Goal: Task Accomplishment & Management: Complete application form

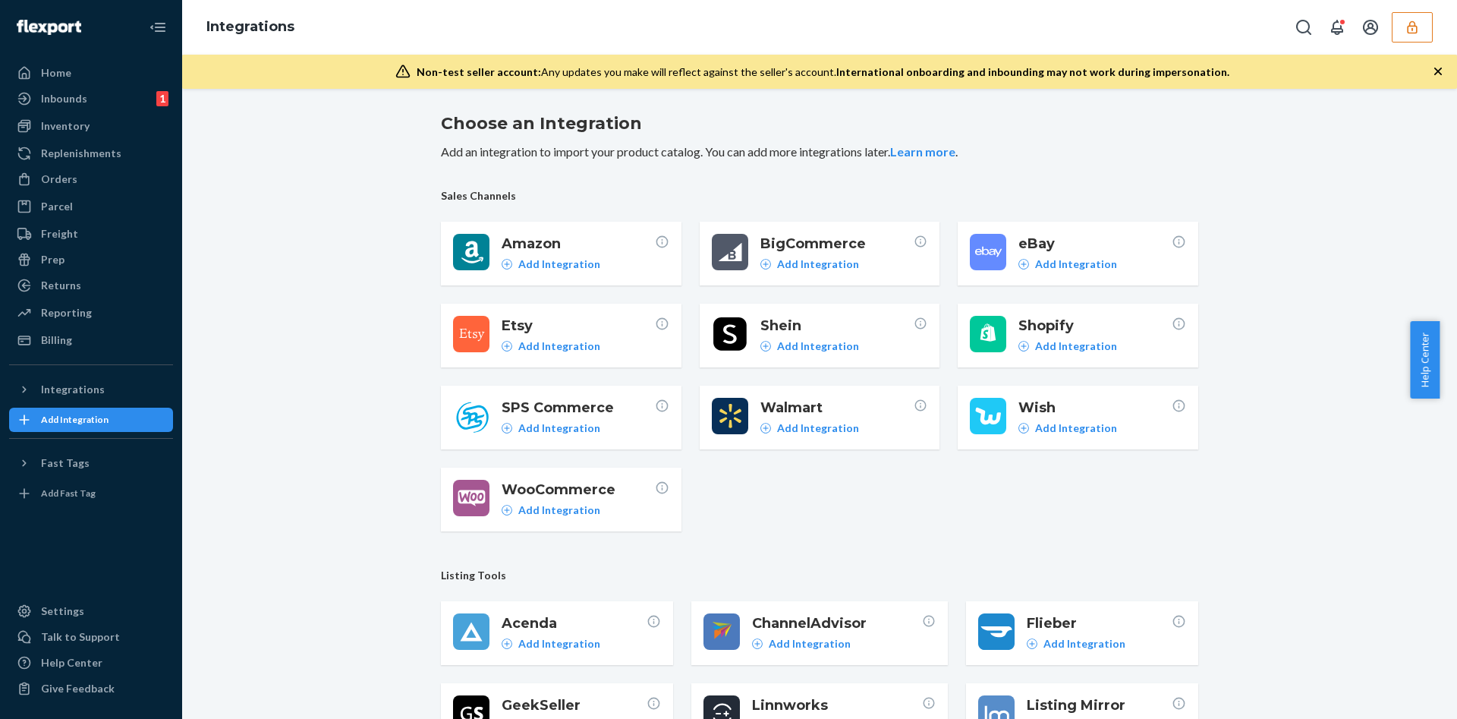
click at [1393, 13] on button "button" at bounding box center [1411, 27] width 41 height 30
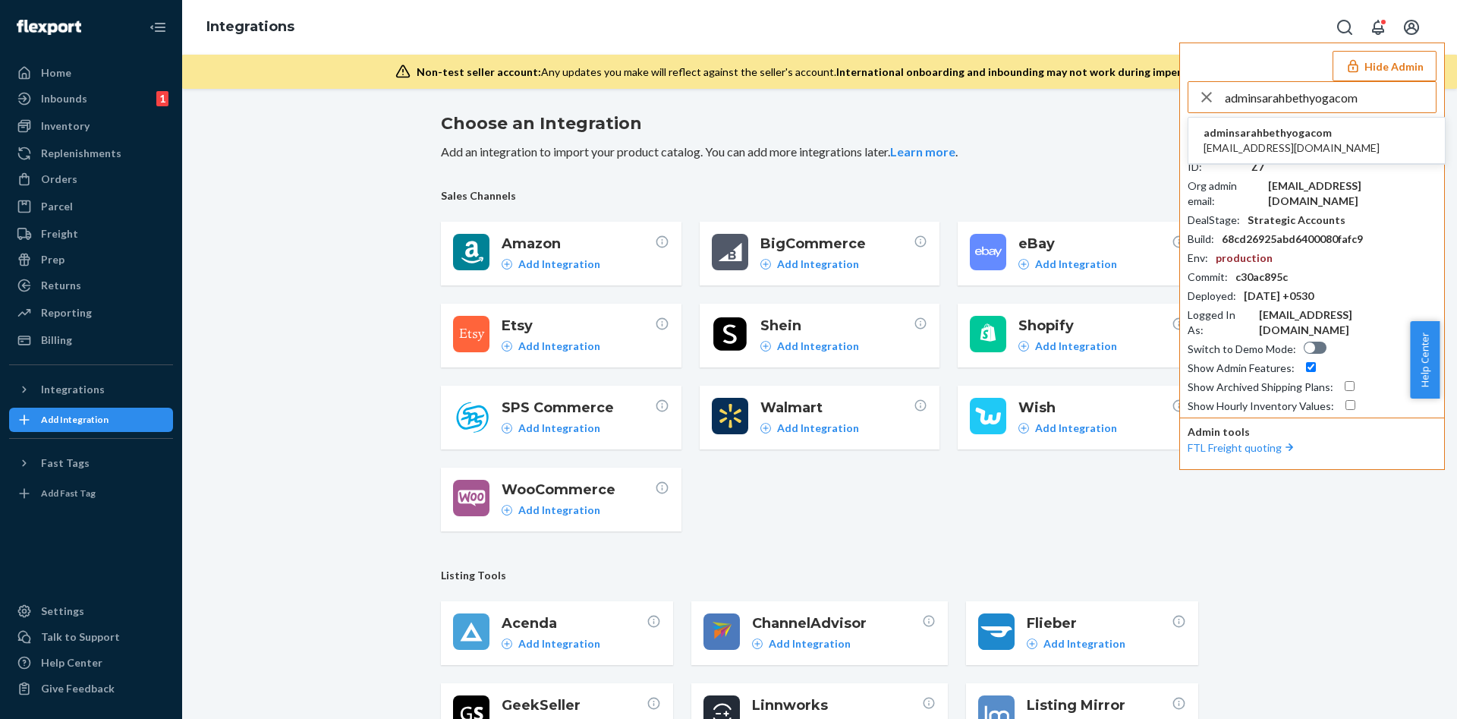
type input "adminsarahbethyogacom"
click at [1363, 134] on li "adminsarahbethyogacom admin@sarahbethyoga.com" at bounding box center [1316, 141] width 256 height 46
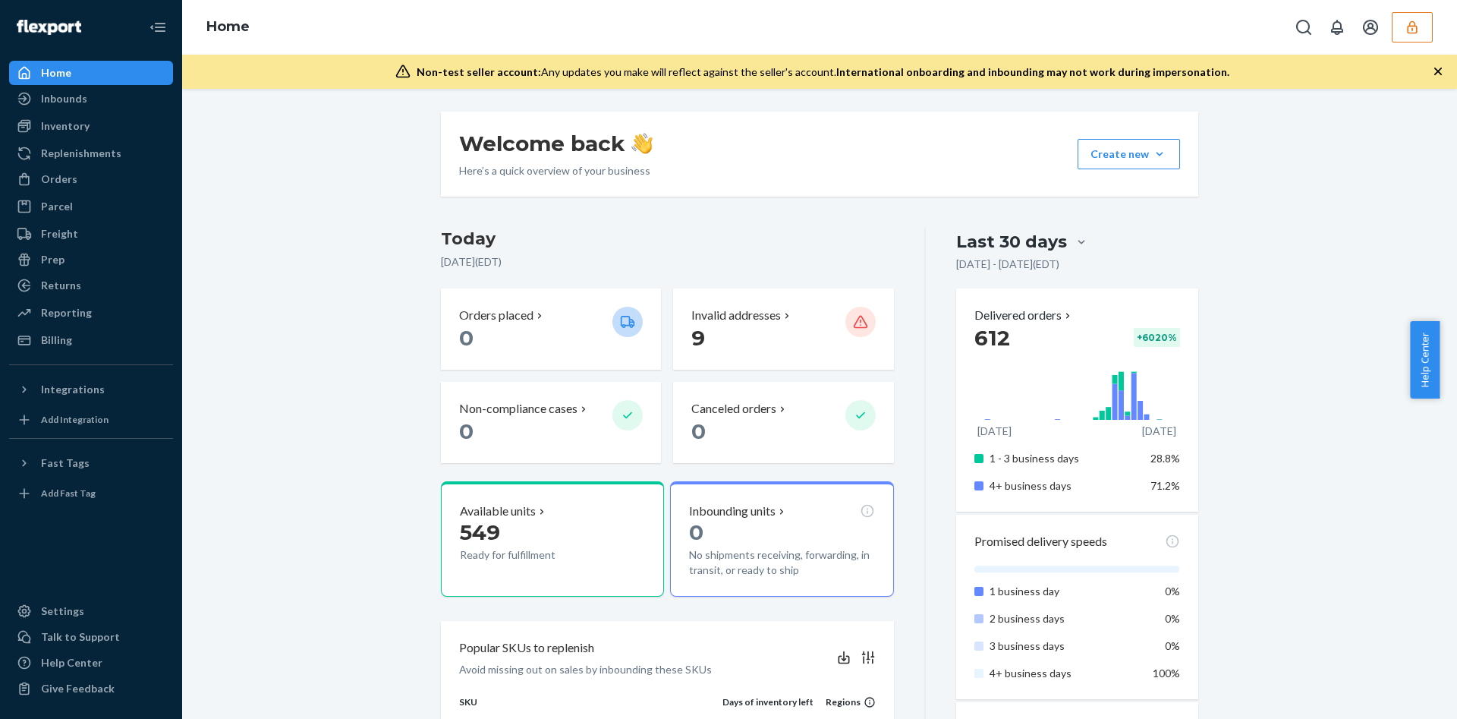
click at [1429, 35] on button "button" at bounding box center [1411, 27] width 41 height 30
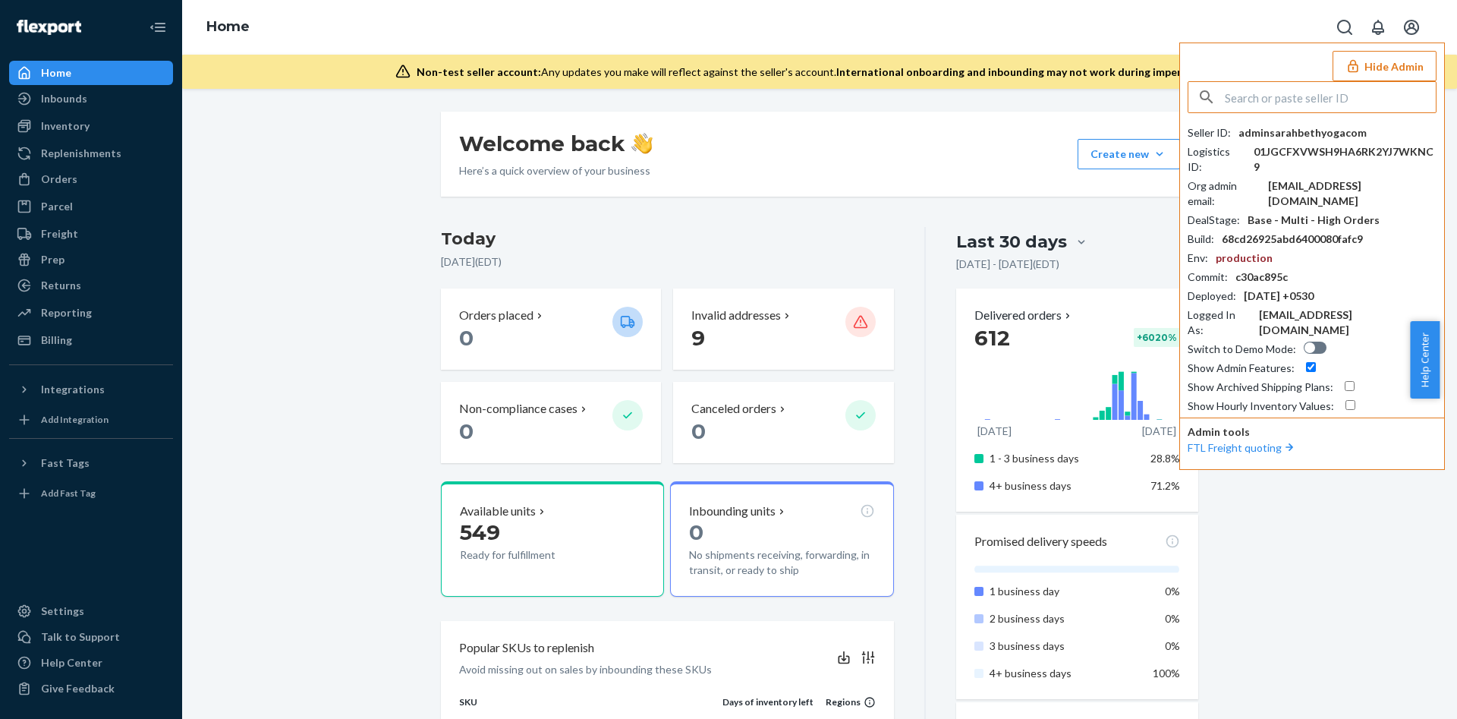
drag, startPoint x: 1266, startPoint y: 93, endPoint x: 1256, endPoint y: 99, distance: 10.9
type input "adminsarahbethyogacom"
click at [1359, 98] on input "adminsarahbethyogacom" at bounding box center [1330, 97] width 211 height 30
drag, startPoint x: 102, startPoint y: 102, endPoint x: 126, endPoint y: 44, distance: 63.3
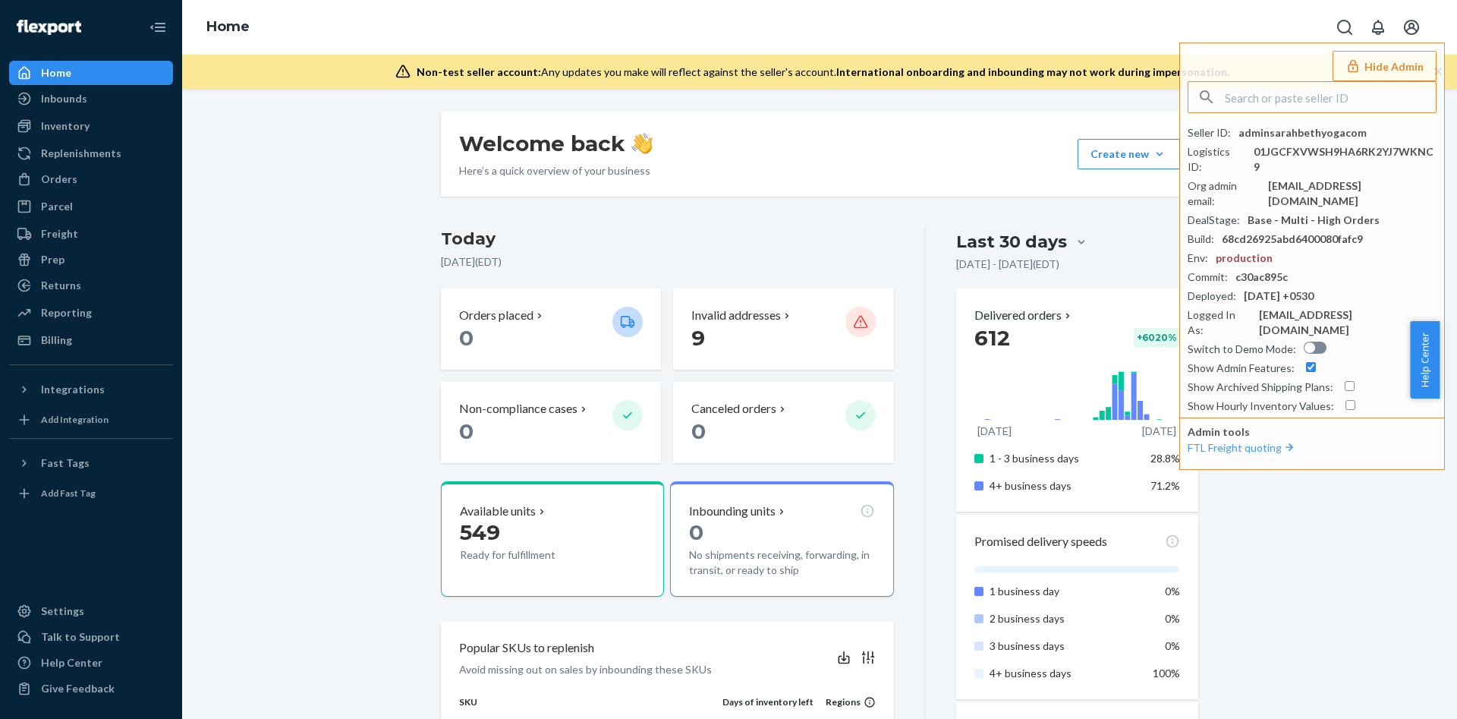
click at [102, 102] on div "Inbounds" at bounding box center [91, 98] width 161 height 21
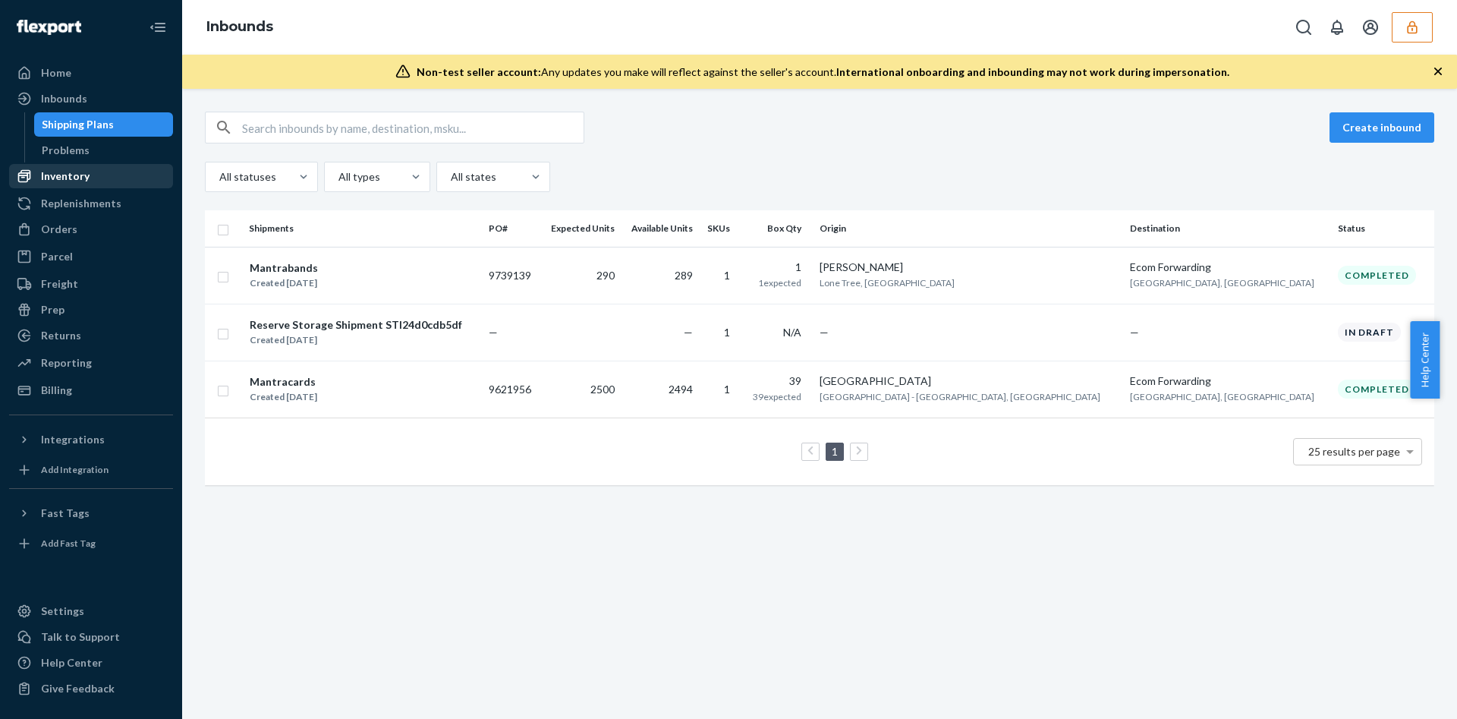
click at [121, 164] on link "Inventory" at bounding box center [91, 176] width 164 height 24
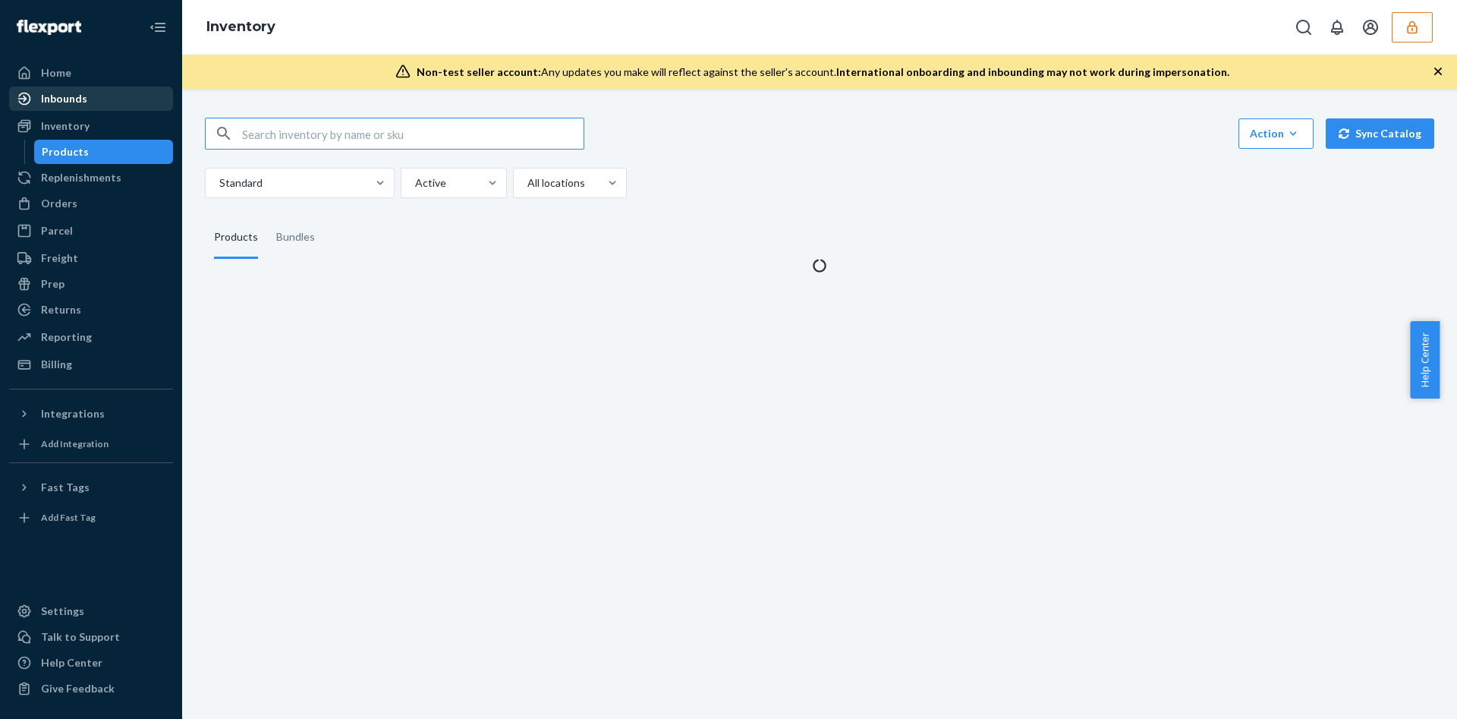
click at [82, 108] on div "Inbounds" at bounding box center [91, 98] width 161 height 21
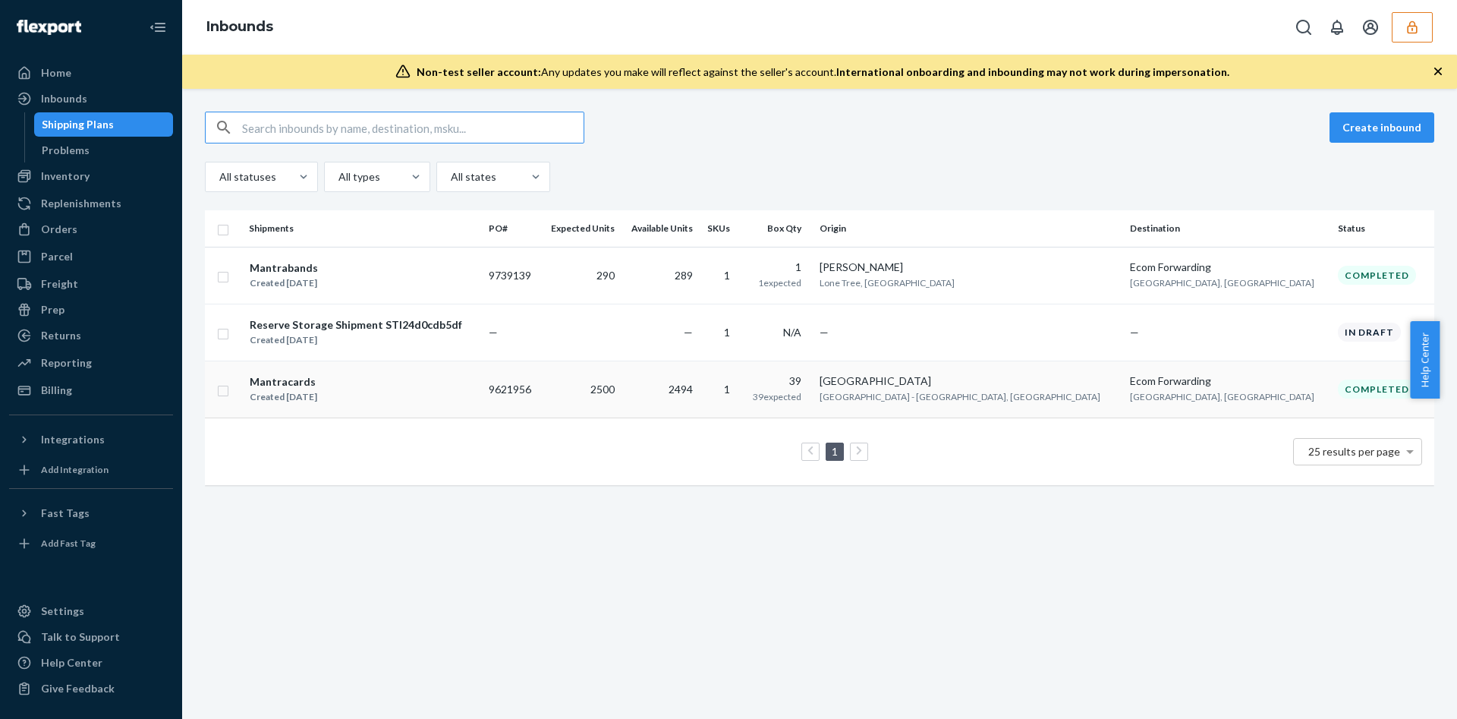
click at [390, 397] on div "Mantracards Created Feb 28, 2025" at bounding box center [363, 389] width 228 height 32
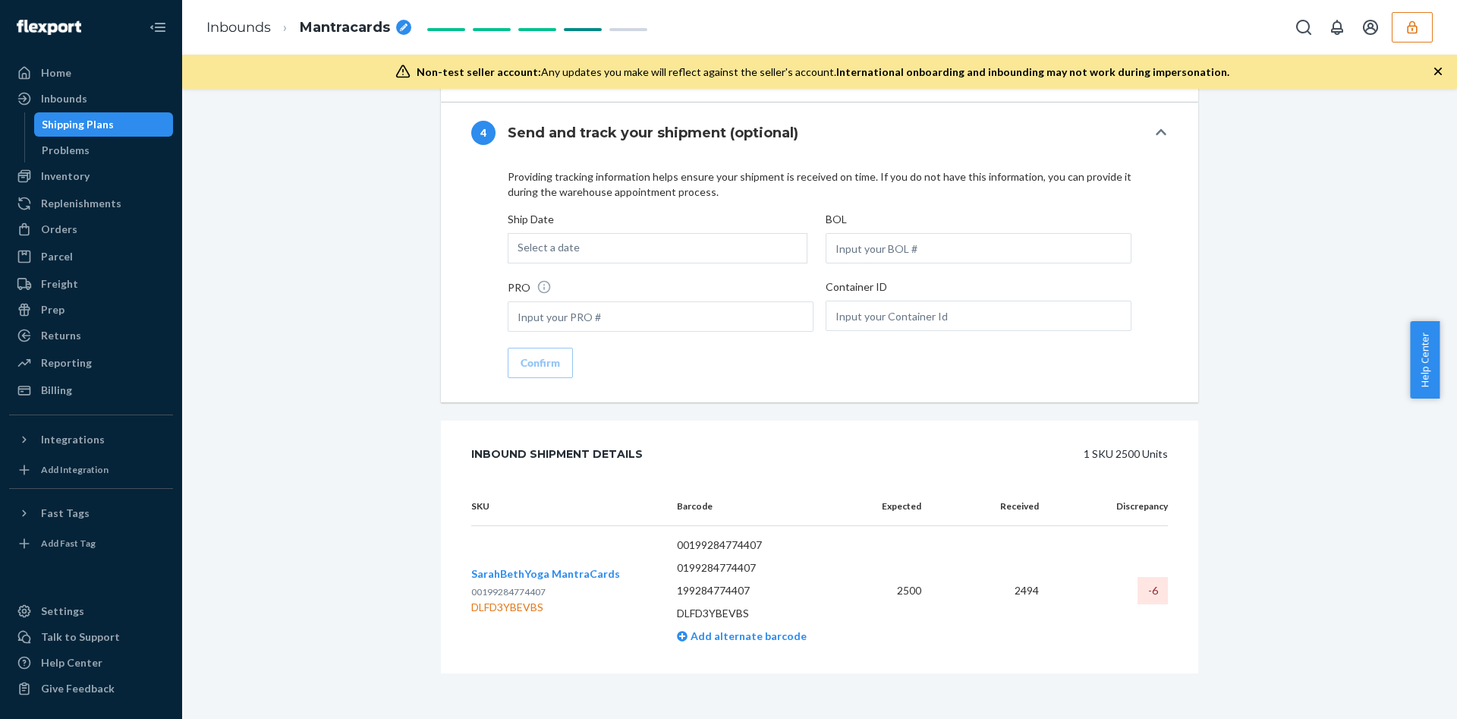
scroll to position [1532, 0]
click at [546, 571] on span "SarahBethYoga MantraCards" at bounding box center [545, 570] width 149 height 13
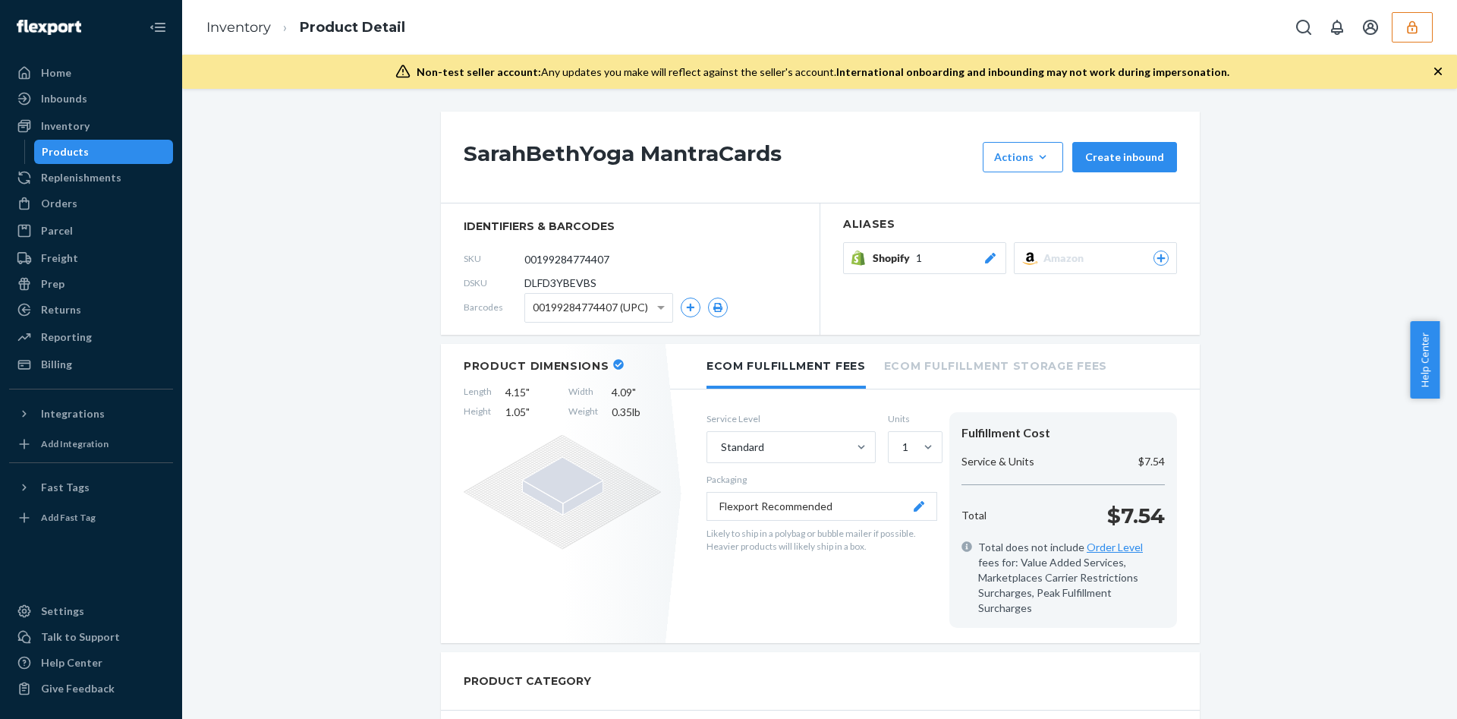
click at [549, 276] on span "DLFD3YBEVBS" at bounding box center [560, 282] width 72 height 15
copy span "DLFD3YBEVBS"
click at [630, 142] on h1 "SarahBethYoga MantraCards" at bounding box center [719, 157] width 511 height 30
click at [624, 148] on h1 "SarahBethYoga MantraCards" at bounding box center [719, 157] width 511 height 30
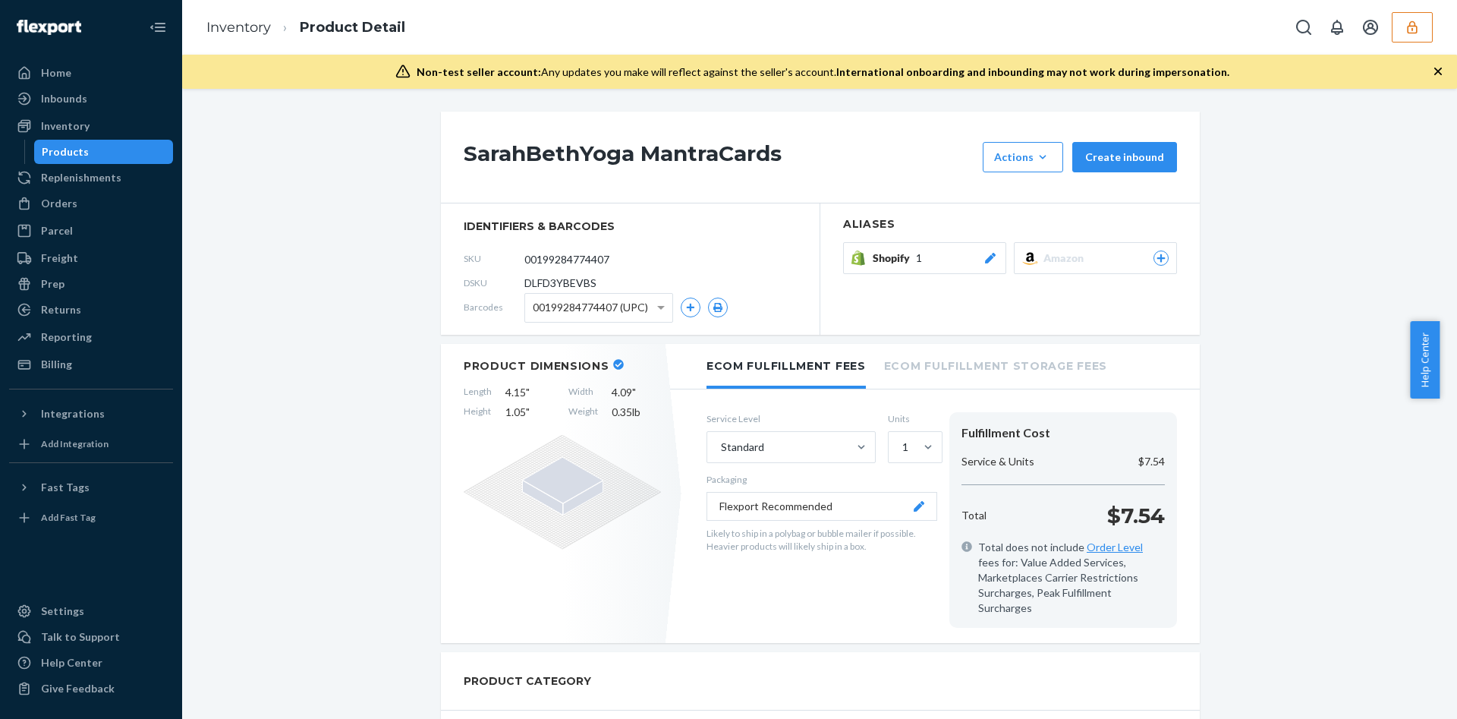
click at [624, 148] on h1 "SarahBethYoga MantraCards" at bounding box center [719, 157] width 511 height 30
copy div "SarahBethYoga MantraCards"
click at [90, 125] on div "Inventory" at bounding box center [91, 125] width 161 height 21
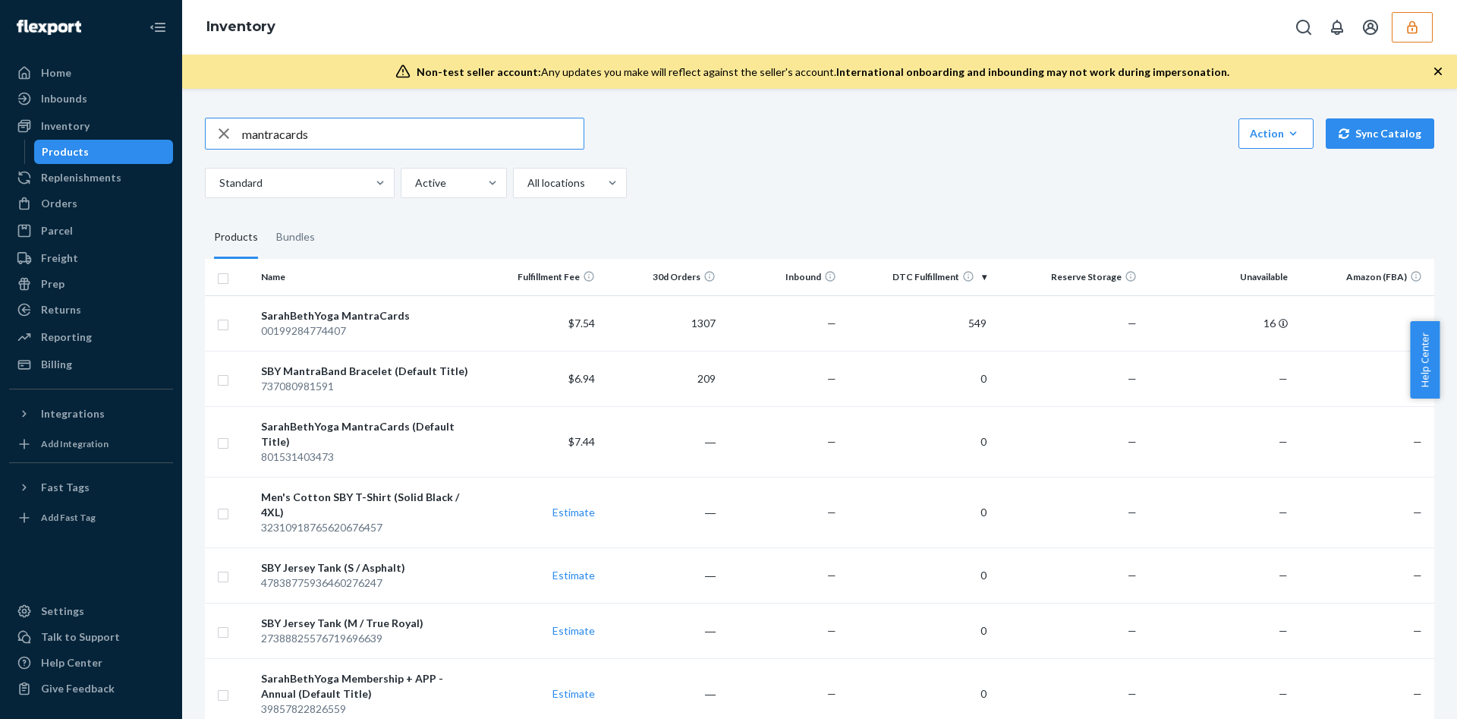
type input "mantracards"
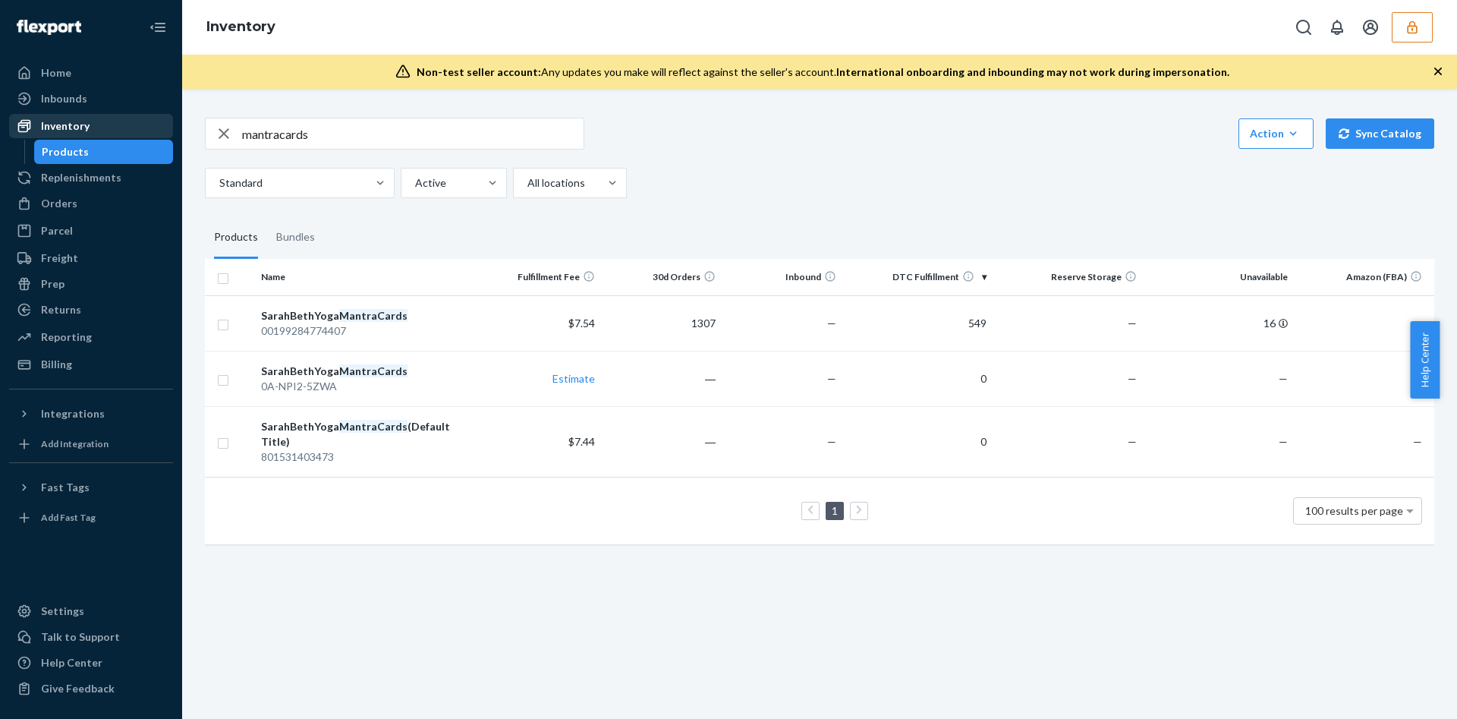
click at [135, 127] on div "Inventory" at bounding box center [91, 125] width 161 height 21
click at [411, 334] on div "00199284774407" at bounding box center [368, 330] width 214 height 15
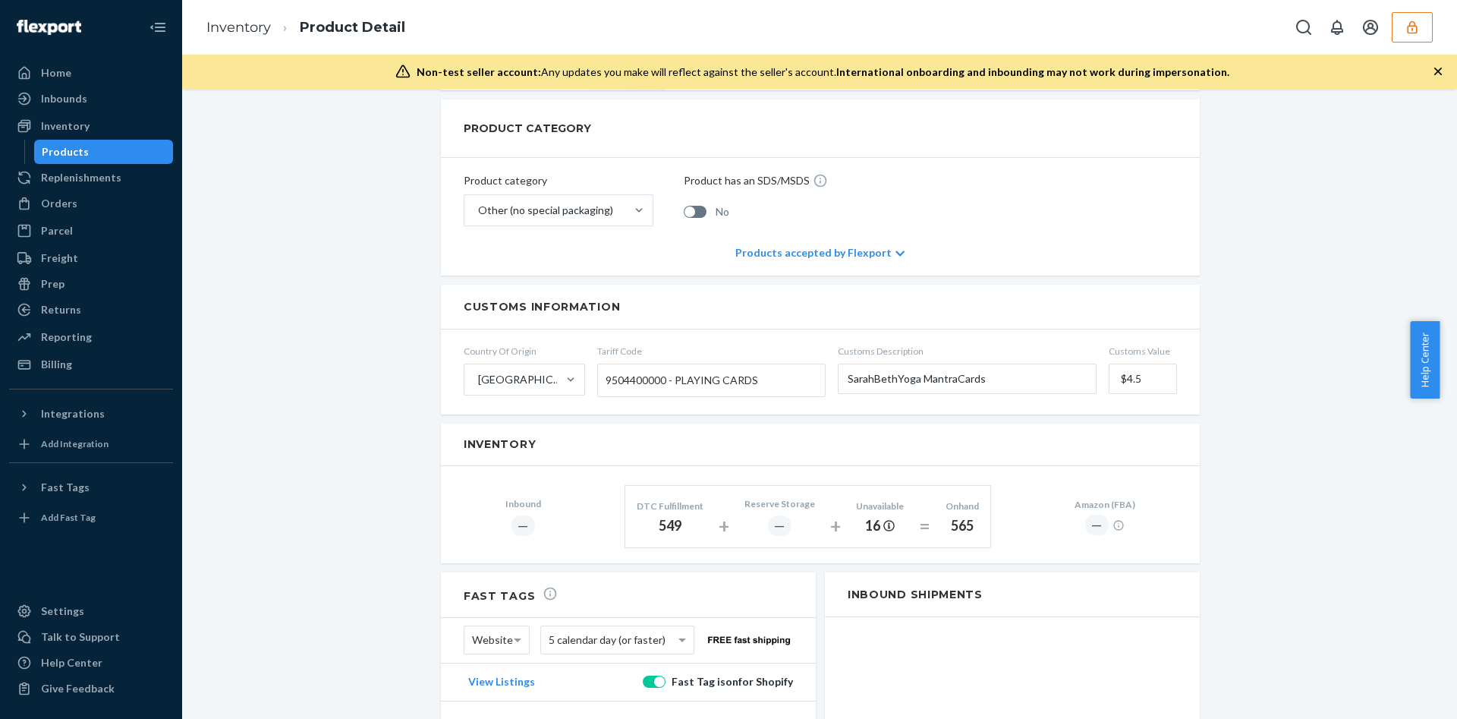
scroll to position [816, 0]
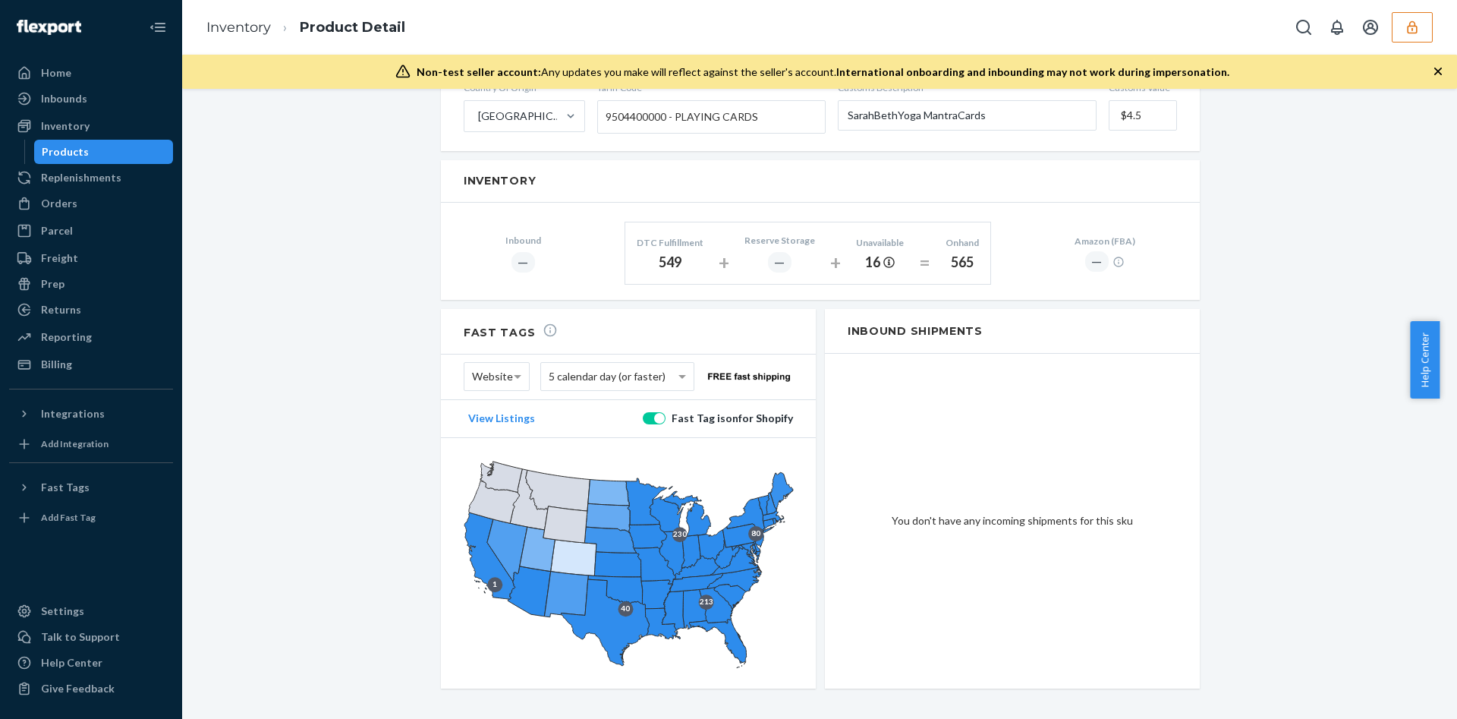
click at [733, 222] on div "Reserve Storage ―" at bounding box center [779, 250] width 93 height 57
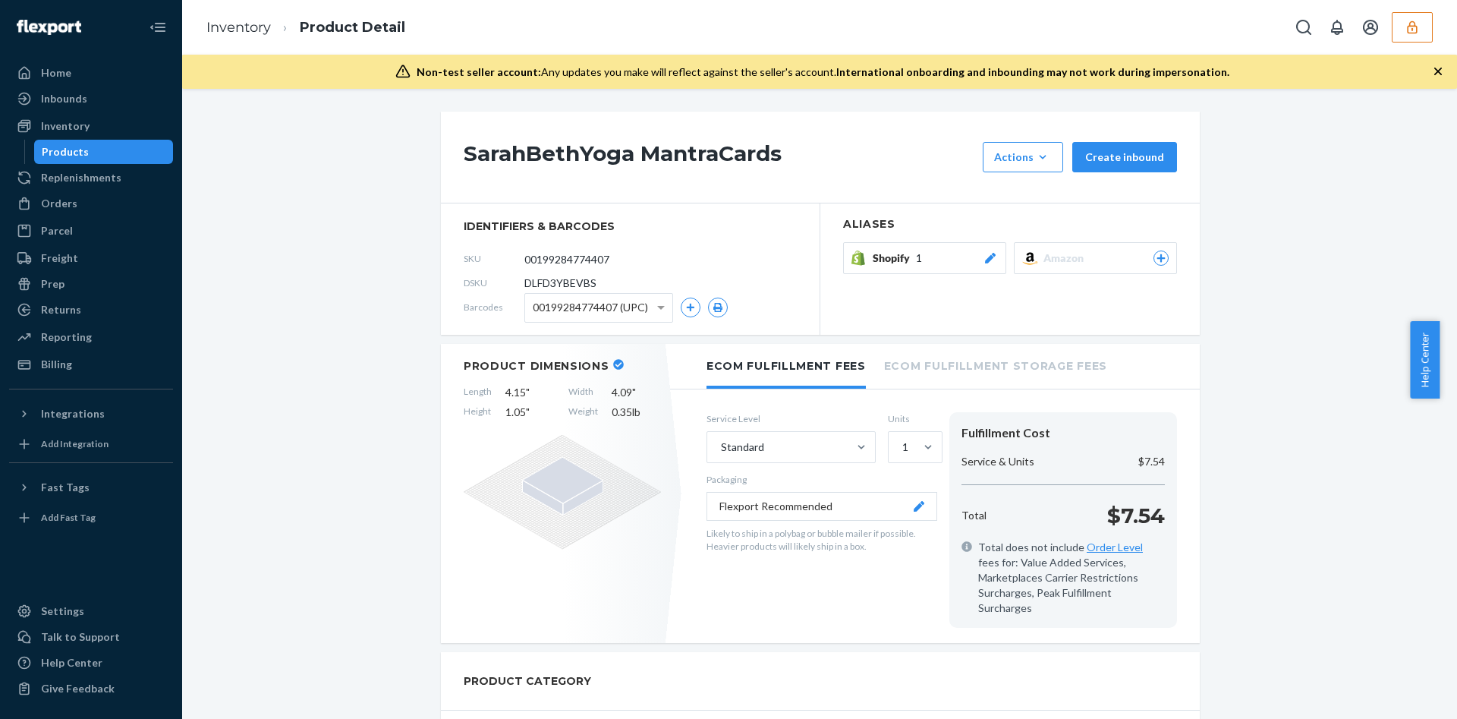
click at [552, 283] on span "DLFD3YBEVBS" at bounding box center [560, 282] width 72 height 15
drag, startPoint x: 552, startPoint y: 283, endPoint x: 517, endPoint y: 286, distance: 35.8
click at [524, 286] on span "DLFD3YBEVBS" at bounding box center [560, 282] width 72 height 15
copy span "DLFD3YBEVBS"
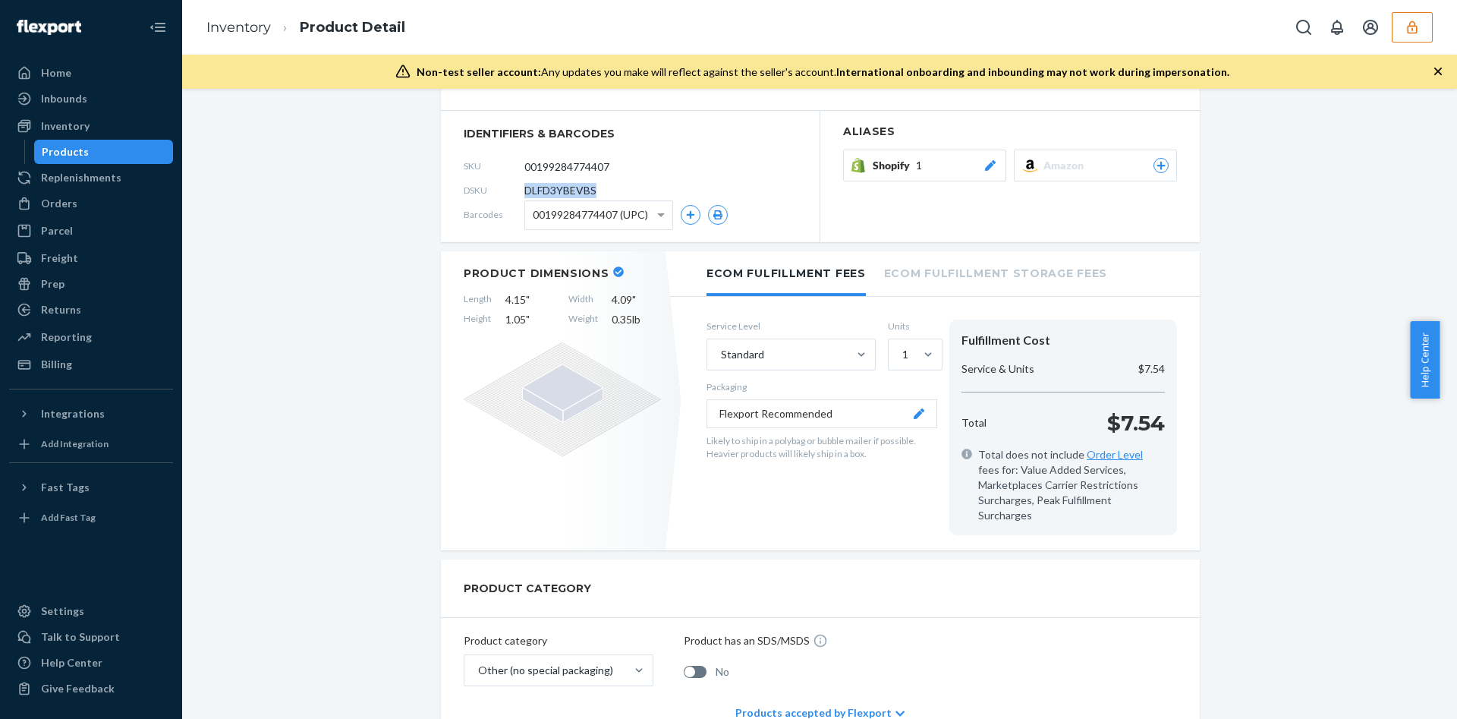
scroll to position [114, 0]
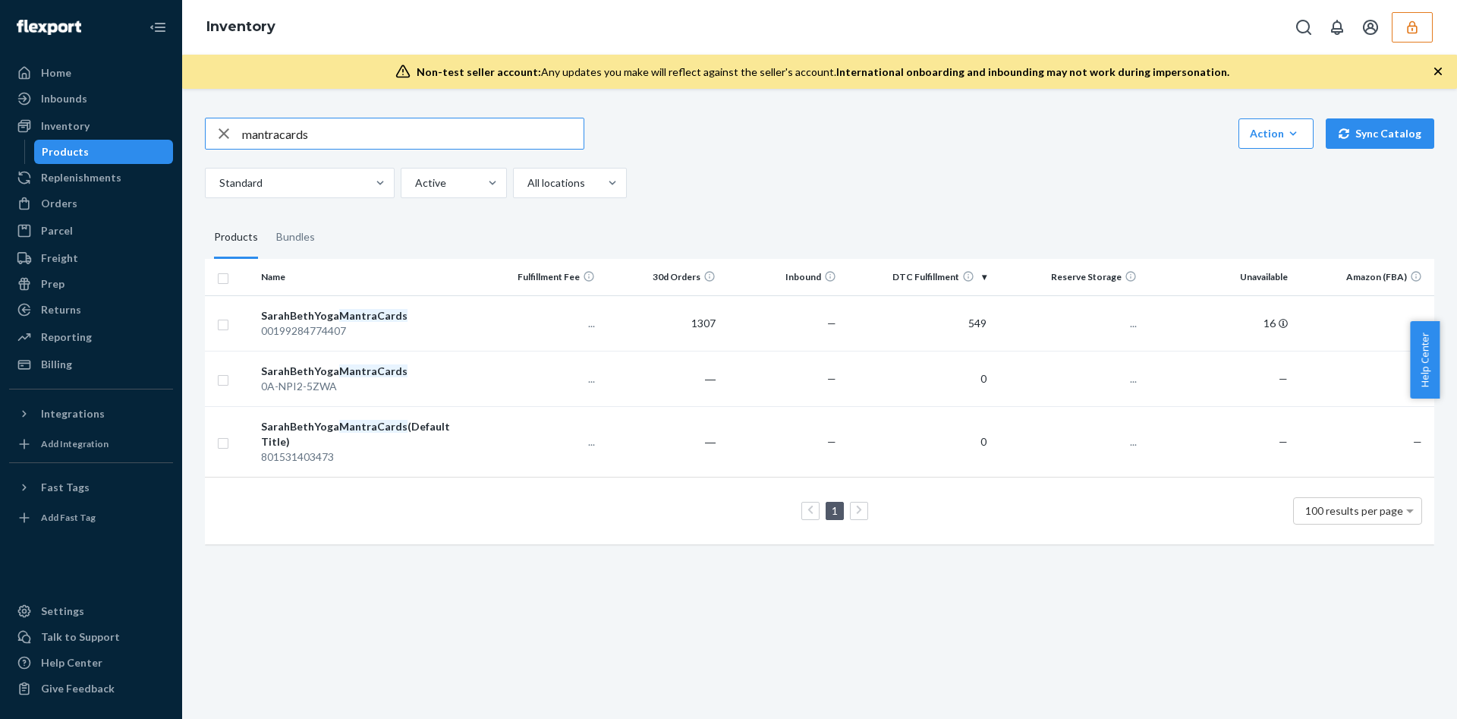
click at [124, 85] on ul "Home Inbounds Shipping Plans Problems Inventory Products Replenishments Orders …" at bounding box center [91, 219] width 164 height 316
click at [120, 96] on div "Inbounds" at bounding box center [91, 98] width 161 height 21
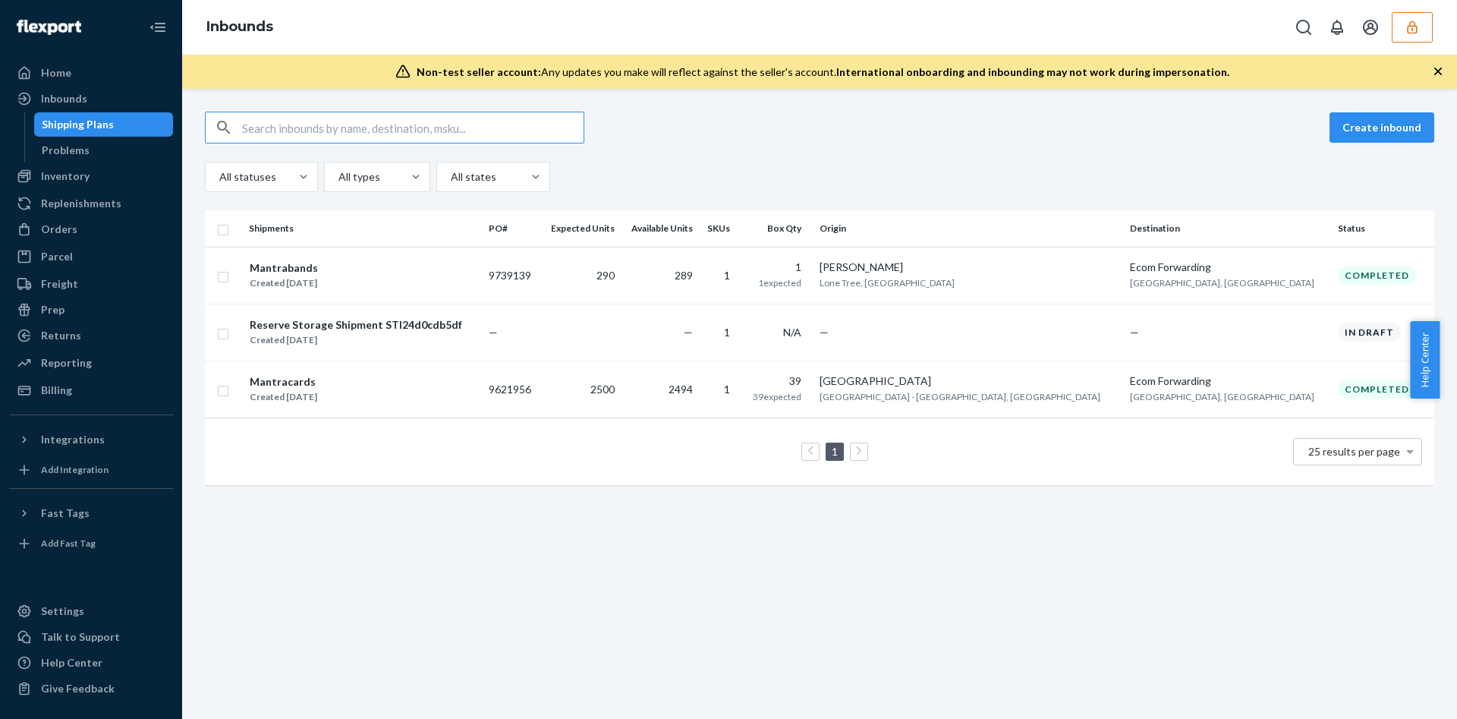
drag, startPoint x: 379, startPoint y: 130, endPoint x: 318, endPoint y: 404, distance: 281.3
click at [318, 404] on td "Mantracards Created Feb 28, 2025" at bounding box center [363, 388] width 240 height 57
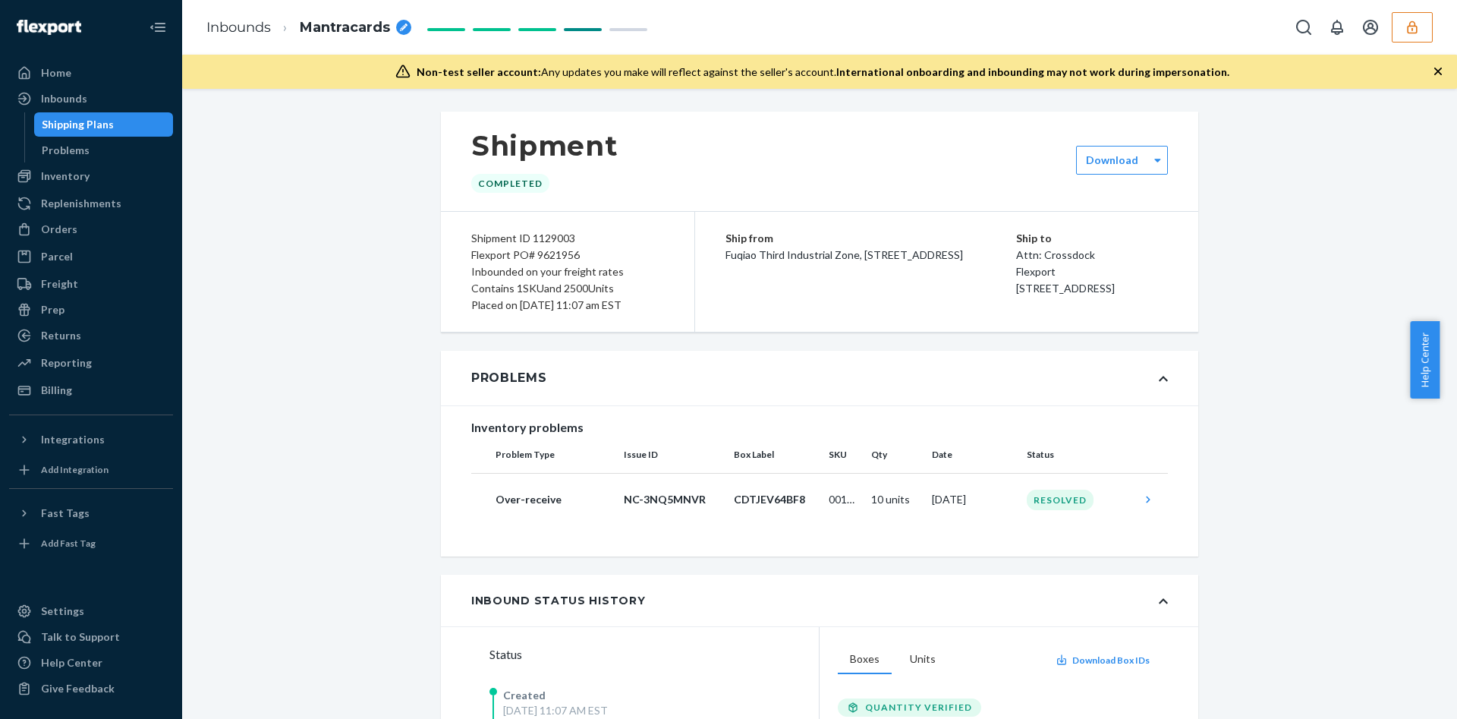
click at [535, 256] on div "Flexport PO# 9621956" at bounding box center [567, 255] width 193 height 17
copy div "Flexport PO# 9621956"
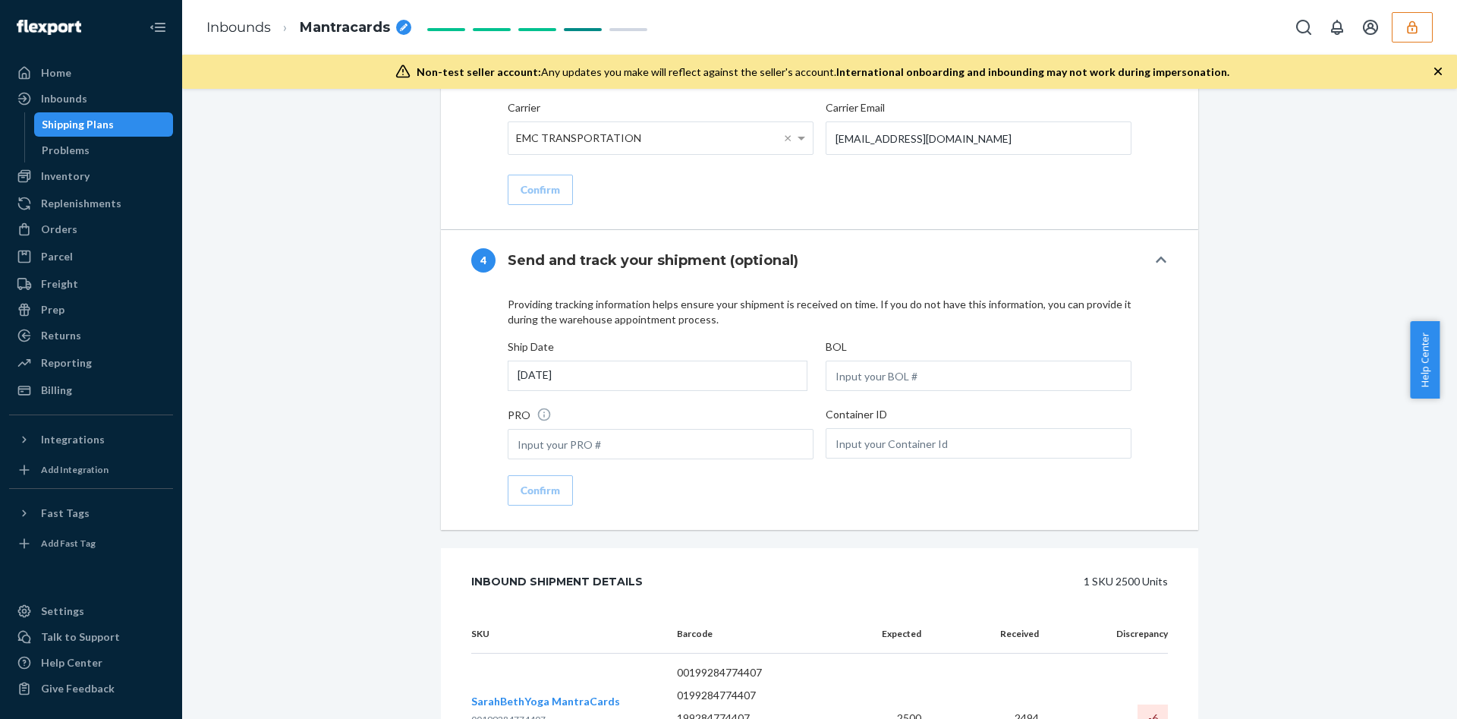
scroll to position [2154, 0]
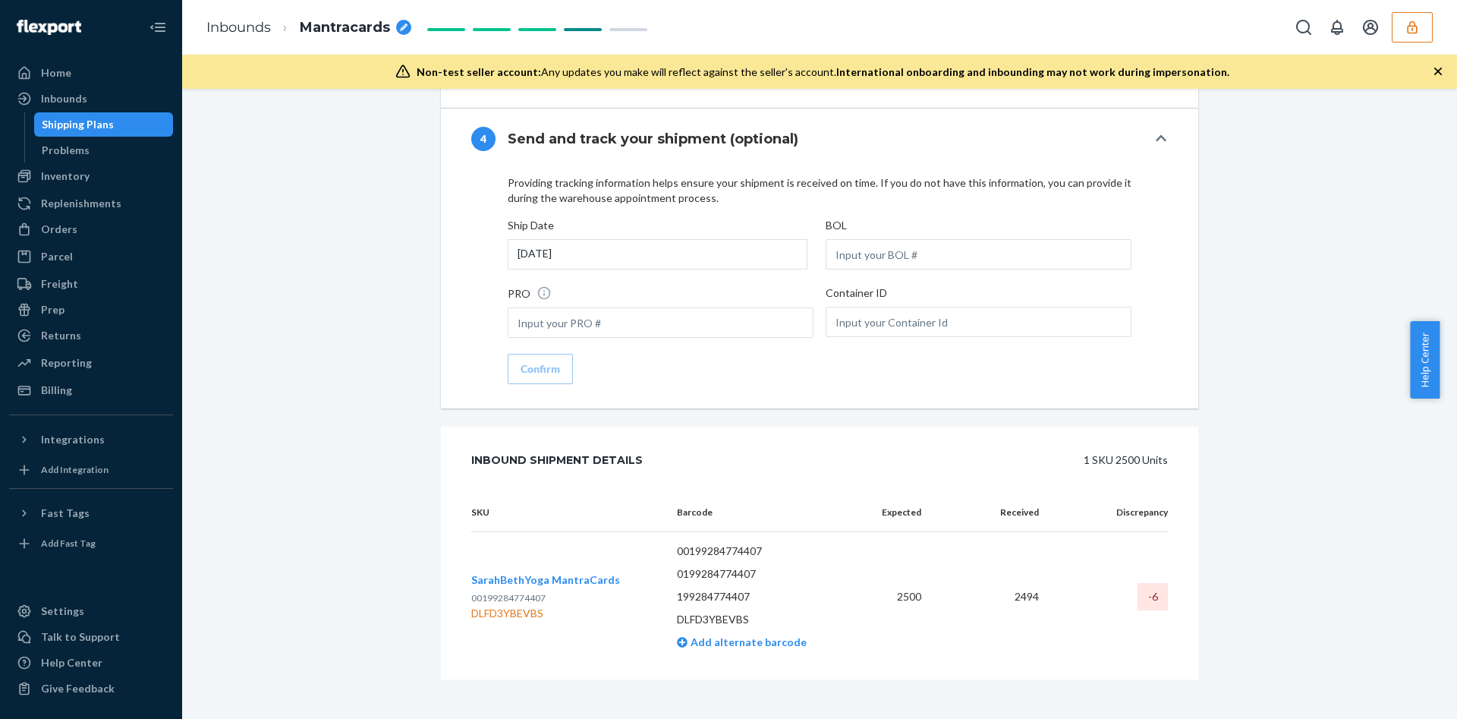
click at [574, 573] on span "SarahBethYoga MantraCards" at bounding box center [545, 579] width 149 height 13
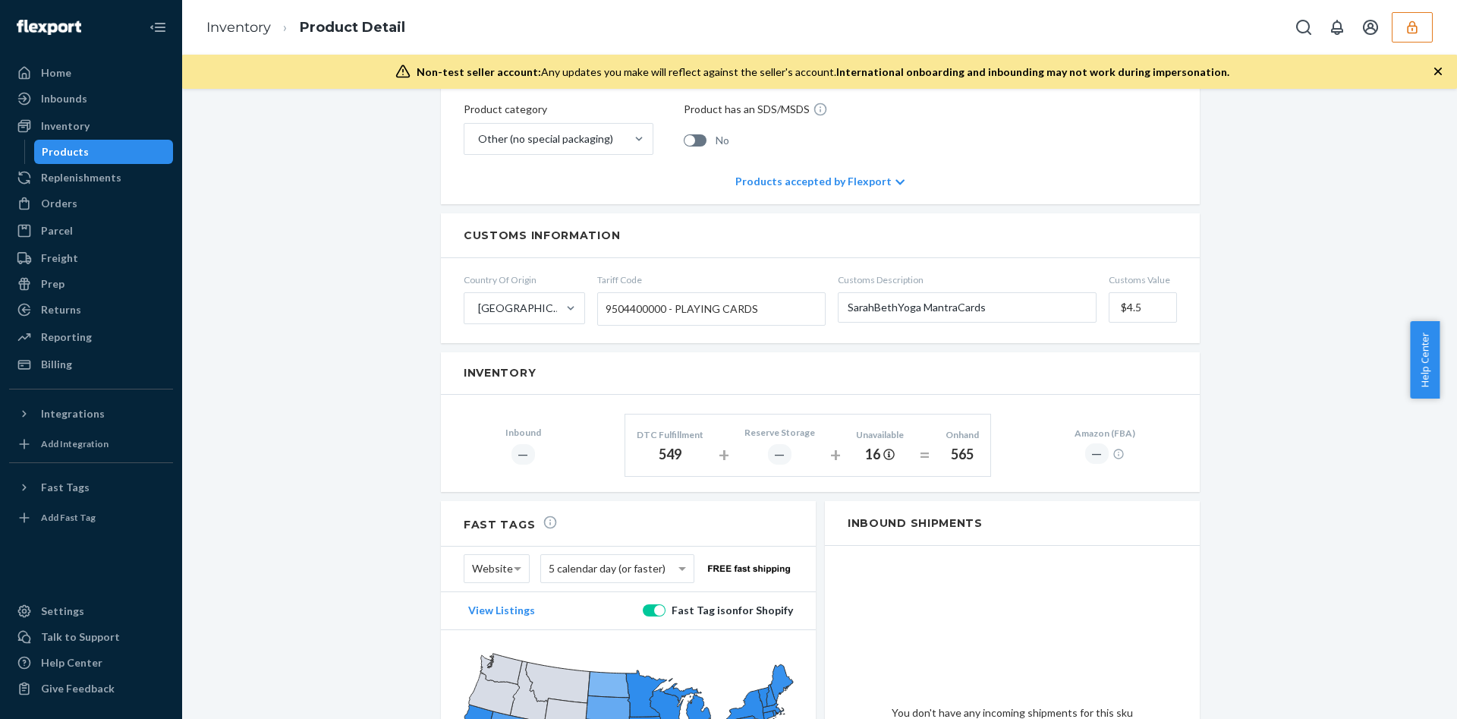
scroll to position [588, 0]
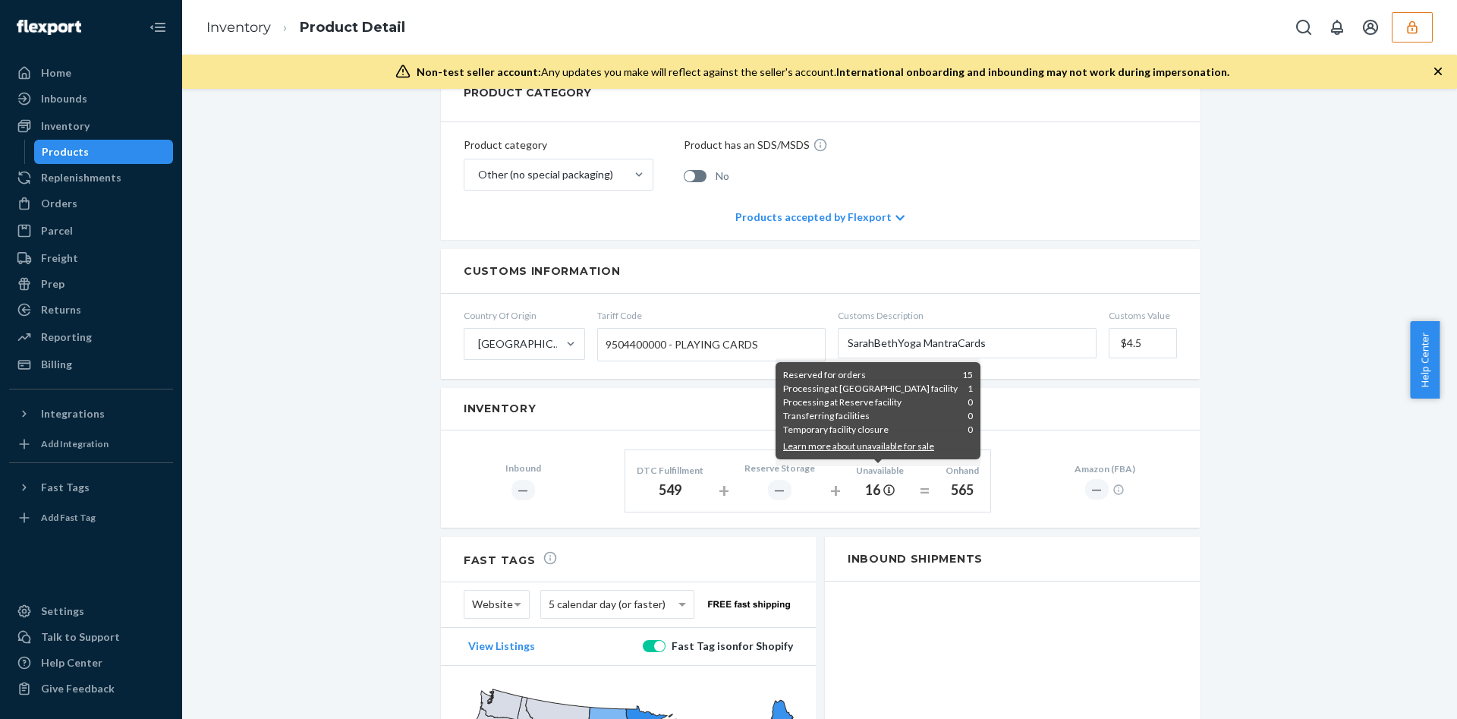
click at [911, 428] on div "Temporary facility closure 0" at bounding box center [878, 430] width 190 height 14
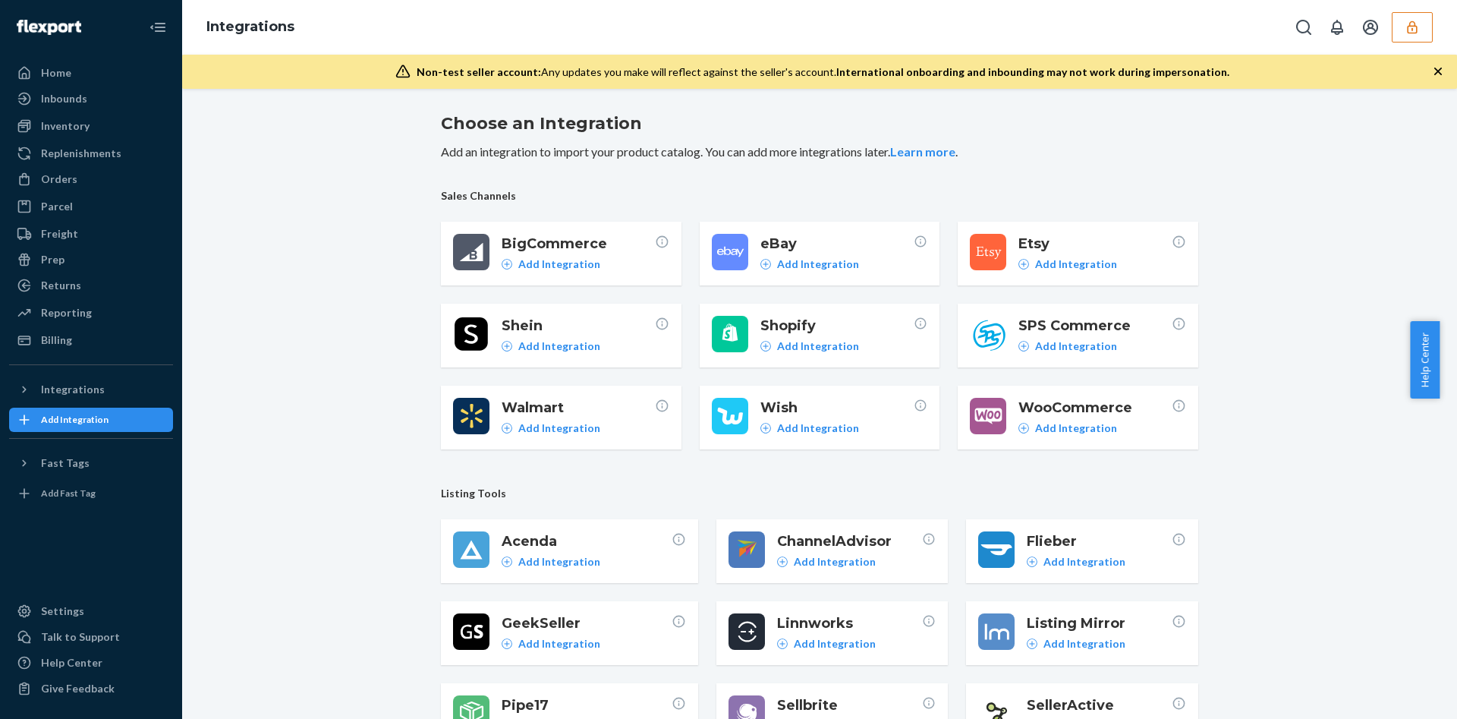
click at [1388, 21] on div at bounding box center [1360, 27] width 144 height 30
click at [1395, 27] on button "button" at bounding box center [1411, 27] width 41 height 30
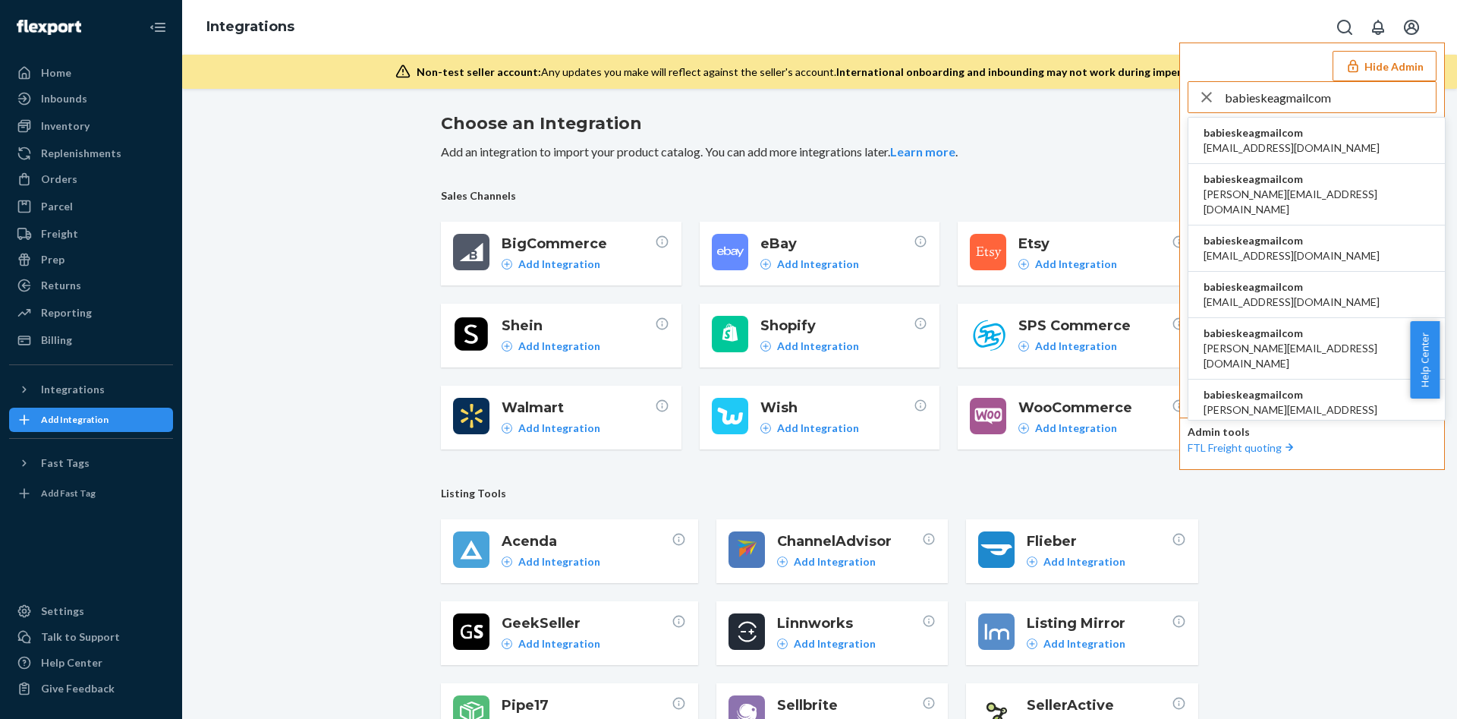
type input "babieskeagmailcom"
click at [1335, 124] on li "babieskeagmailcom babieskea@gmail.com" at bounding box center [1316, 141] width 256 height 46
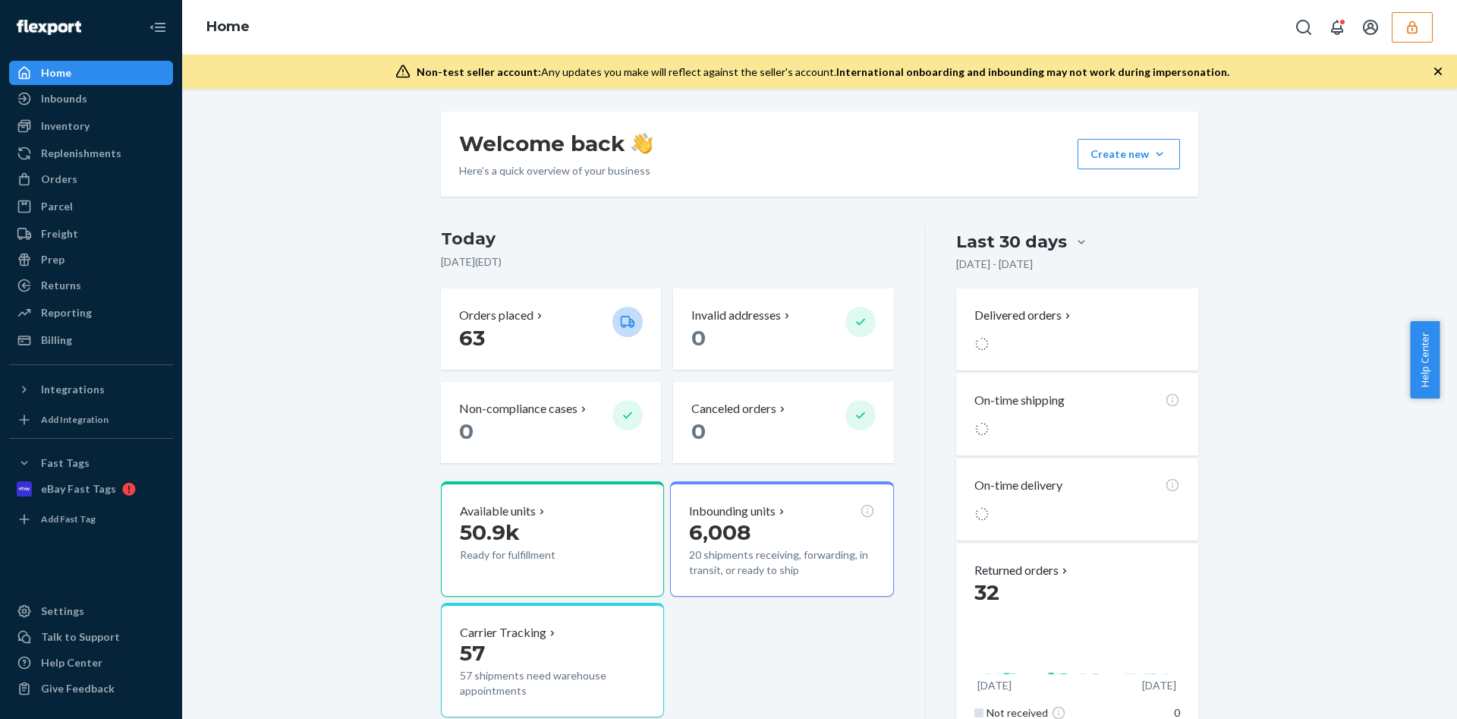
click at [1420, 42] on button "button" at bounding box center [1411, 27] width 41 height 30
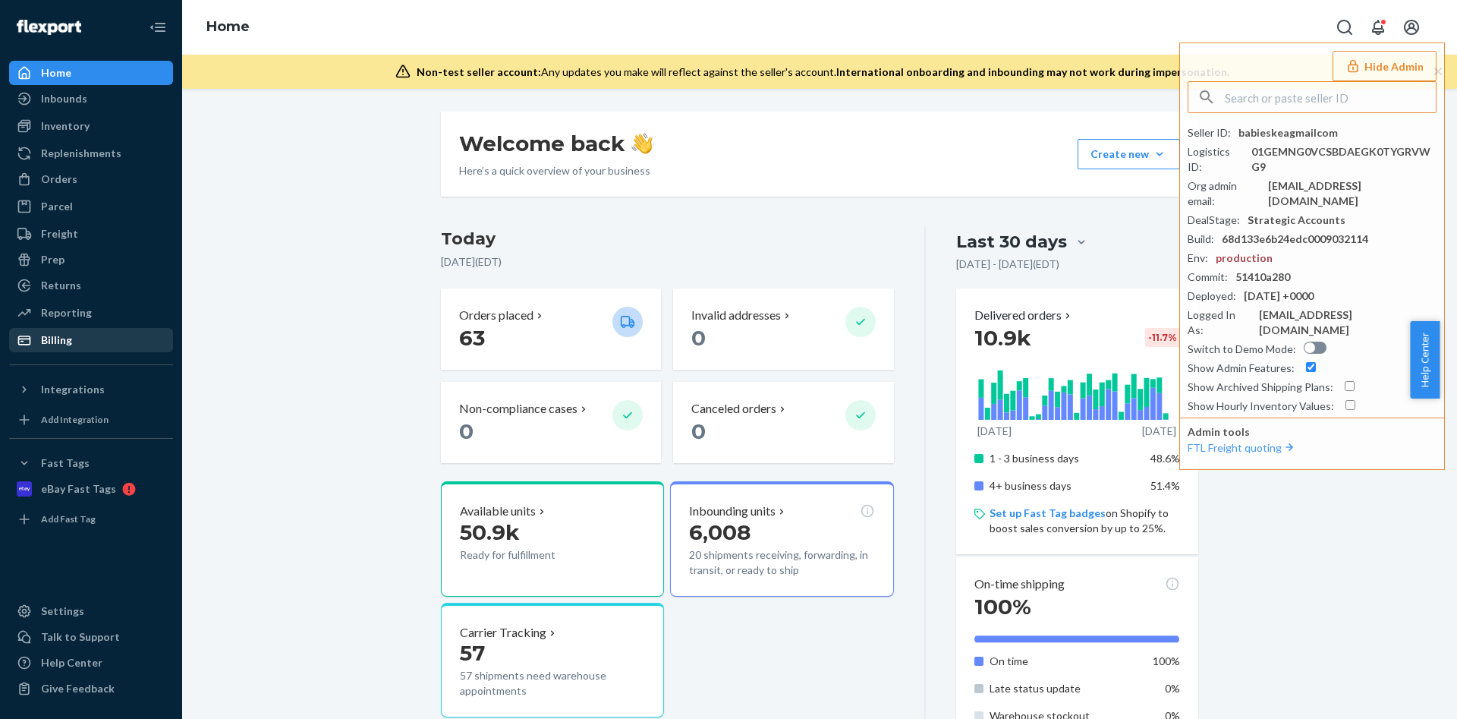
click at [62, 338] on div "Billing" at bounding box center [56, 339] width 31 height 15
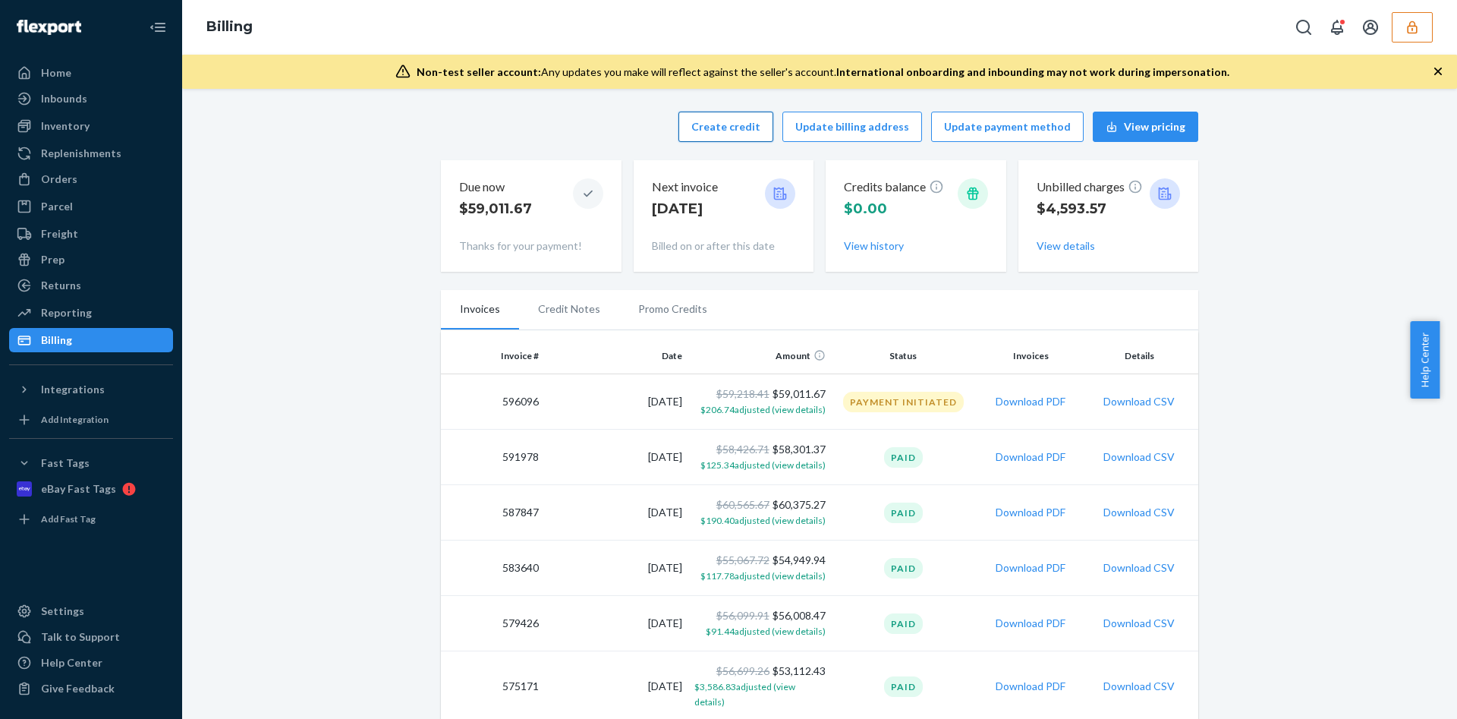
click at [739, 127] on button "Create credit" at bounding box center [725, 127] width 95 height 30
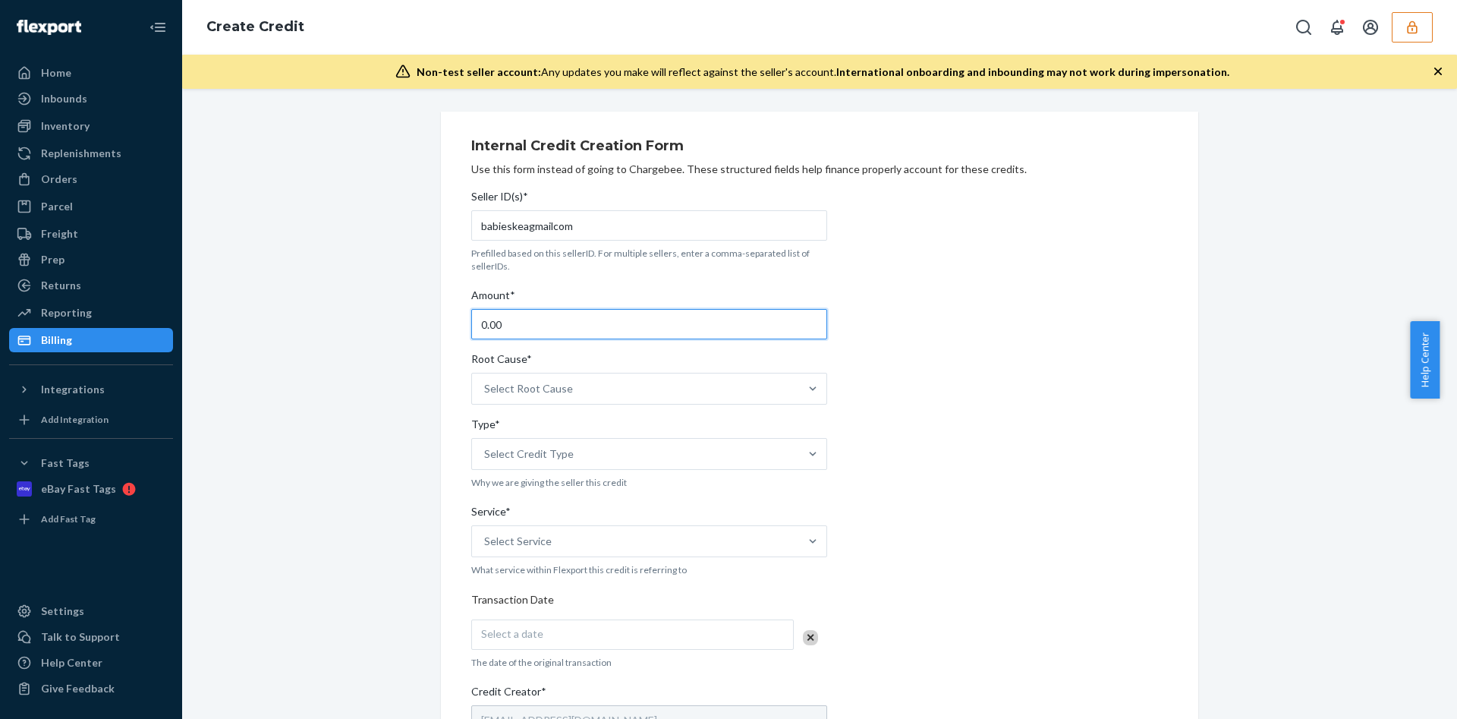
click at [489, 327] on input "0.00" at bounding box center [649, 324] width 356 height 30
paste input "536.83"
type input "536.83"
click at [525, 390] on div "Select Root Cause" at bounding box center [528, 388] width 89 height 15
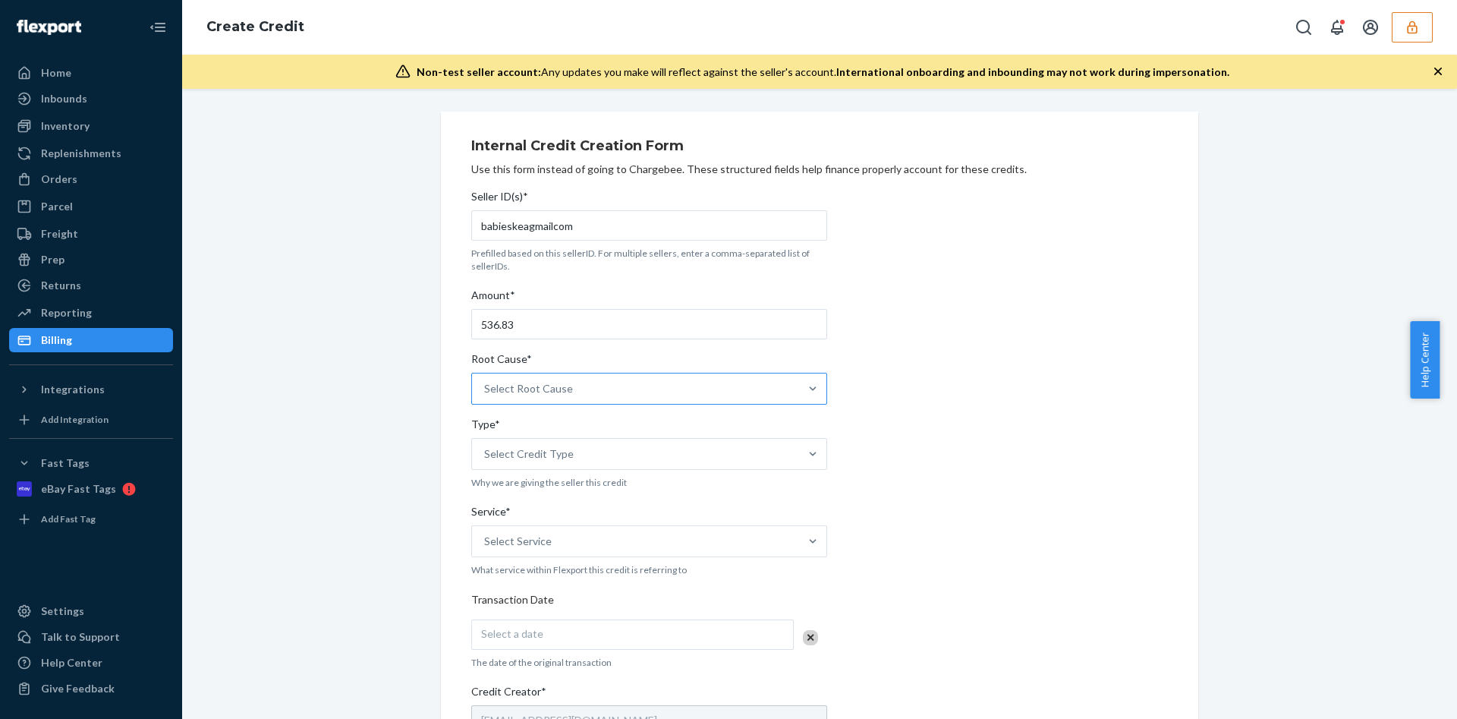
click at [486, 390] on input "Root Cause* Select Root Cause" at bounding box center [485, 388] width 2 height 15
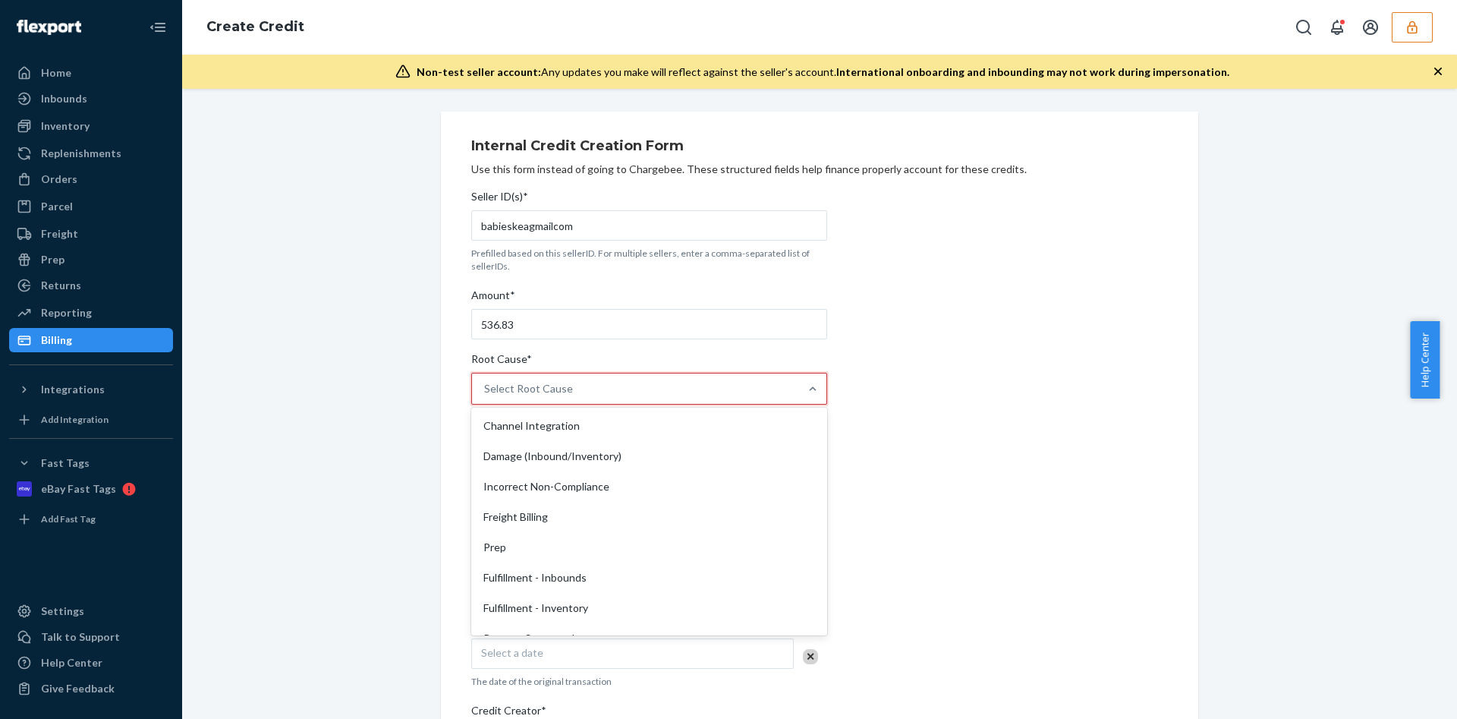
click at [559, 395] on div "Select Root Cause" at bounding box center [528, 388] width 89 height 15
click at [486, 395] on input "Root Cause* option Channel Integration focused, 1 of 29. 29 results available. …" at bounding box center [485, 388] width 2 height 15
click at [618, 576] on div "Fulfillment - Inbounds" at bounding box center [649, 577] width 350 height 30
click at [486, 396] on input "Root Cause* option Fulfillment - Inbounds focused, 6 of 29. 29 results availabl…" at bounding box center [485, 388] width 2 height 15
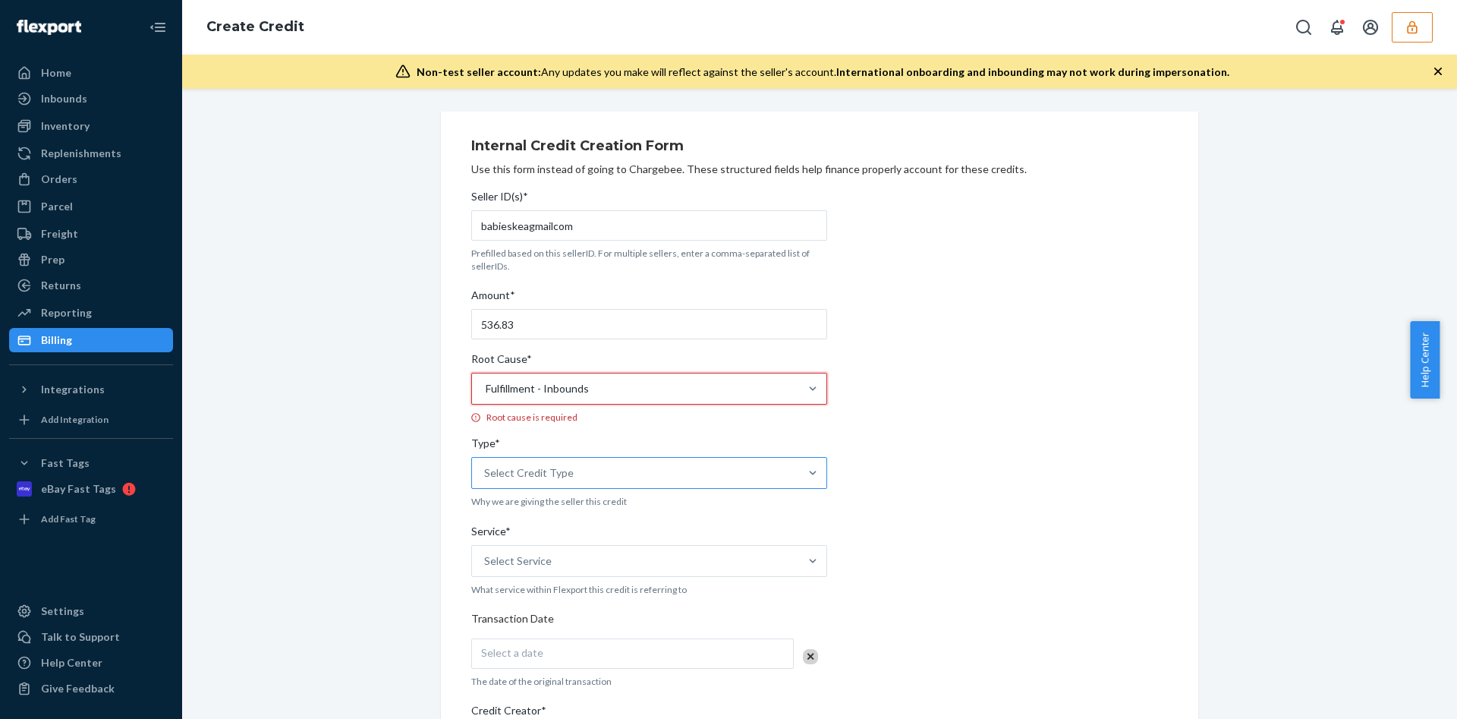
click at [542, 469] on div "Select Credit Type" at bounding box center [649, 473] width 356 height 32
click at [486, 469] on input "Type* Select Credit Type" at bounding box center [485, 472] width 2 height 15
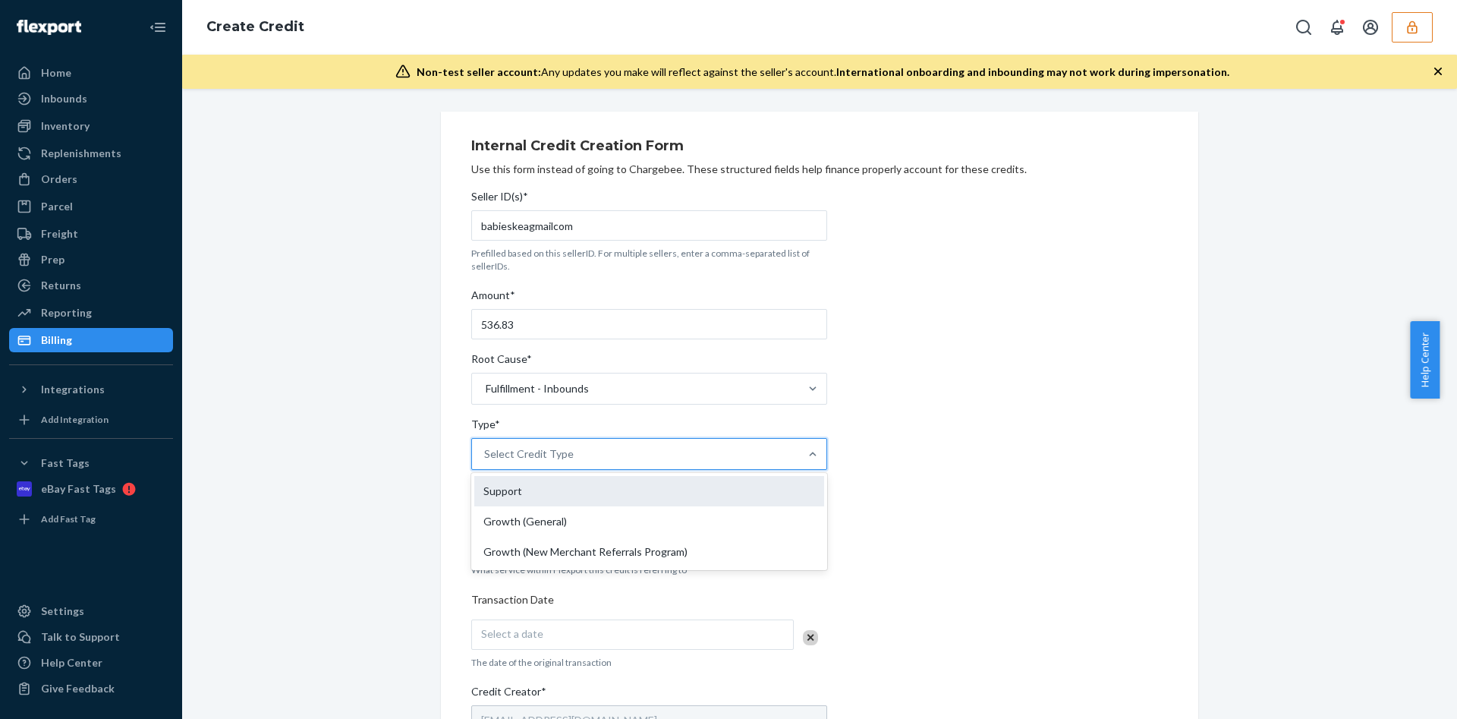
click at [509, 493] on div "Support" at bounding box center [649, 491] width 350 height 30
click at [486, 461] on input "Type* option Support focused, 1 of 3. 3 results available. Use Up and Down to c…" at bounding box center [485, 453] width 2 height 15
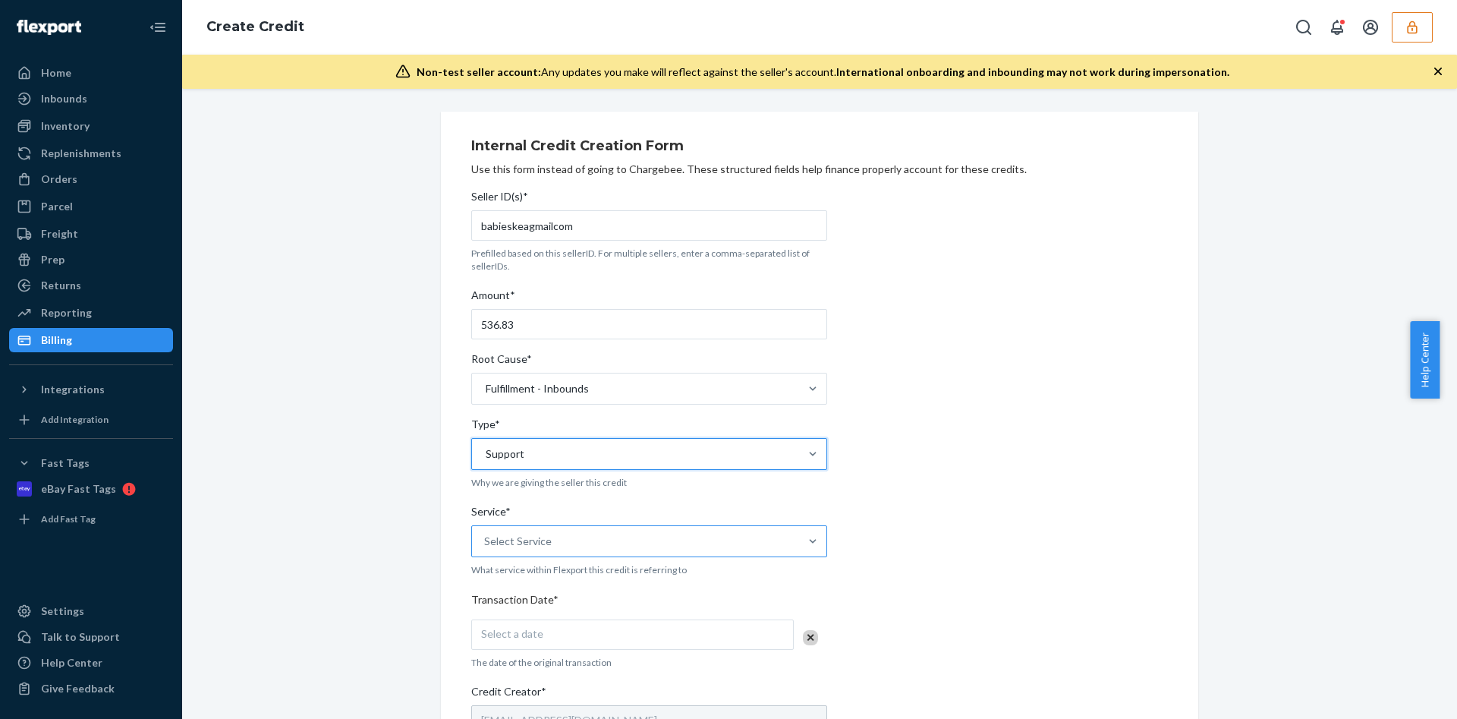
click at [526, 548] on div "Select Service" at bounding box center [518, 540] width 68 height 15
click at [486, 548] on input "Service* Select Service" at bounding box center [485, 540] width 2 height 15
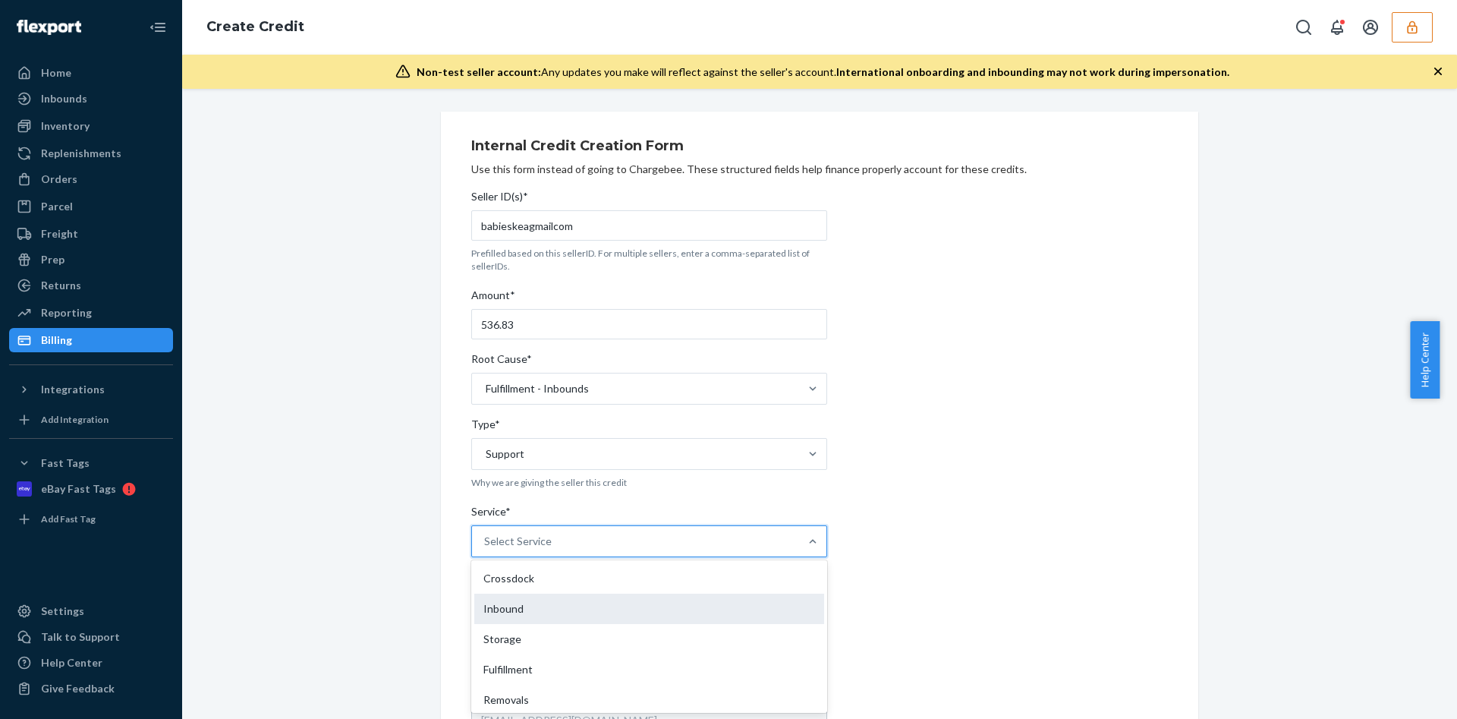
click at [524, 609] on div "Inbound" at bounding box center [649, 608] width 350 height 30
click at [486, 549] on input "Service* option Inbound focused, 2 of 10. 10 results available. Use Up and Down…" at bounding box center [485, 540] width 2 height 15
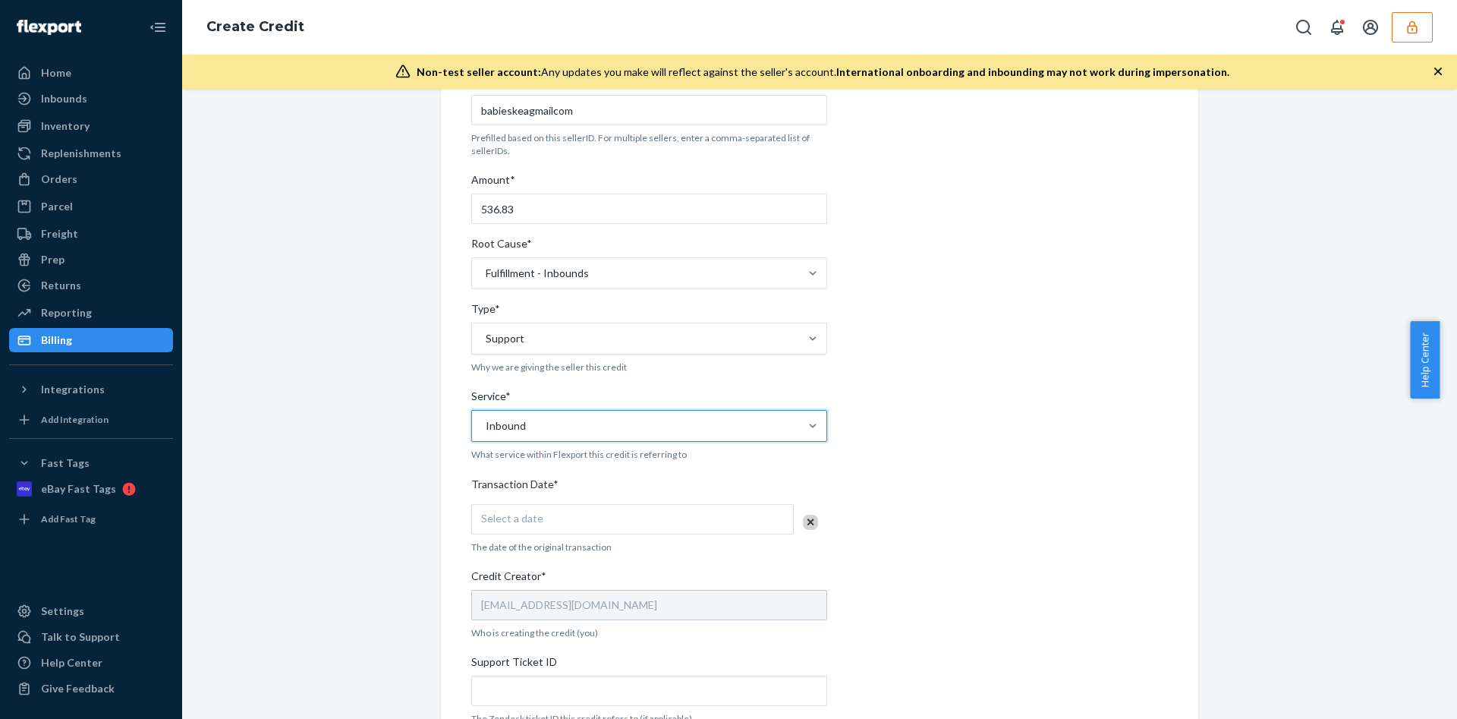
scroll to position [228, 0]
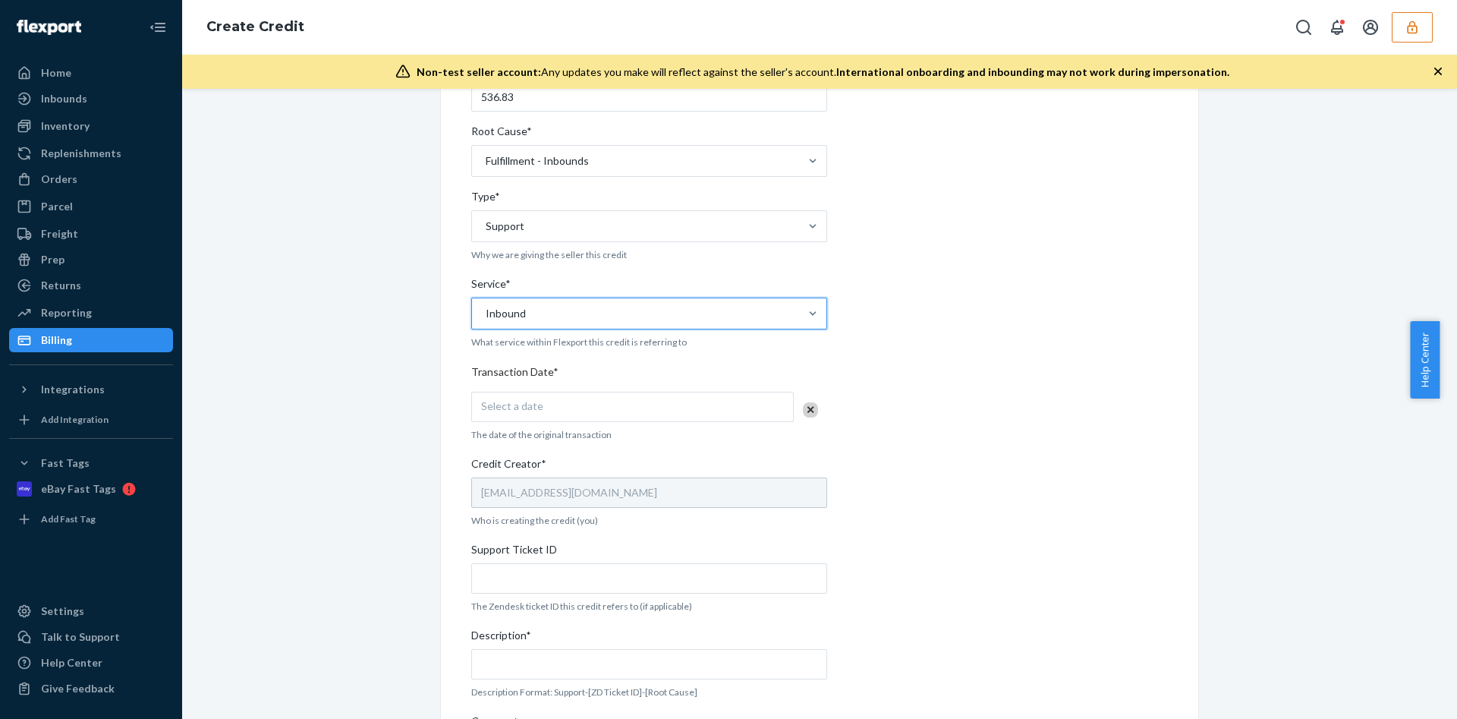
click at [522, 390] on div "Seller ID(s)* babieskeagmailcom Prefilled based on this sellerID. For multiple …" at bounding box center [649, 395] width 356 height 880
click at [524, 398] on div "Select a date" at bounding box center [632, 406] width 322 height 30
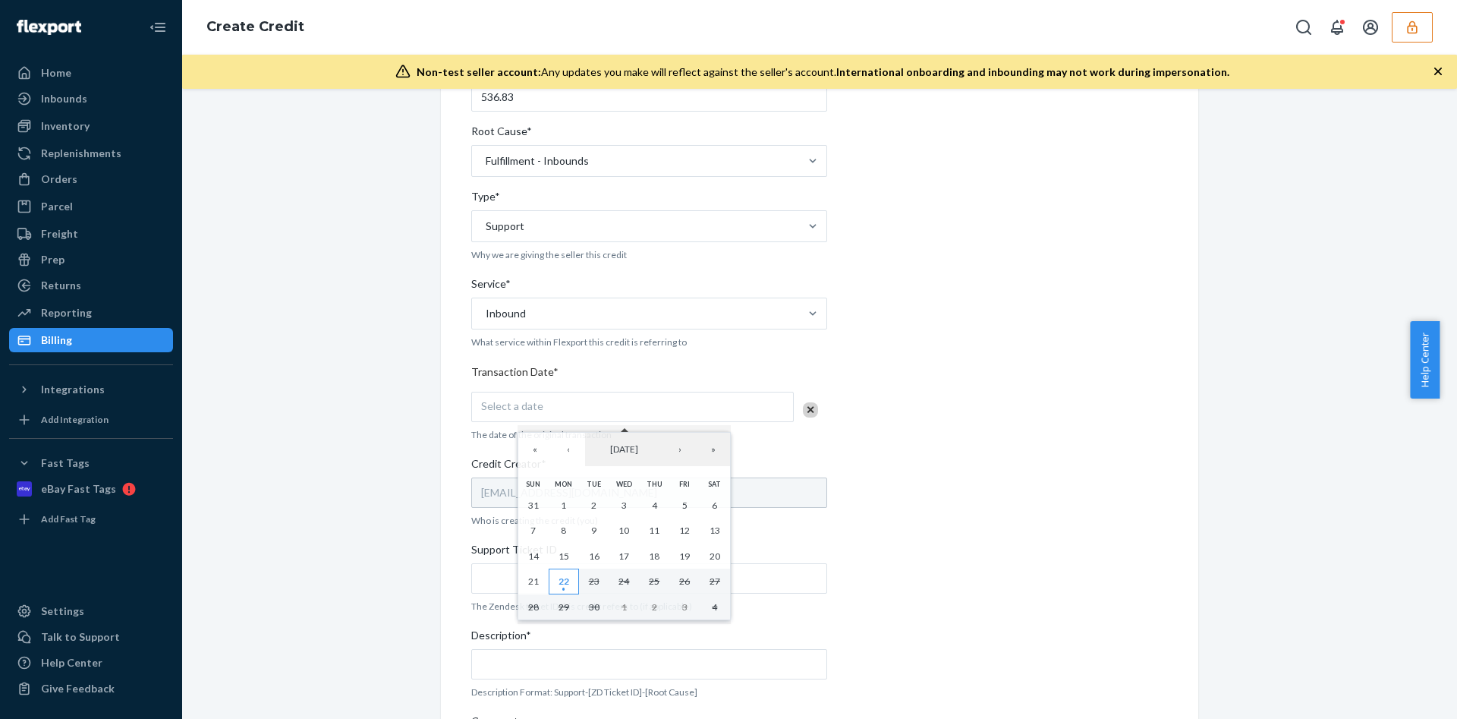
click at [570, 580] on button "22" at bounding box center [564, 581] width 30 height 26
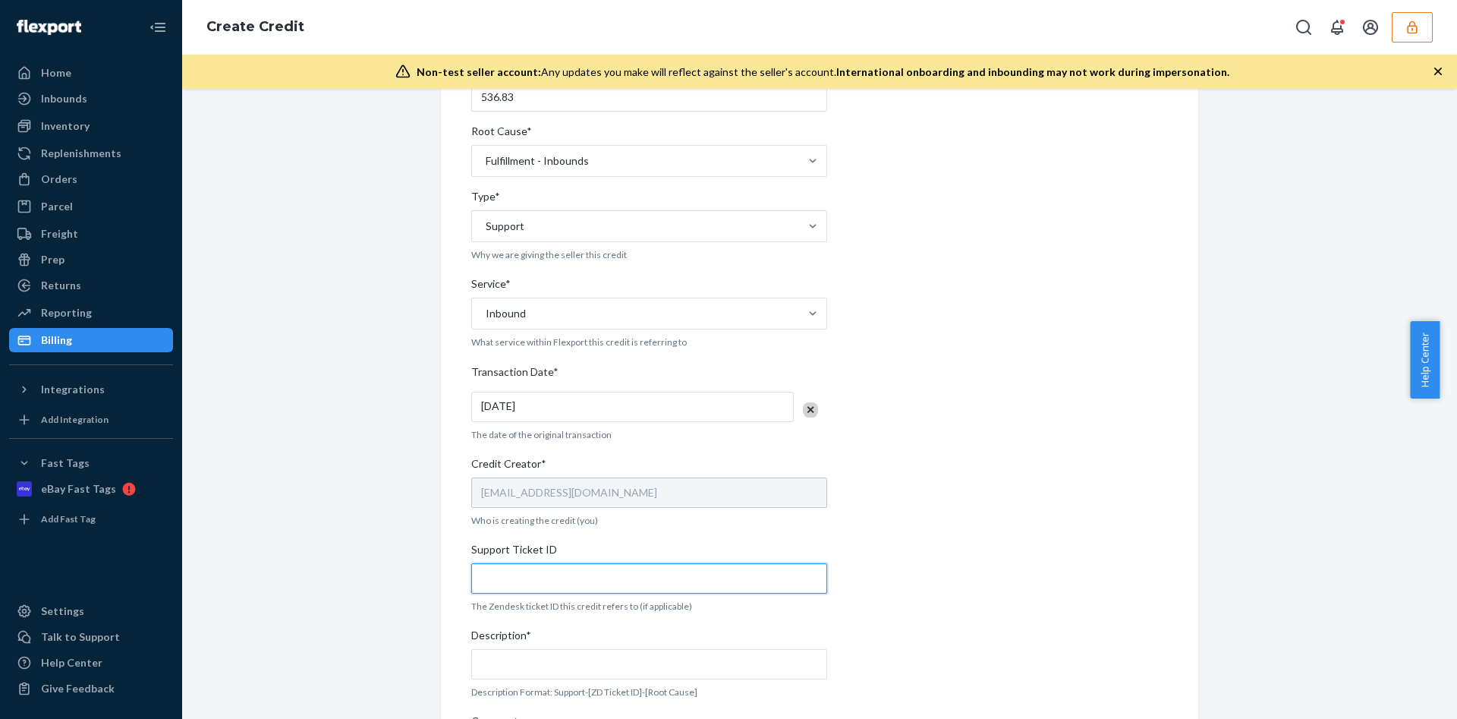
click at [552, 569] on input "Support Ticket ID" at bounding box center [649, 578] width 356 height 30
paste input "815614"
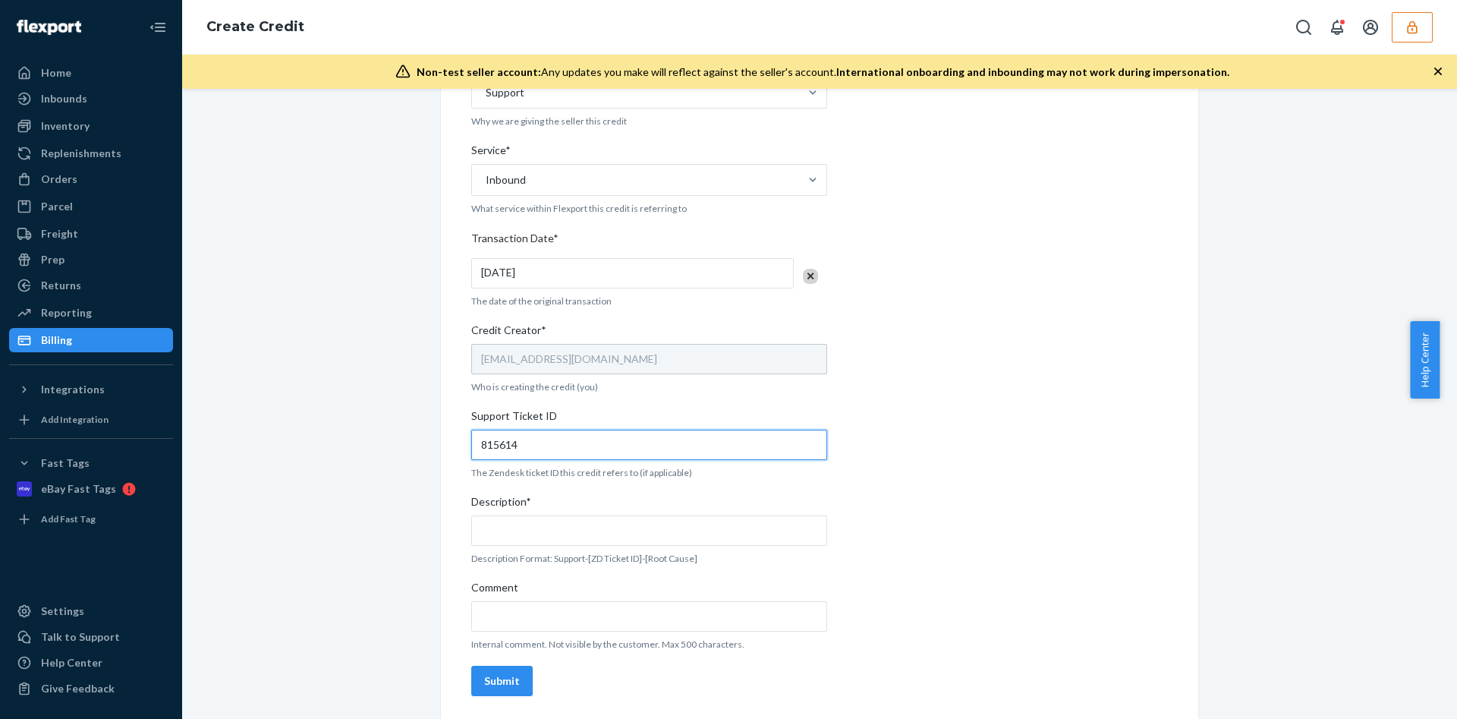
scroll to position [363, 0]
type input "815614"
click at [547, 527] on input "Description*" at bounding box center [649, 529] width 356 height 30
paste input "815614"
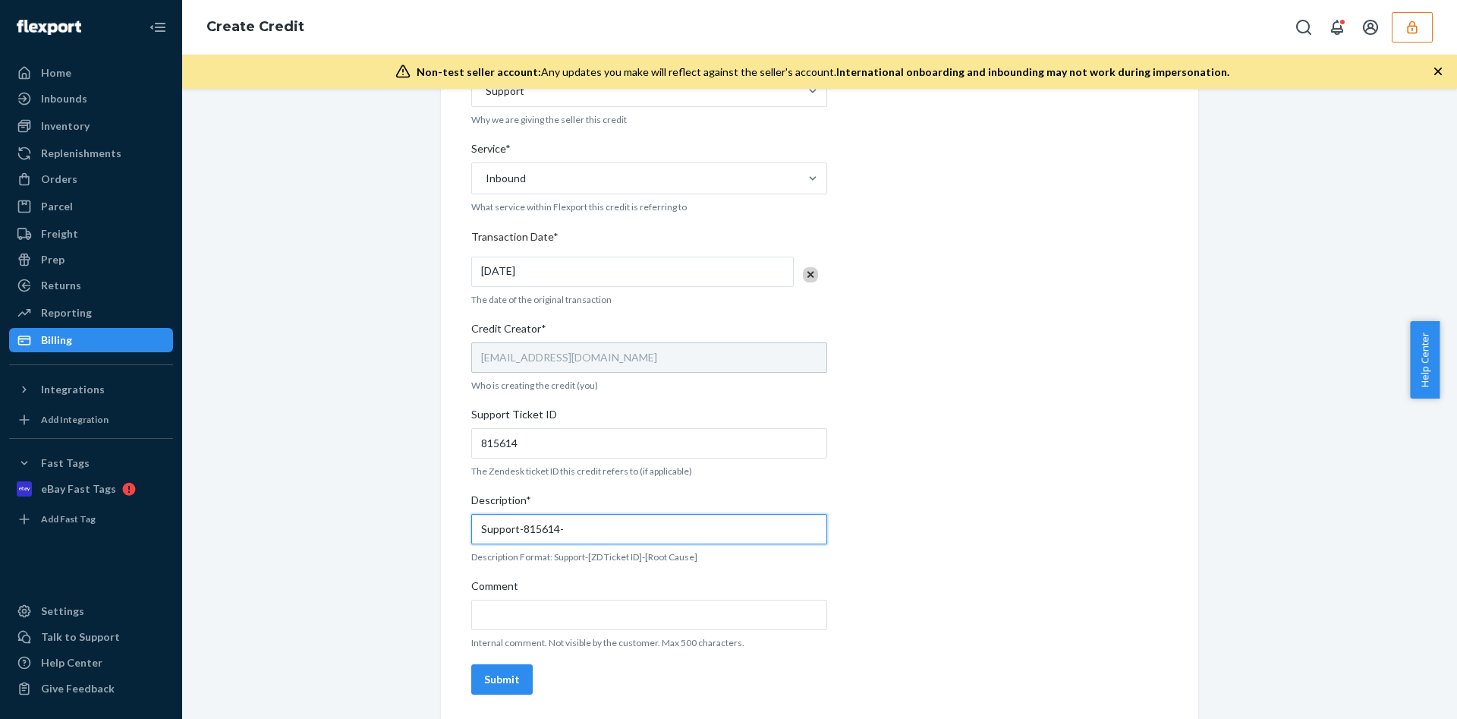
paste input "9725870"
click at [559, 530] on input "Support-815614-9725870" at bounding box center [649, 529] width 356 height 30
drag, startPoint x: 556, startPoint y: 529, endPoint x: 571, endPoint y: 518, distance: 17.9
click at [556, 528] on input "Support-815614-9725870" at bounding box center [649, 529] width 356 height 30
type input "Support-815614-PO#9725870"
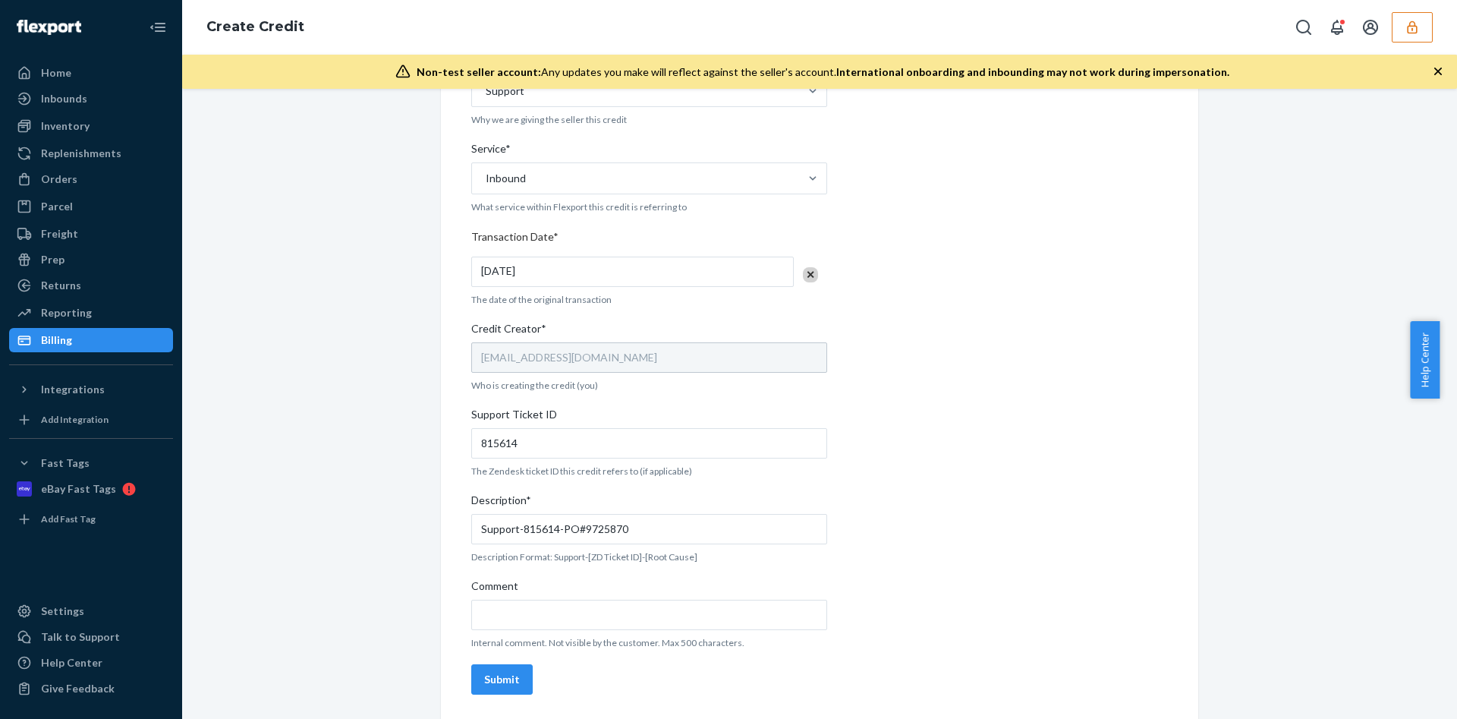
click at [800, 646] on p "Internal comment. Not visible by the customer. Max 500 characters." at bounding box center [649, 642] width 356 height 13
click at [520, 618] on input "Comment" at bounding box center [649, 614] width 356 height 30
paste input "DQZUG4RXGT7"
type input "48 MISSING UNITS OF DQZUG4RXGT7"
click at [1024, 564] on div "Internal Credit Creation Form Use this form instead of going to Chargebee. Thes…" at bounding box center [819, 233] width 696 height 933
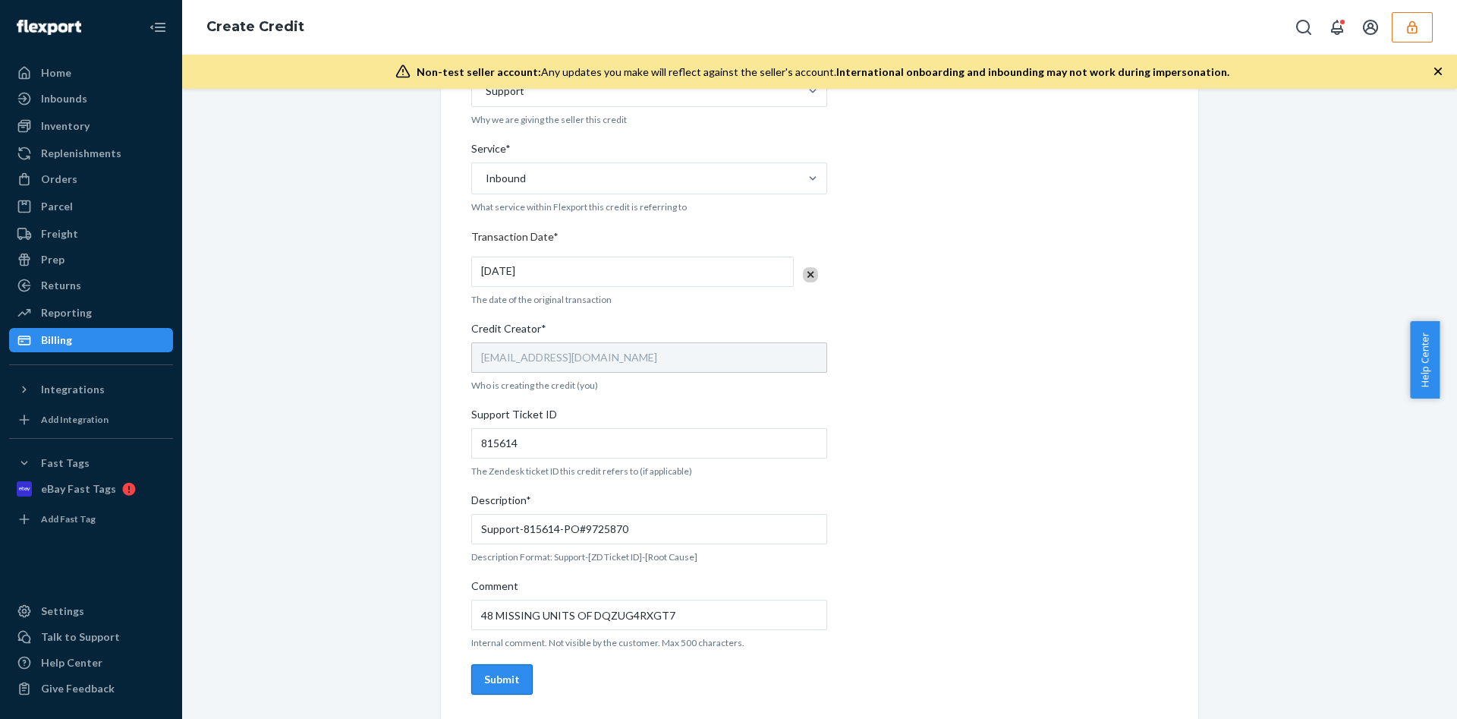
click at [504, 684] on div "Submit" at bounding box center [502, 678] width 36 height 15
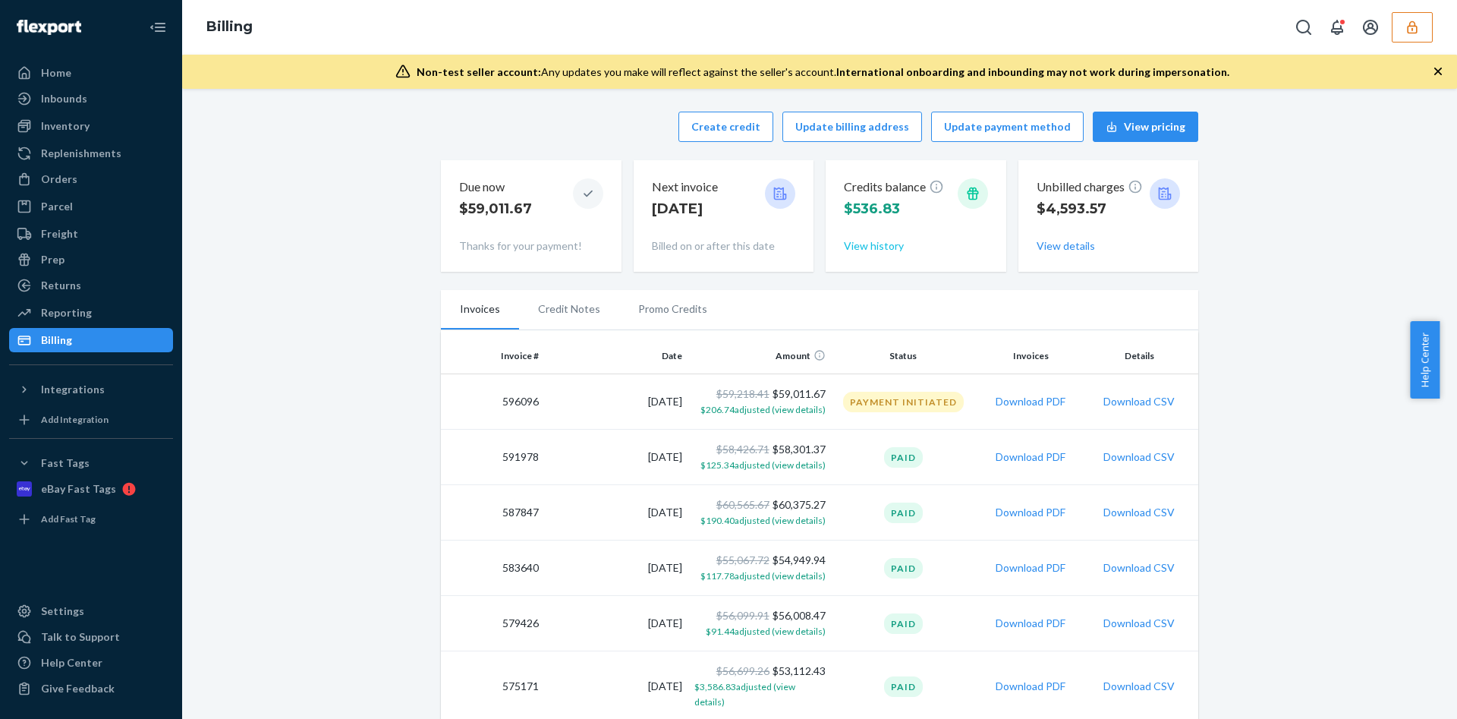
click at [882, 245] on button "View history" at bounding box center [874, 245] width 60 height 15
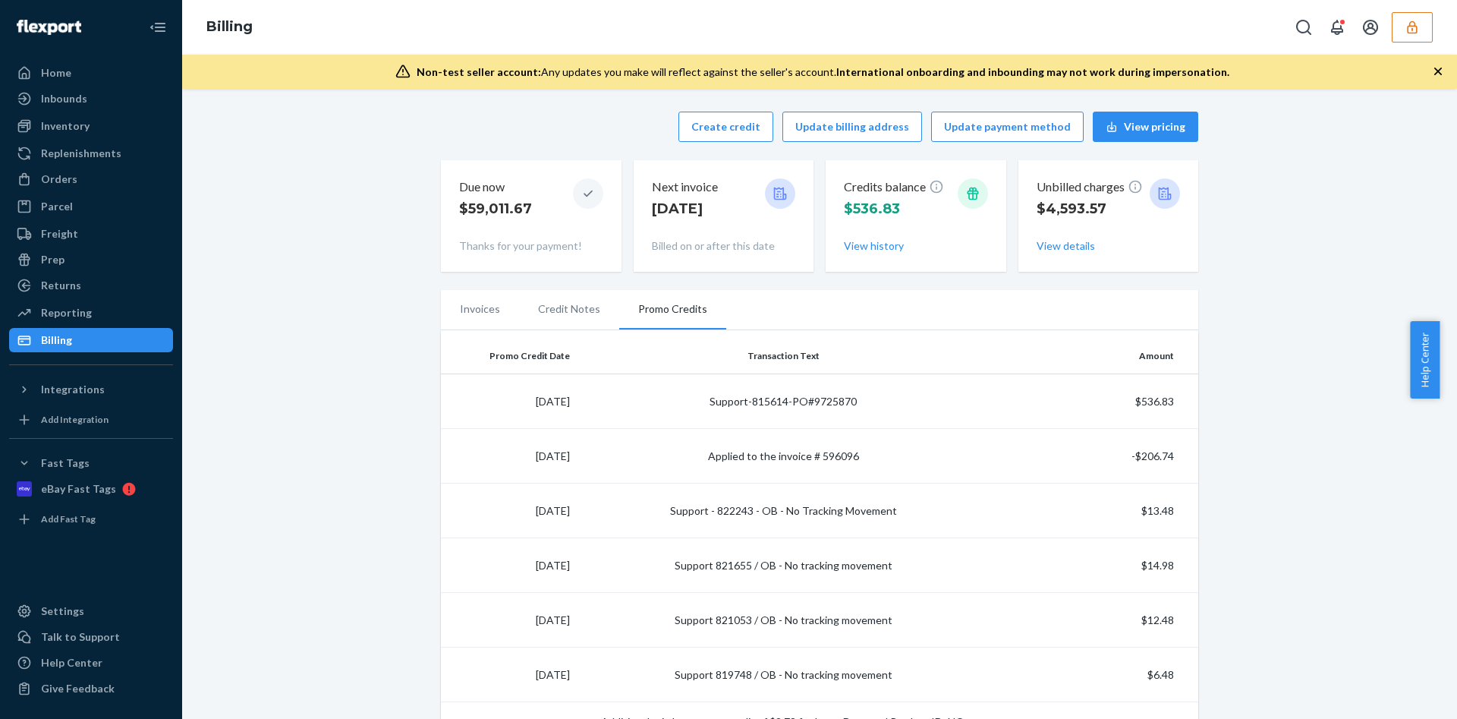
click at [881, 236] on div "Credits balance $536.83 View history" at bounding box center [916, 215] width 144 height 87
click at [876, 250] on button "View history" at bounding box center [874, 245] width 60 height 15
click at [1415, 23] on icon "button" at bounding box center [1412, 26] width 10 height 13
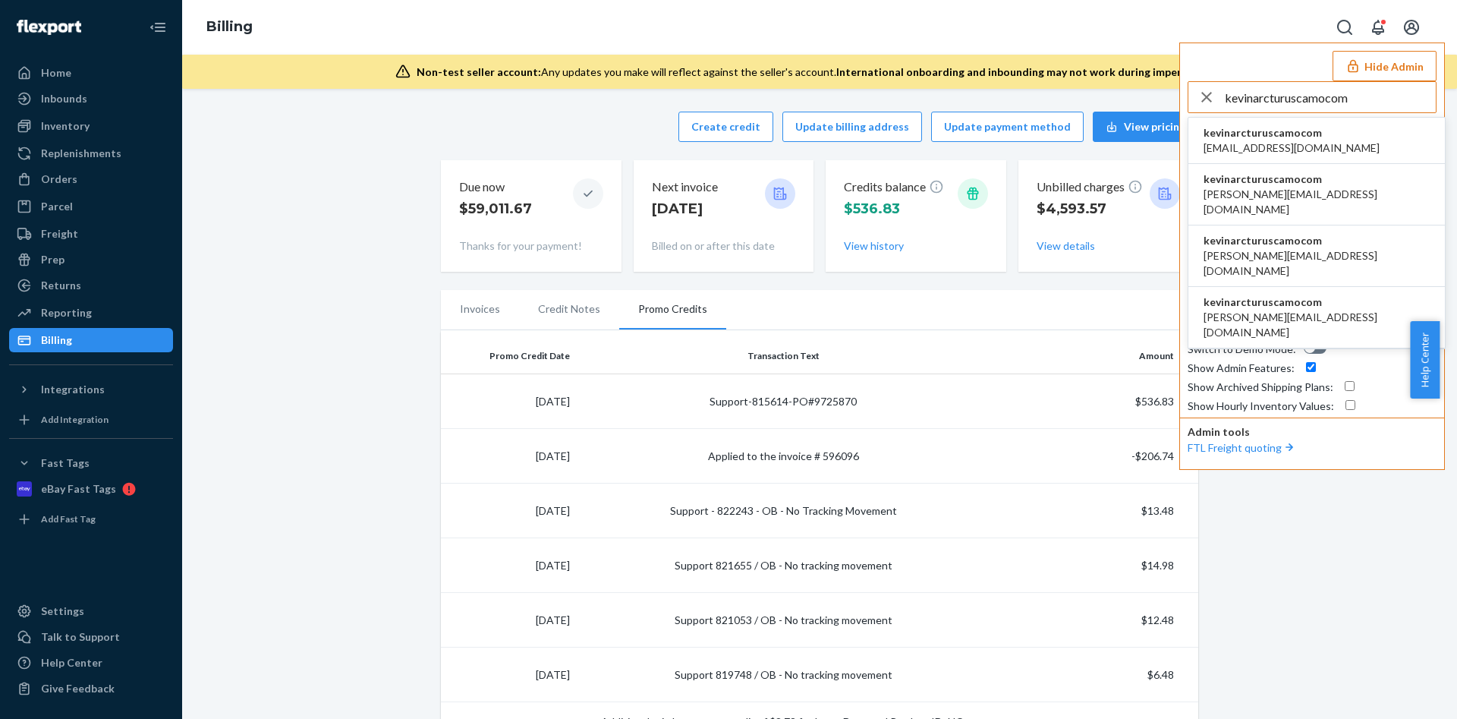
type input "kevinarcturuscamocom"
click at [1317, 139] on li "kevinarcturuscamocom info@arcturuscamo.com" at bounding box center [1316, 141] width 256 height 46
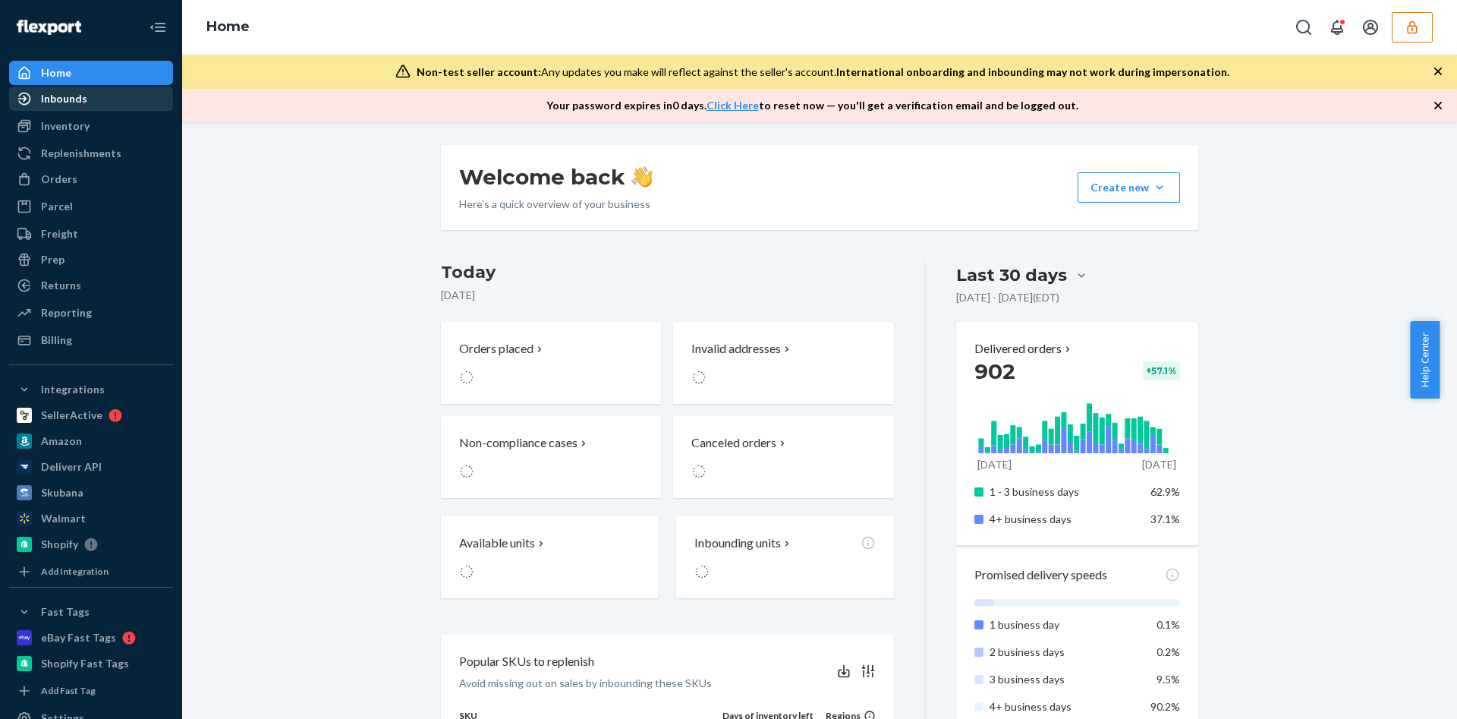
click at [111, 97] on div "Inbounds" at bounding box center [91, 98] width 161 height 21
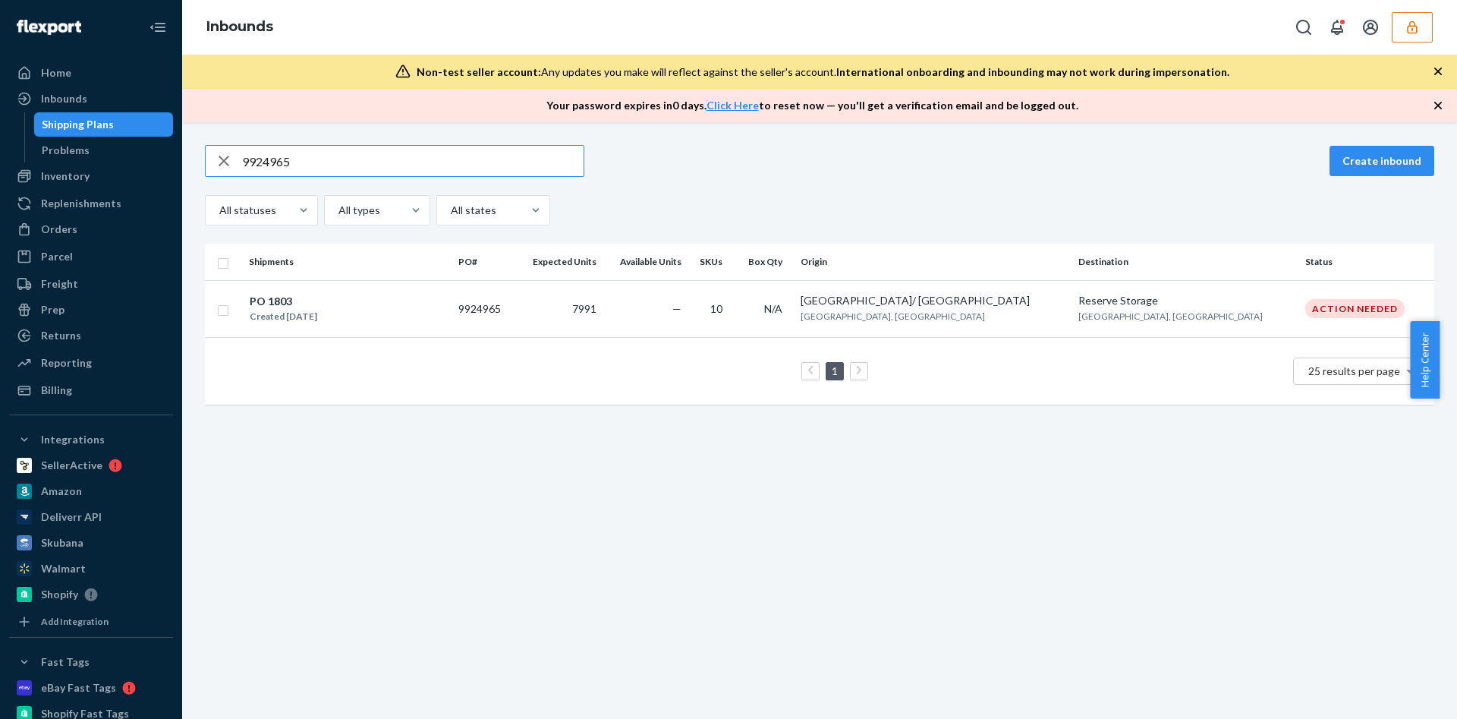
type input "9924965"
click at [1408, 33] on icon "button" at bounding box center [1412, 26] width 10 height 13
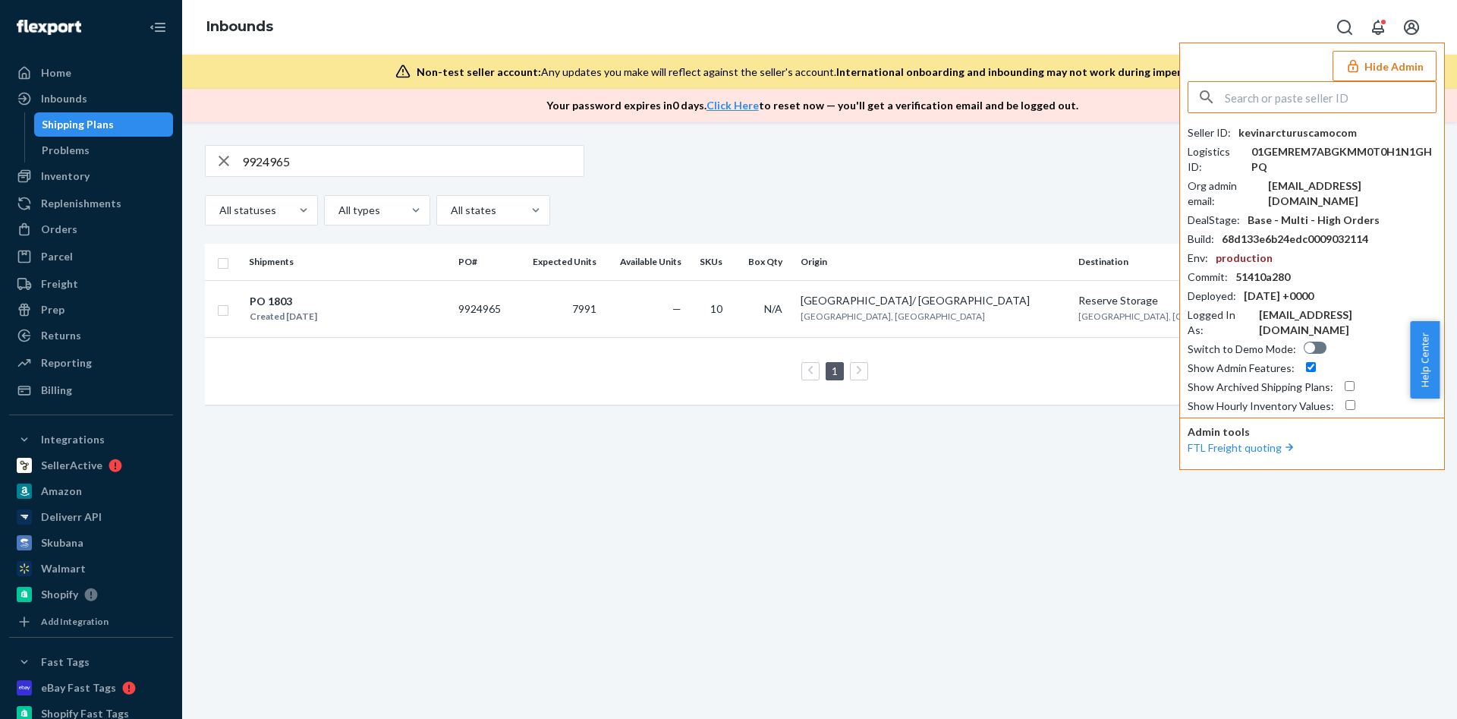
drag, startPoint x: 1374, startPoint y: 105, endPoint x: 1363, endPoint y: 86, distance: 22.4
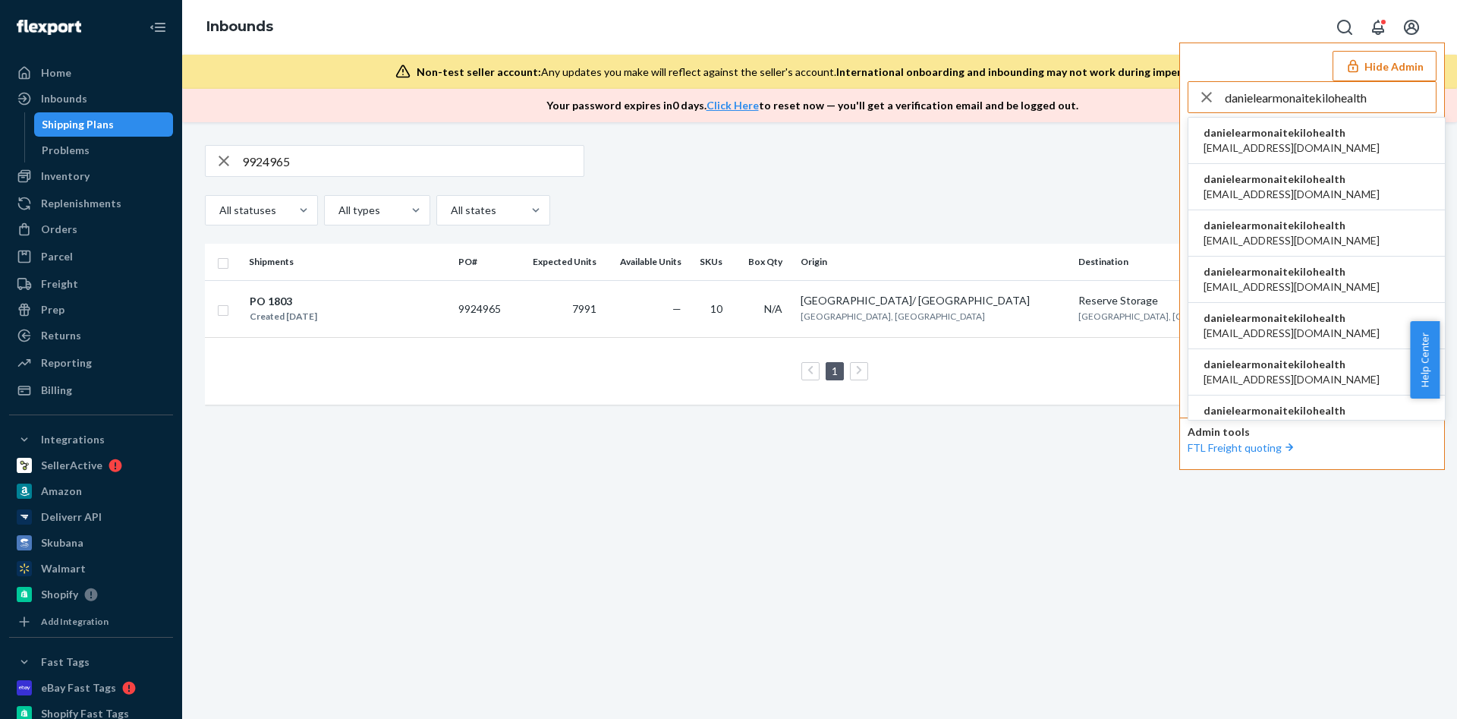
type input "danielearmonaitekilohealth"
click at [1314, 150] on span "[EMAIL_ADDRESS][DOMAIN_NAME]" at bounding box center [1291, 147] width 176 height 15
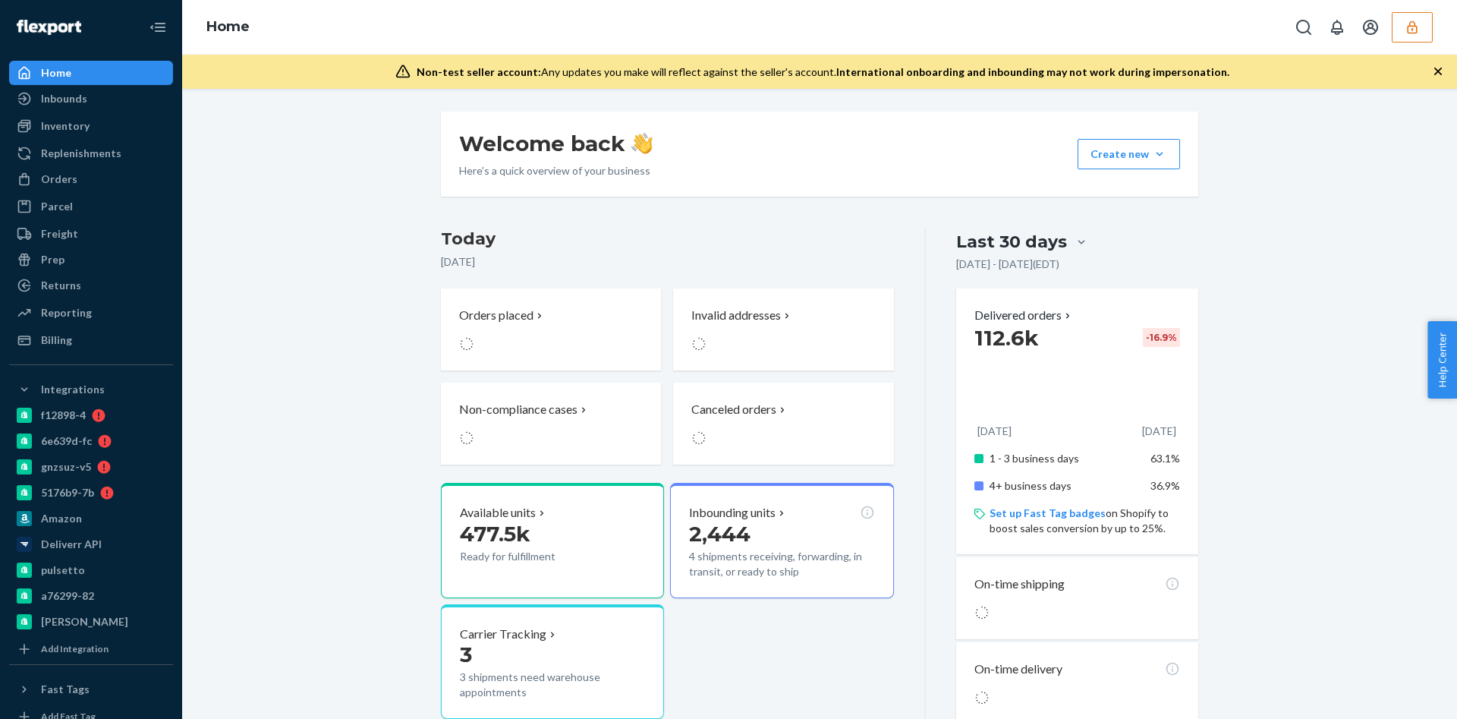
click at [1415, 33] on button "button" at bounding box center [1411, 27] width 41 height 30
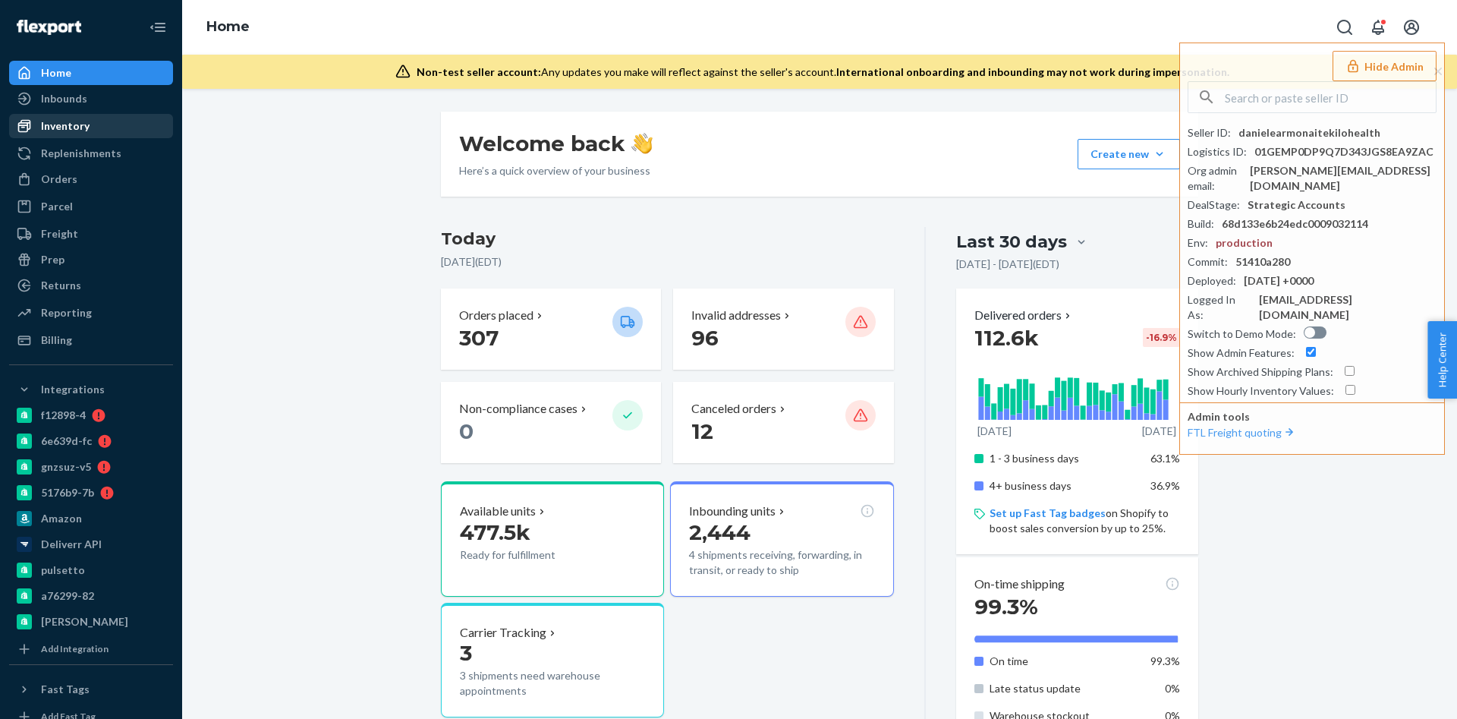
click at [73, 120] on div "Inventory" at bounding box center [65, 125] width 49 height 15
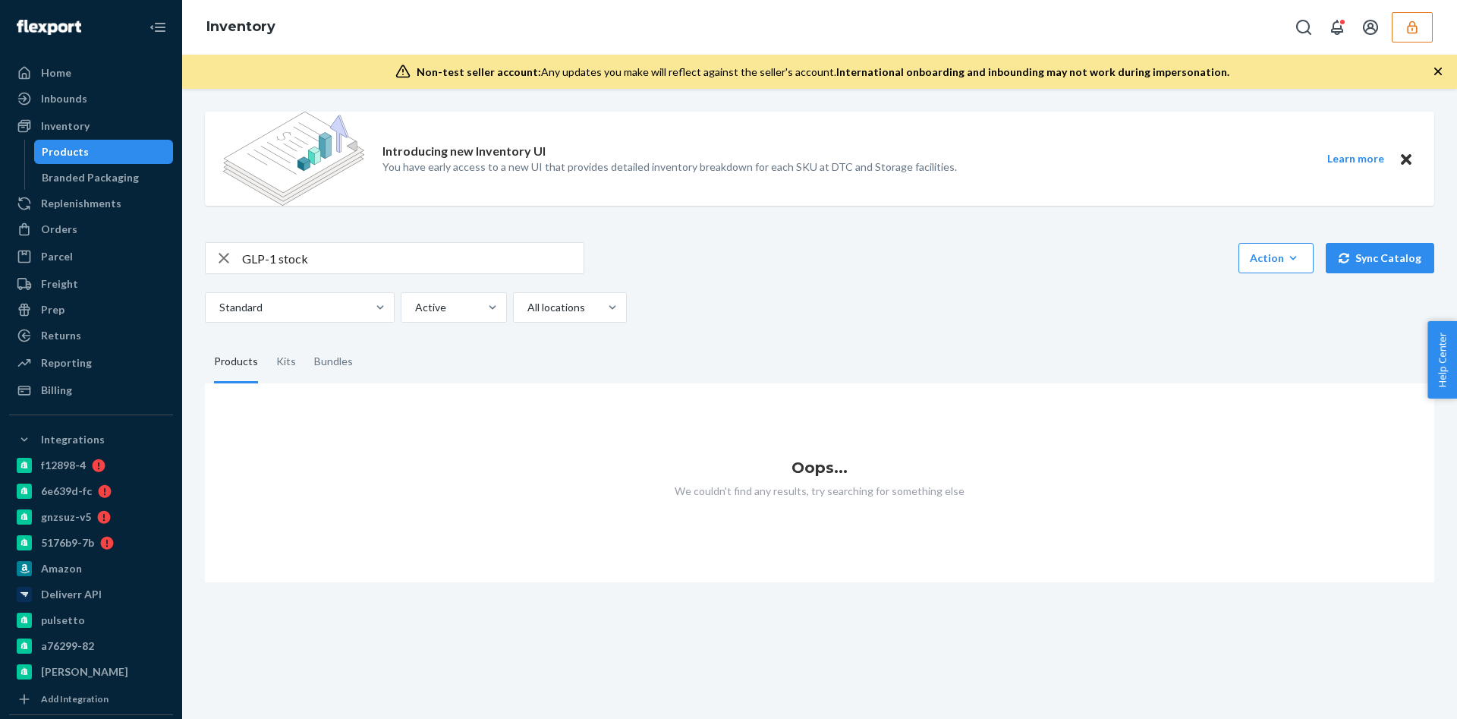
click at [314, 225] on div "Introducing new Inventory UI You have early access to a new UI that provides de…" at bounding box center [819, 340] width 1252 height 483
click at [301, 249] on input "GLP-1 stock" at bounding box center [412, 258] width 341 height 30
click at [282, 262] on input "GLP-1 stock" at bounding box center [412, 258] width 341 height 30
type input "GLP-1"
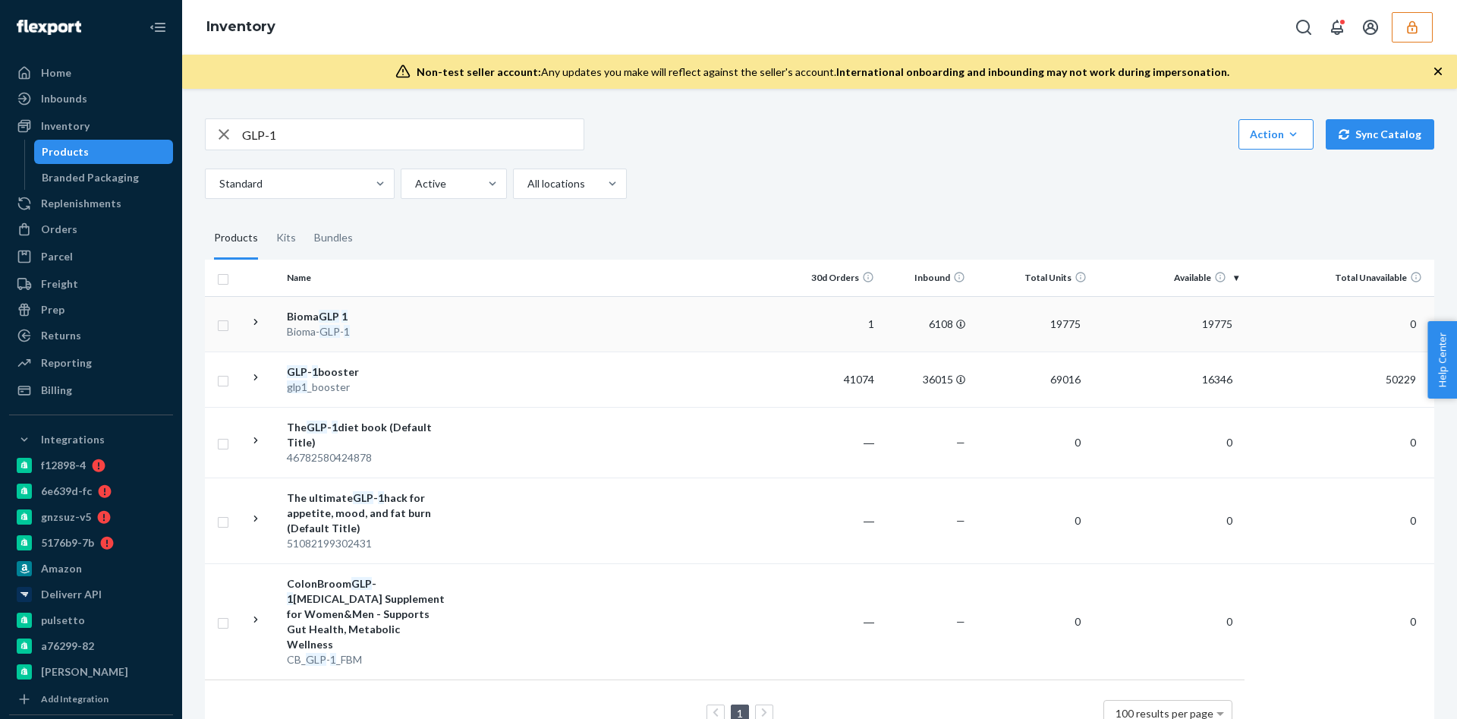
scroll to position [169, 0]
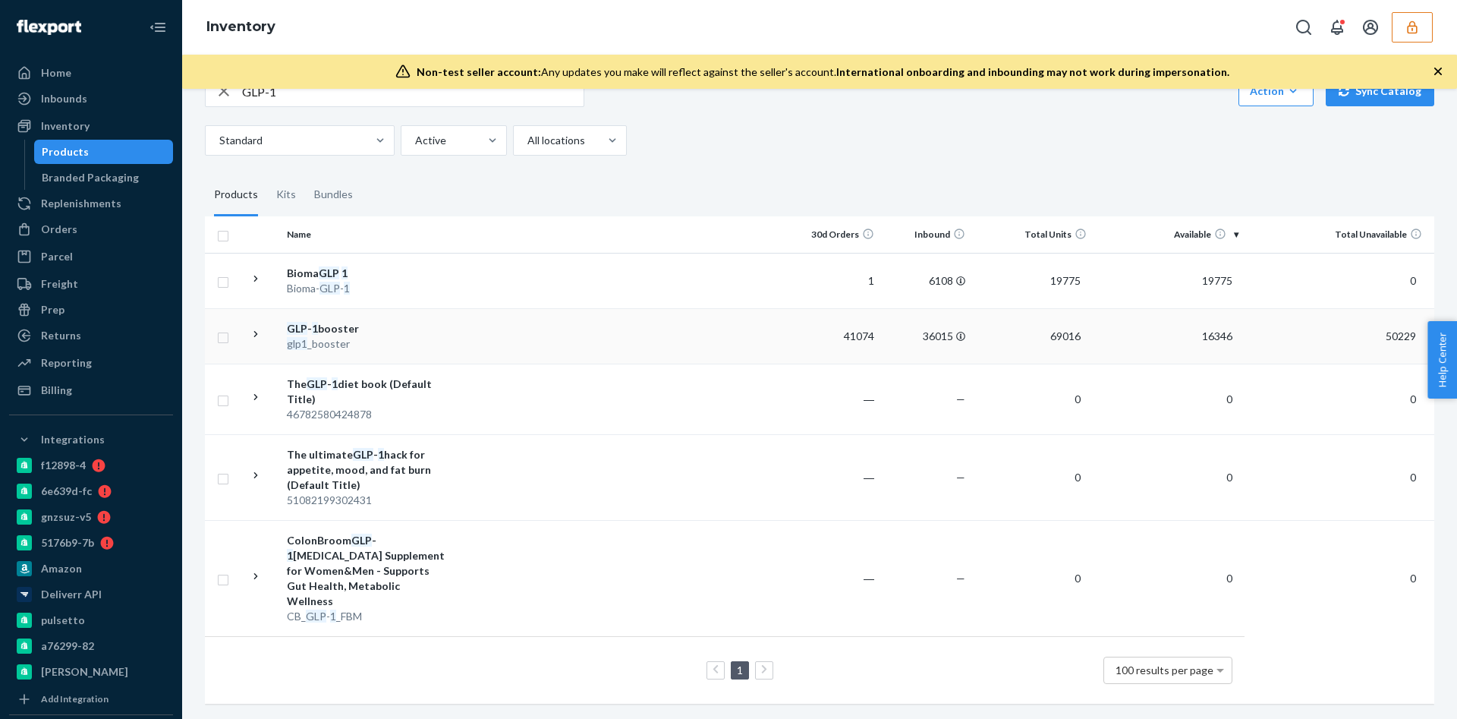
click at [1385, 342] on td "50229" at bounding box center [1339, 335] width 190 height 55
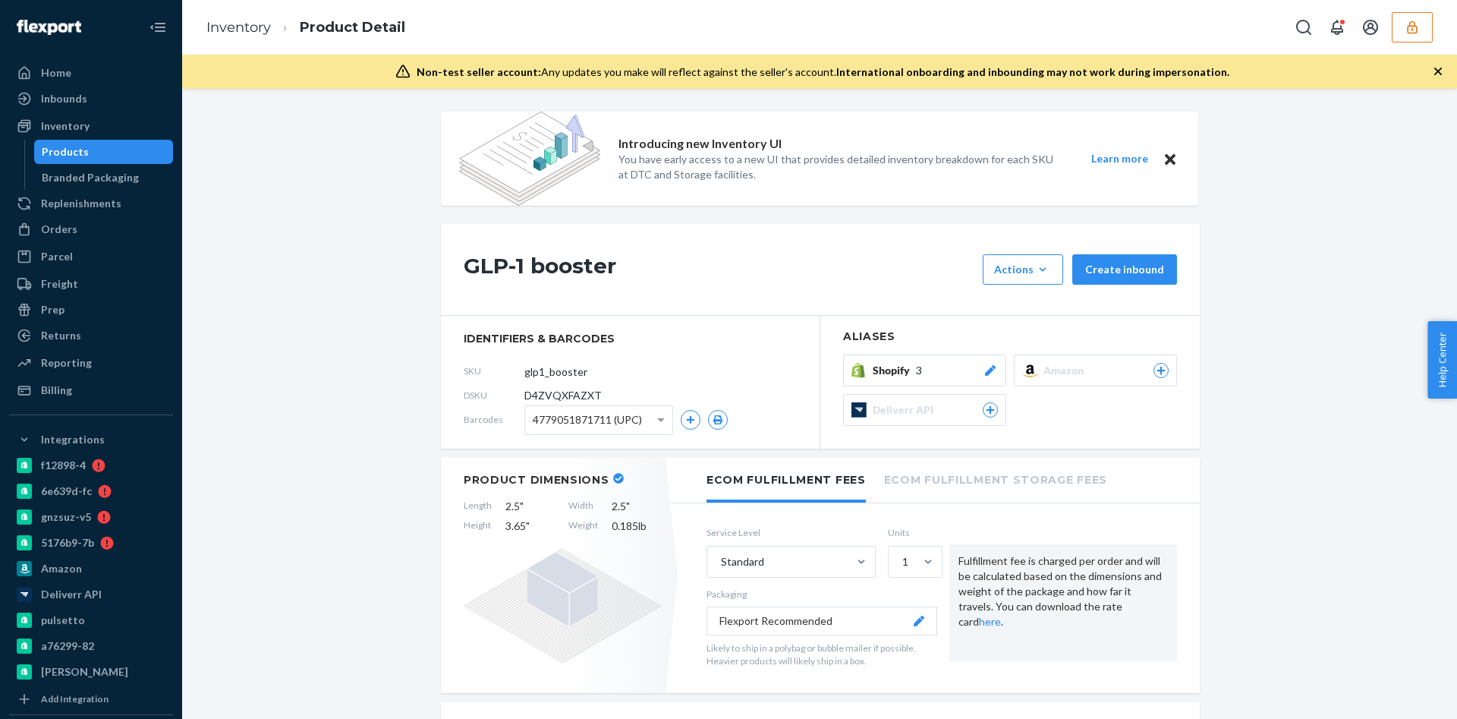
click at [526, 394] on span "D4ZVQXFAZXT" at bounding box center [562, 395] width 77 height 15
copy span "D4ZVQXFAZXT"
click at [1388, 27] on div at bounding box center [1360, 27] width 144 height 30
click at [1411, 27] on icon "button" at bounding box center [1411, 27] width 15 height 15
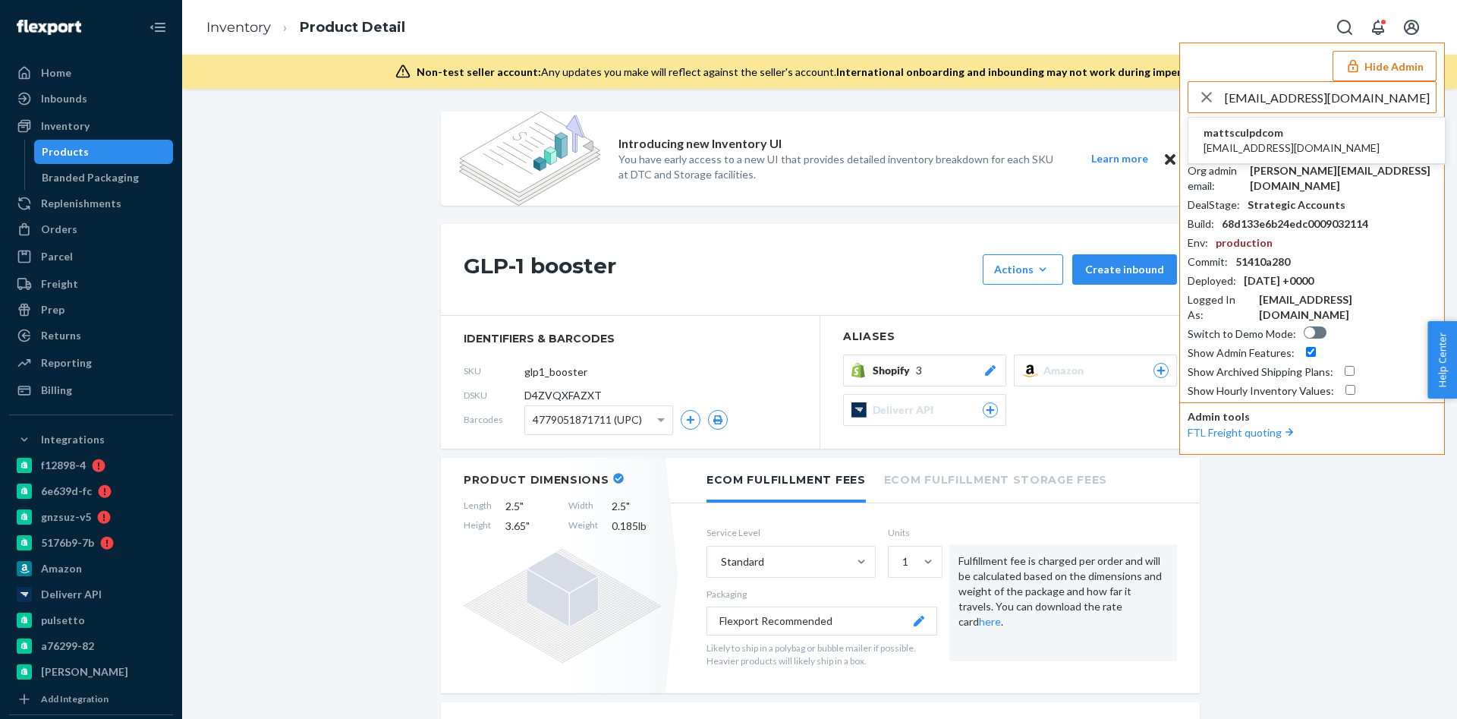
type input "will@sculpd.com"
click at [1294, 137] on li "mattsculpdcom will@sculpd.com" at bounding box center [1316, 141] width 256 height 46
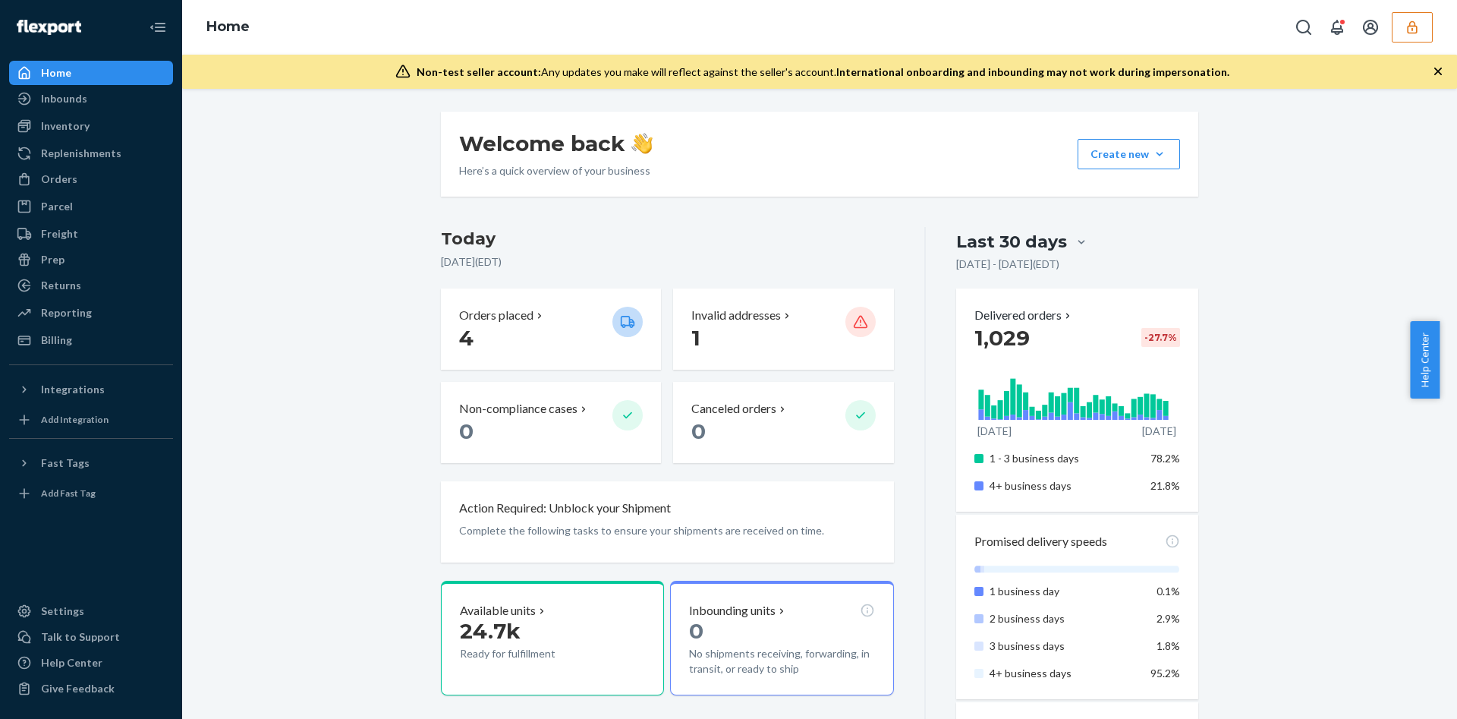
click at [1396, 36] on button "button" at bounding box center [1411, 27] width 41 height 30
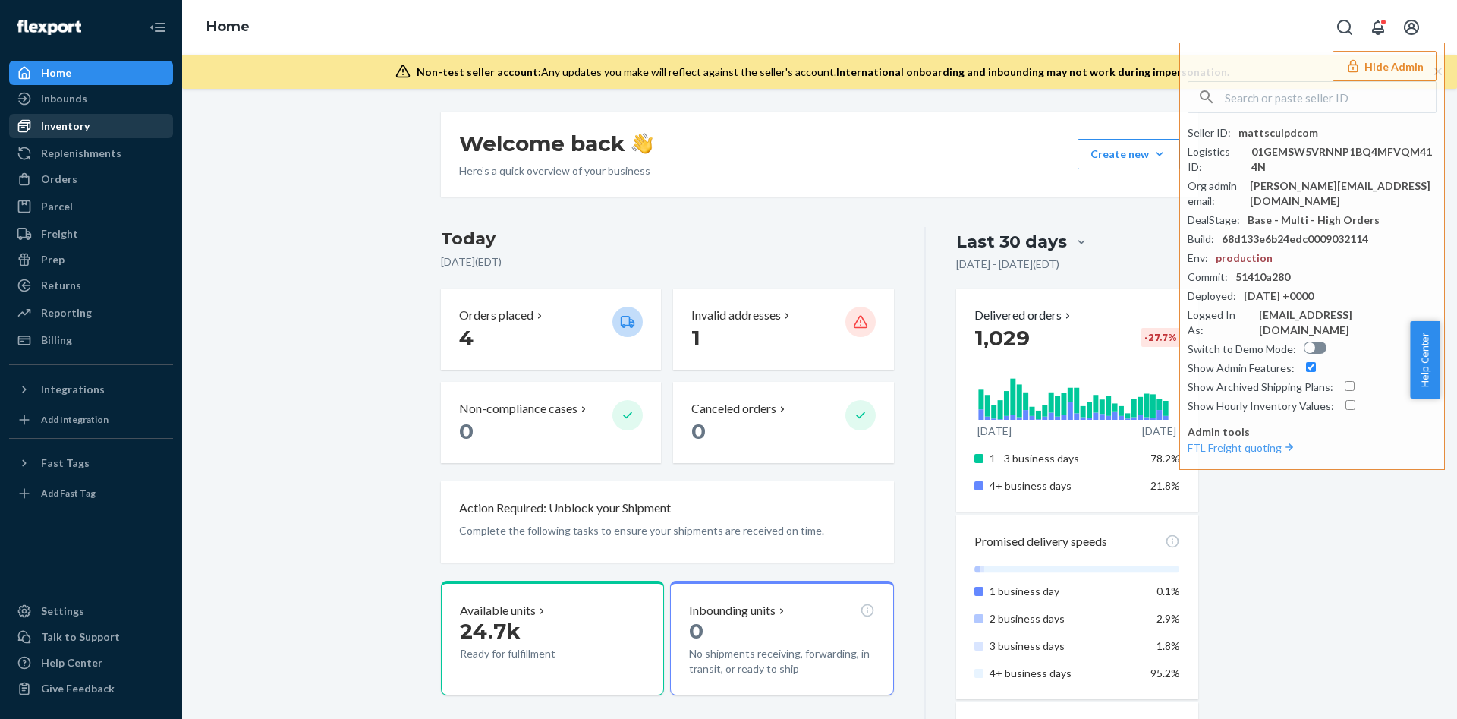
click at [132, 130] on div "Inventory" at bounding box center [91, 125] width 161 height 21
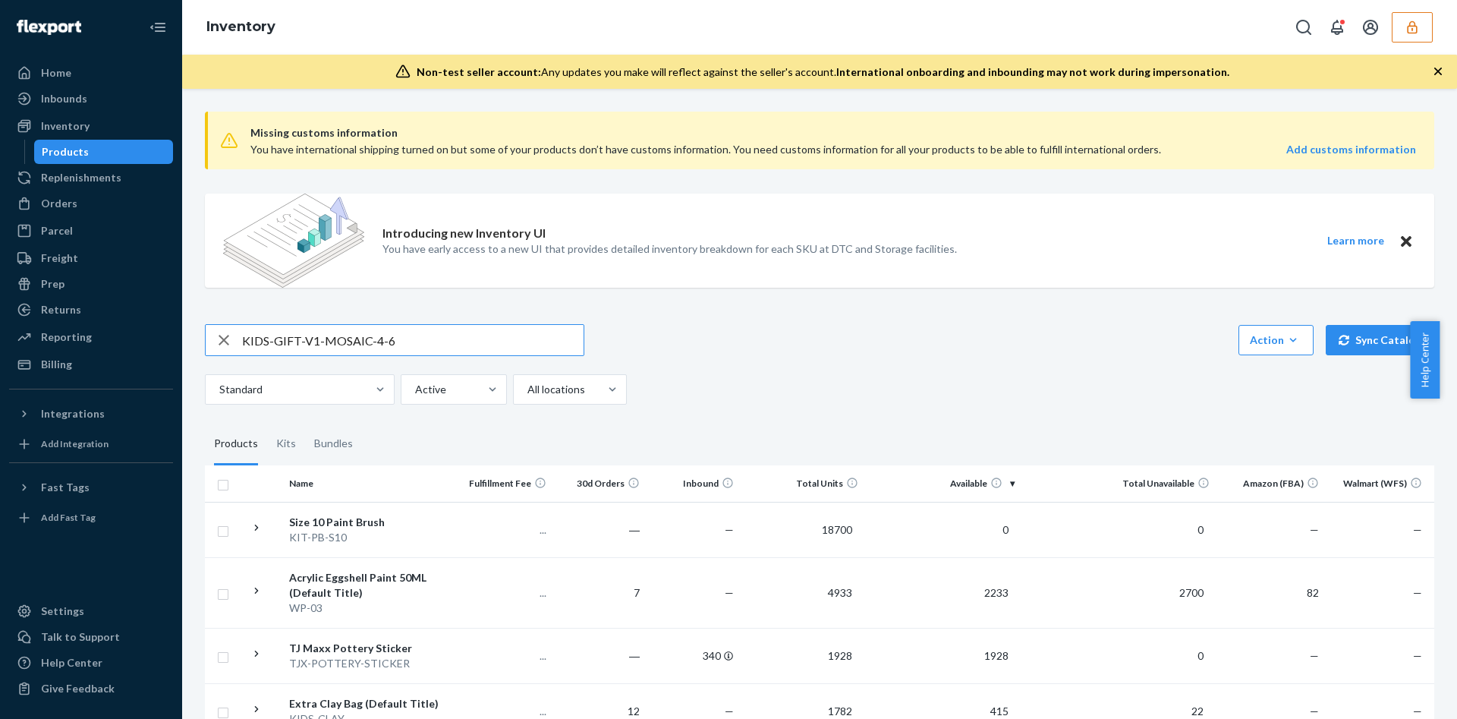
type input "KIDS-GIFT-V1-MOSAIC-4-6"
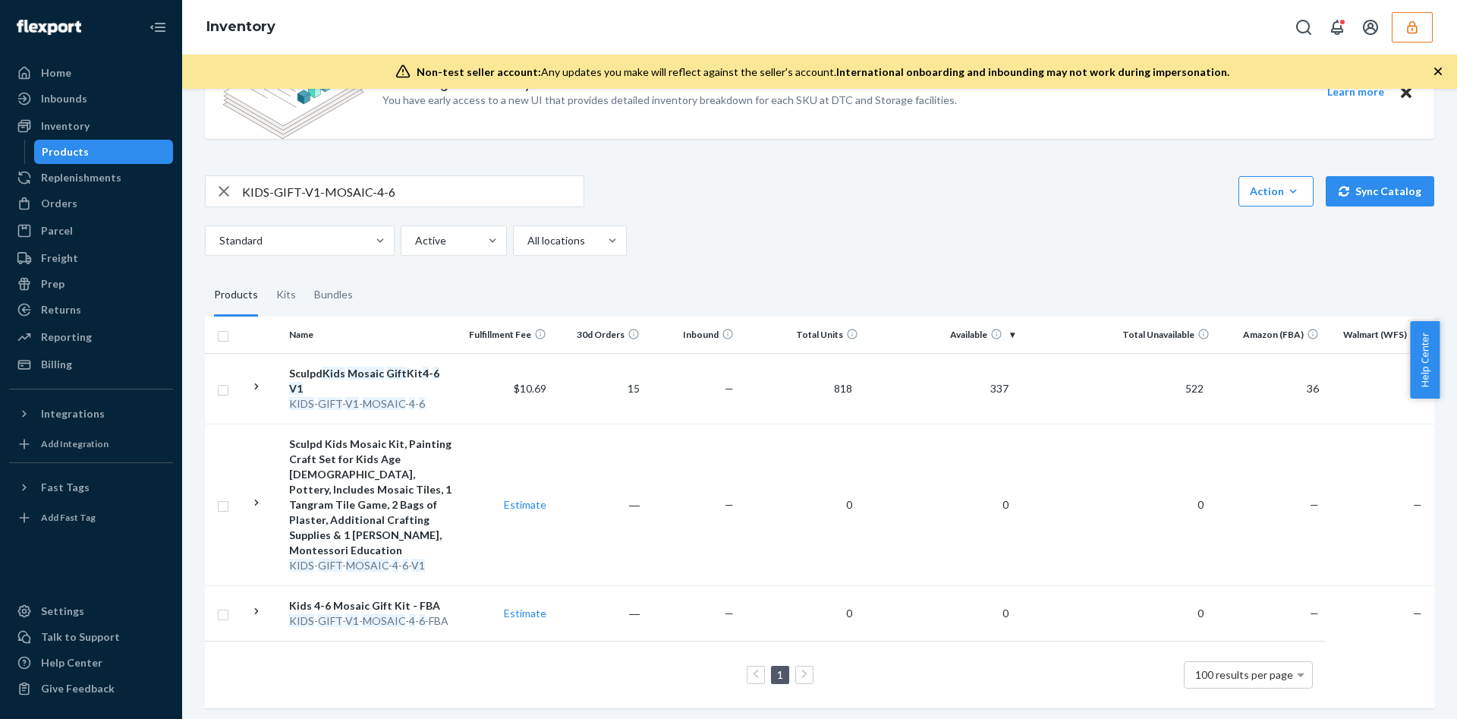
scroll to position [156, 0]
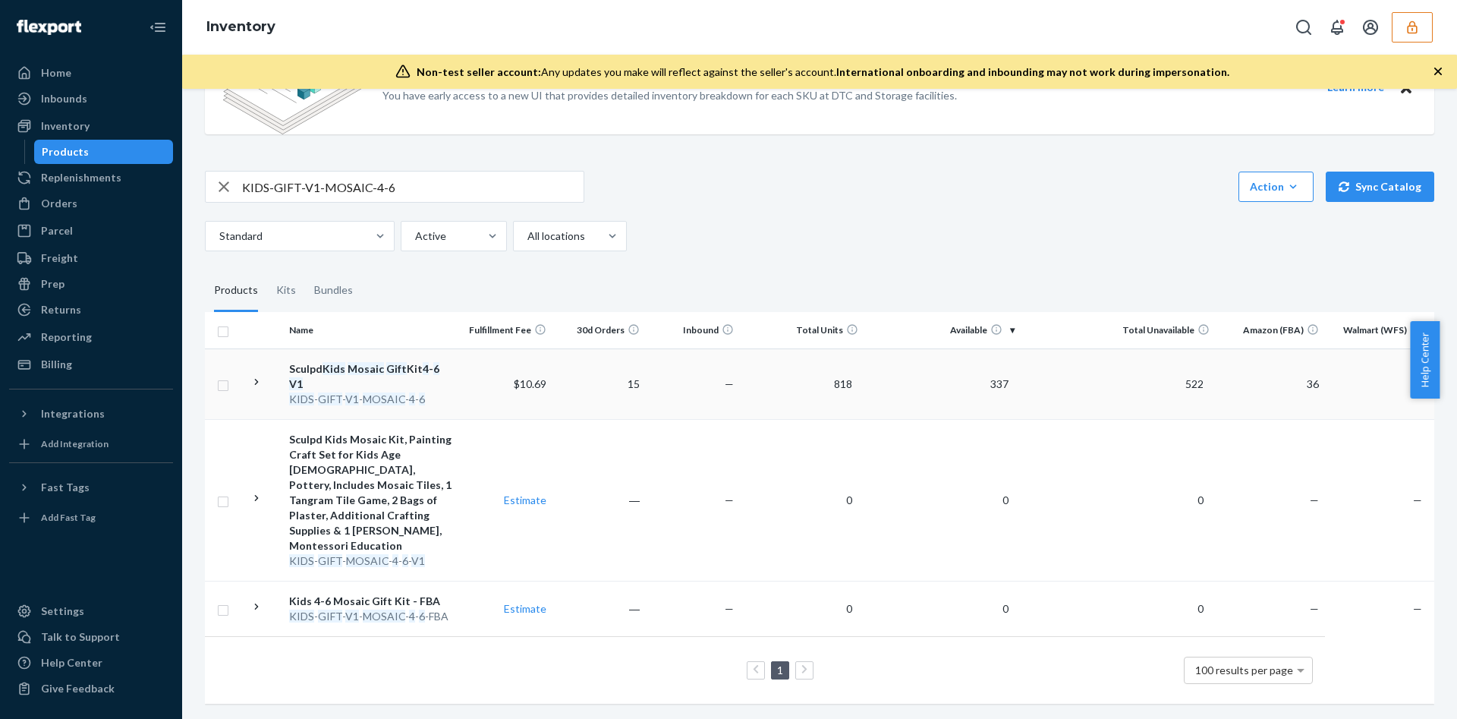
click at [1215, 398] on td "36" at bounding box center [1269, 383] width 109 height 71
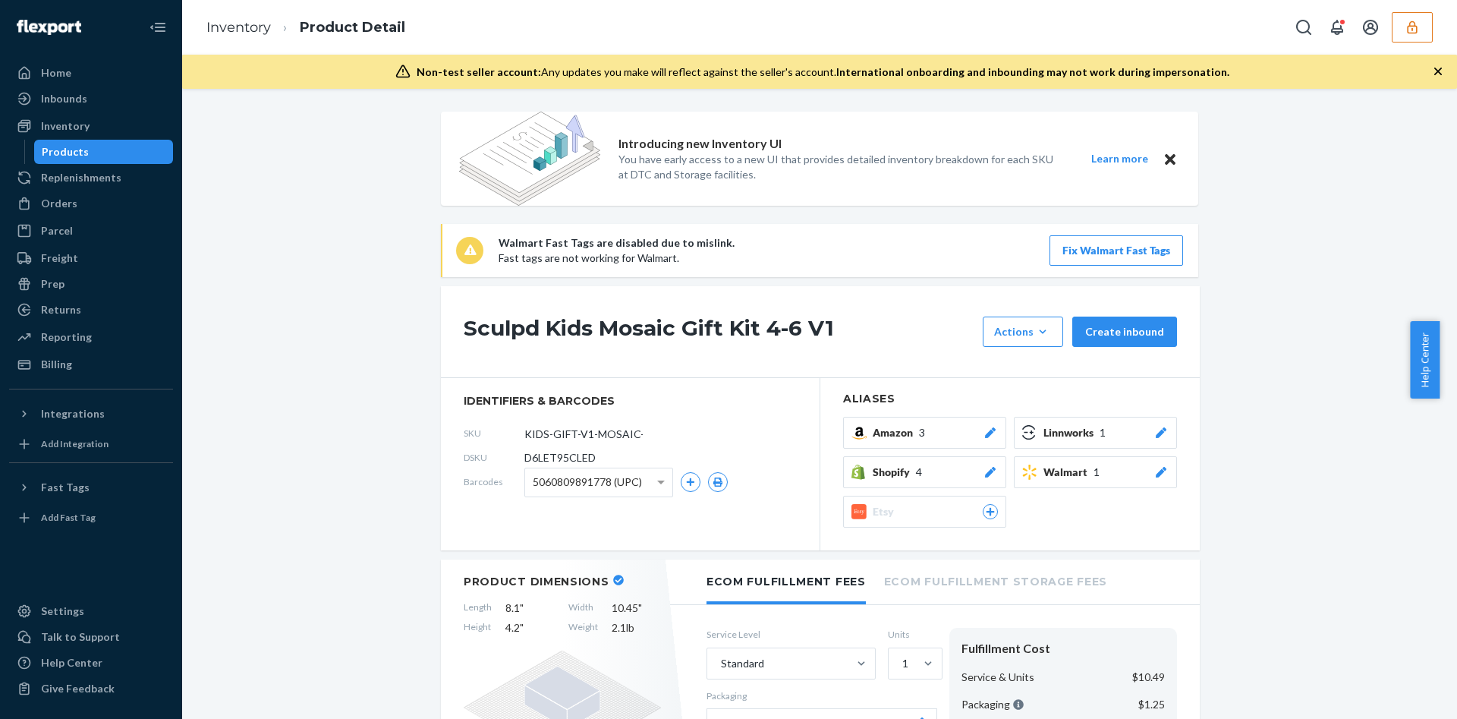
click at [555, 457] on span "D6LET95CLED" at bounding box center [559, 457] width 71 height 15
copy span "D6LET95CLED"
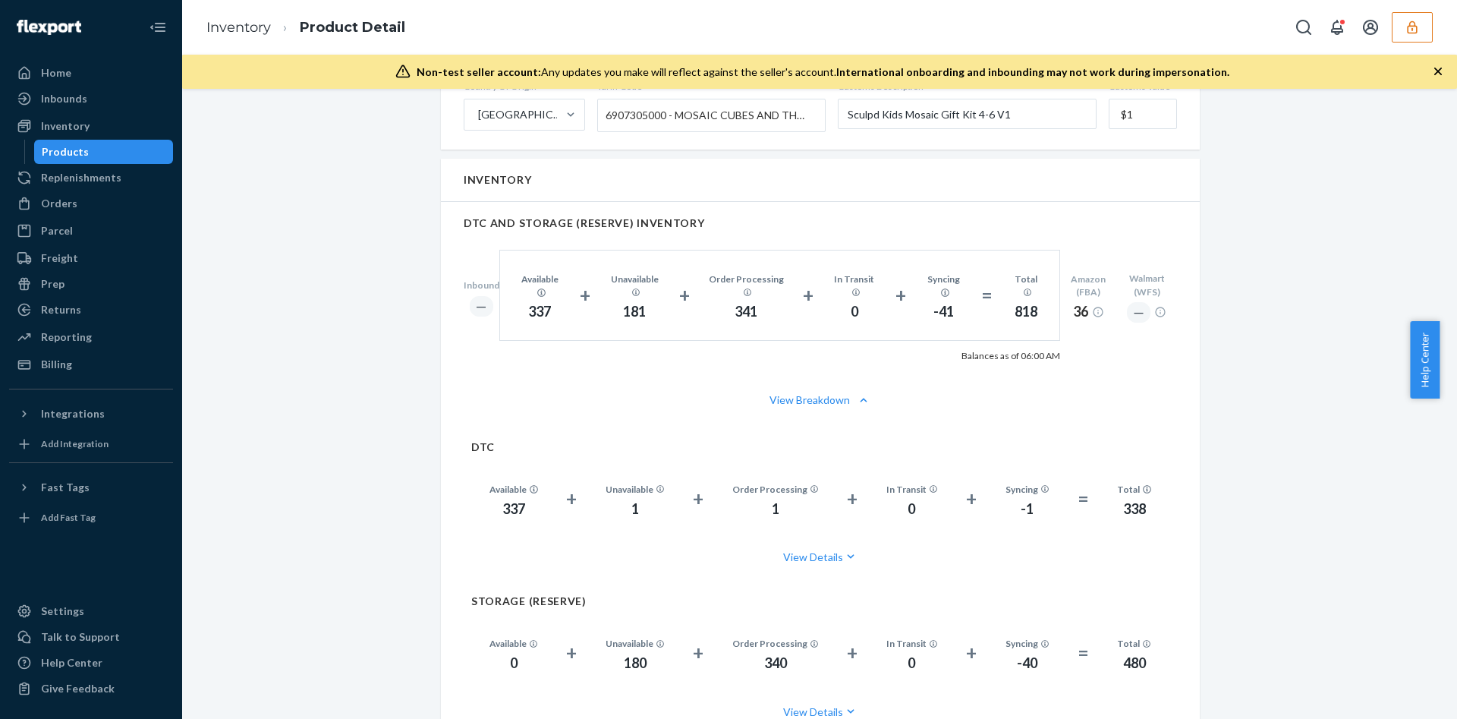
scroll to position [1138, 0]
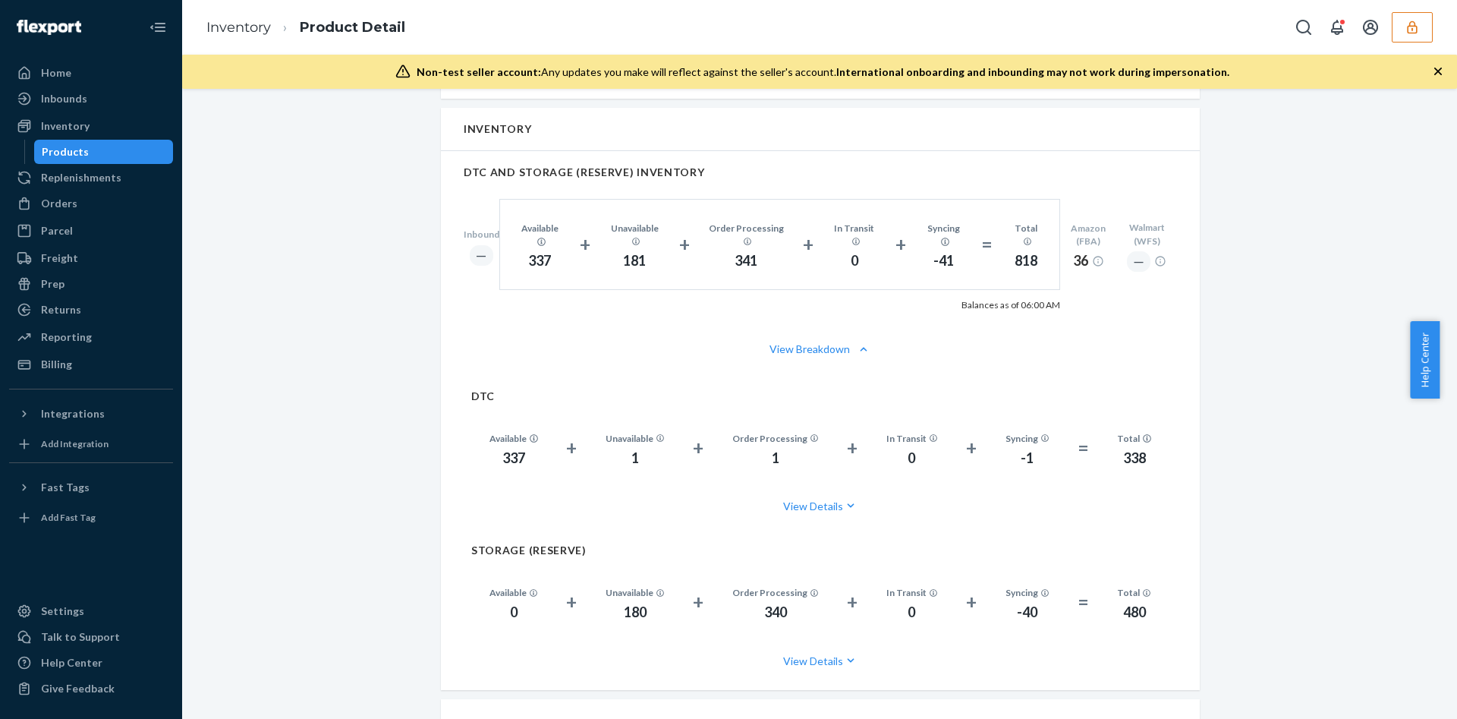
click at [1397, 18] on button "button" at bounding box center [1411, 27] width 41 height 30
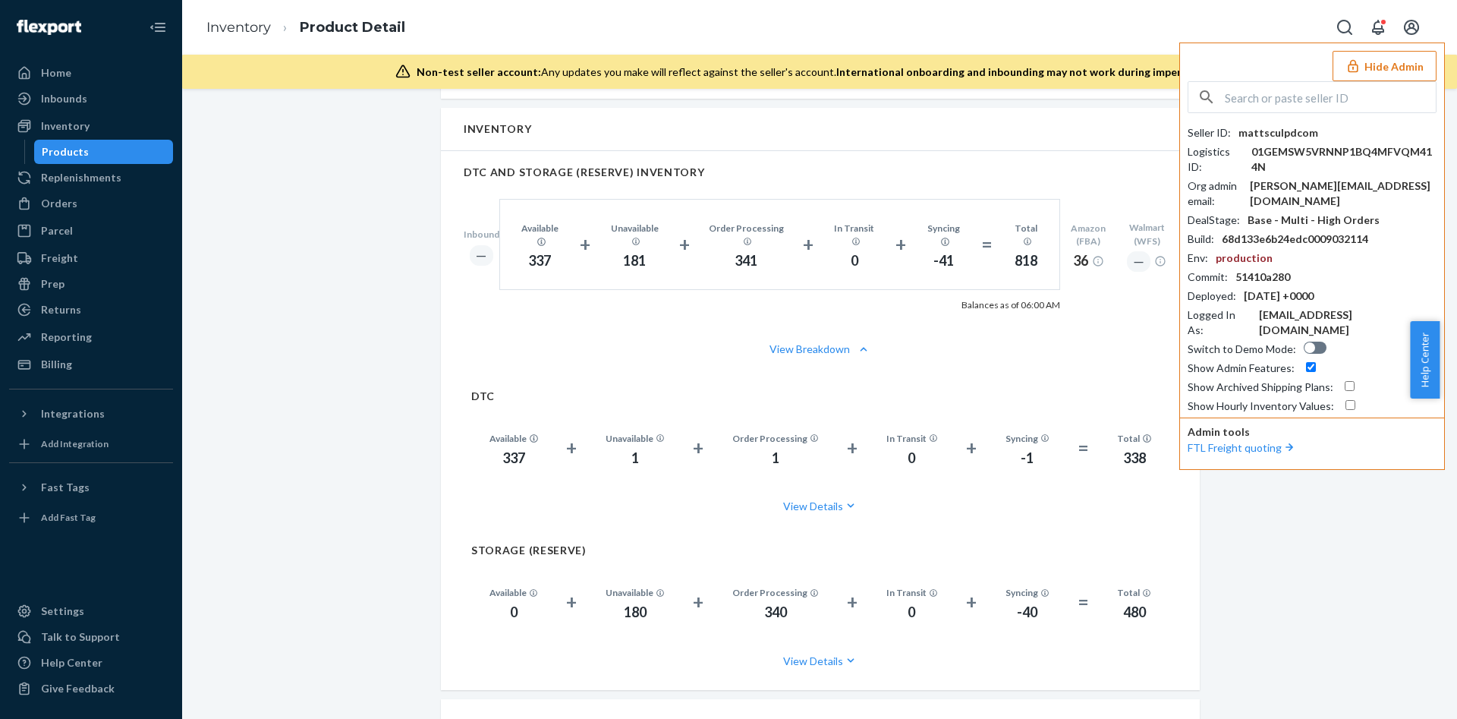
click at [1311, 128] on div "Seller ID : mattsculpdcom" at bounding box center [1311, 132] width 249 height 15
click at [1298, 131] on div "mattsculpdcom" at bounding box center [1278, 132] width 80 height 15
copy div "mattsculpdcom"
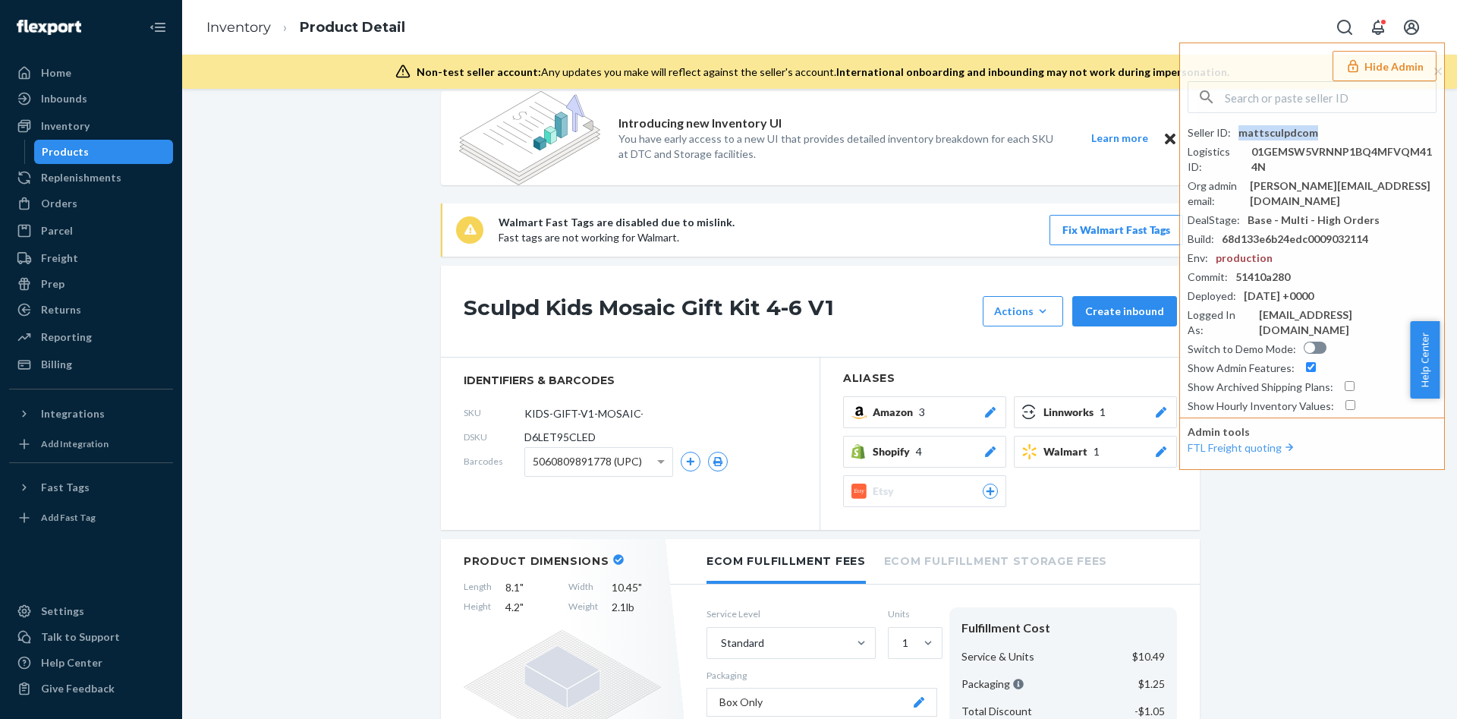
scroll to position [0, 0]
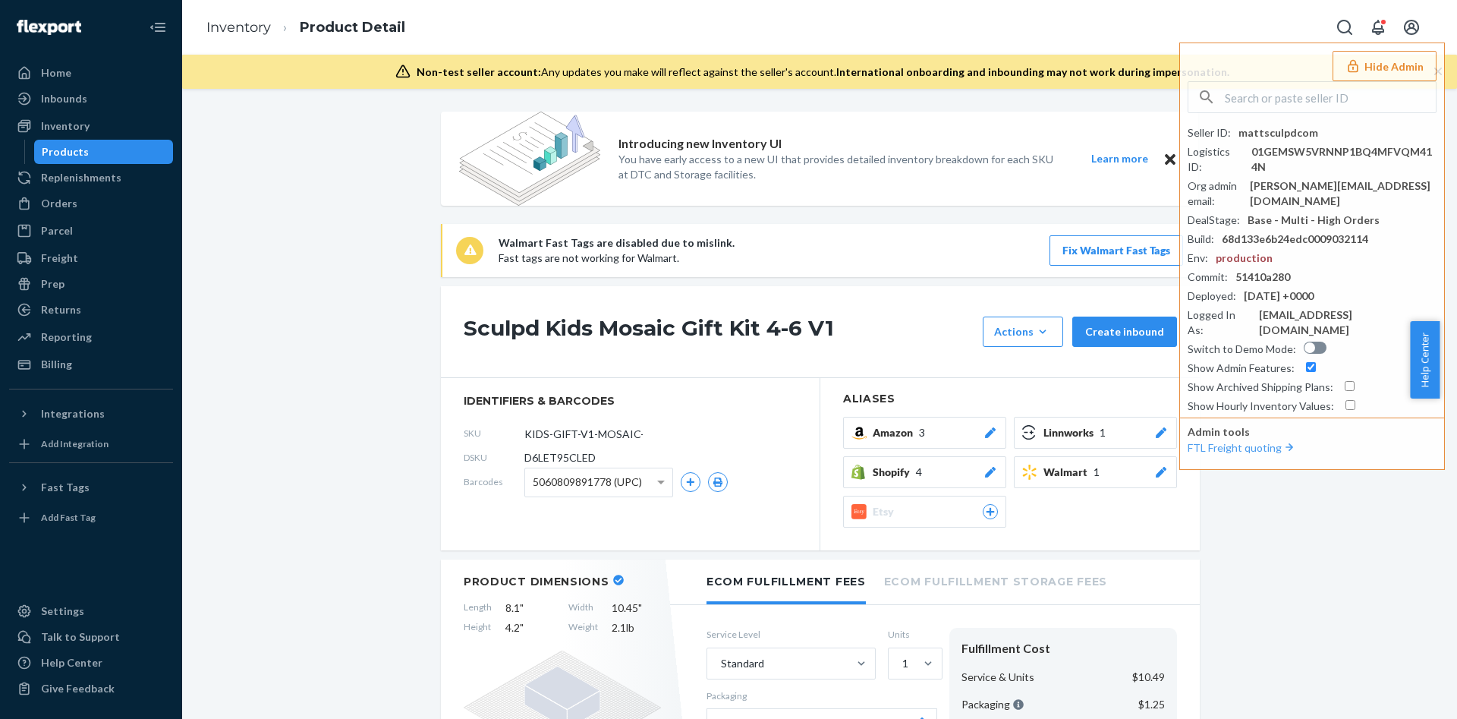
click at [695, 317] on h1 "Sculpd Kids Mosaic Gift Kit 4-6 V1" at bounding box center [719, 331] width 511 height 30
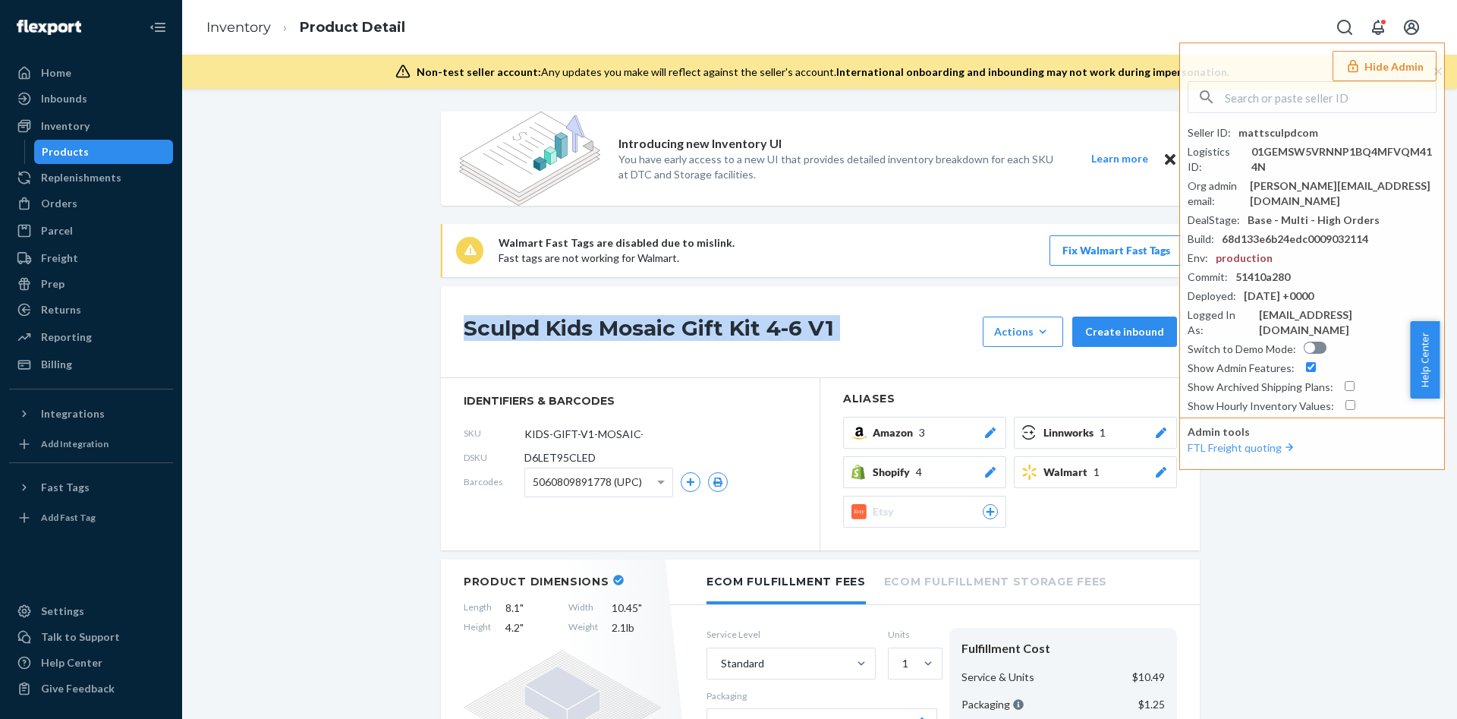
click at [695, 317] on h1 "Sculpd Kids Mosaic Gift Kit 4-6 V1" at bounding box center [719, 331] width 511 height 30
copy div "Sculpd Kids Mosaic Gift Kit 4-6 V1"
click at [627, 476] on span "5060809891778 (UPC)" at bounding box center [587, 482] width 109 height 26
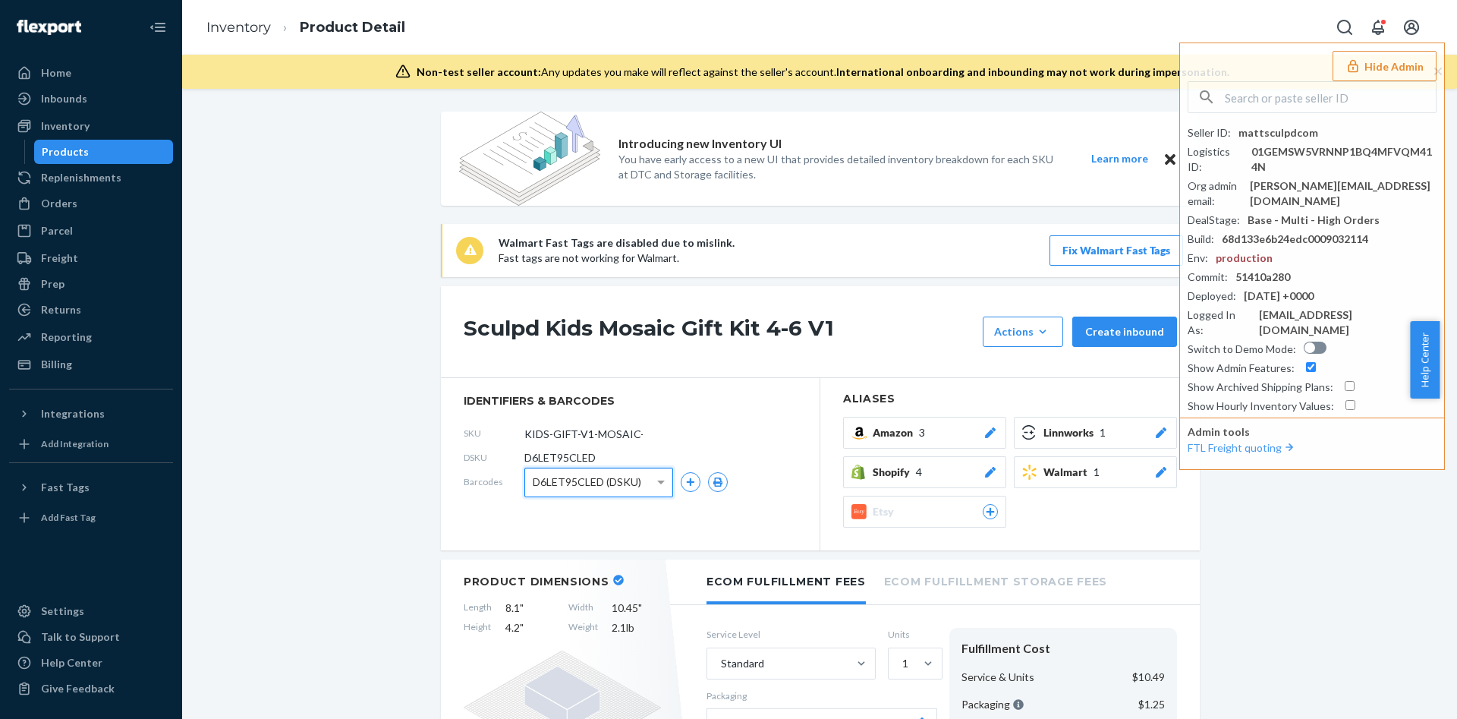
click at [567, 482] on span "D6LET95CLED (DSKU)" at bounding box center [587, 482] width 108 height 26
click at [569, 461] on span "D6LET95CLED" at bounding box center [559, 457] width 71 height 15
copy span "D6LET95CLED"
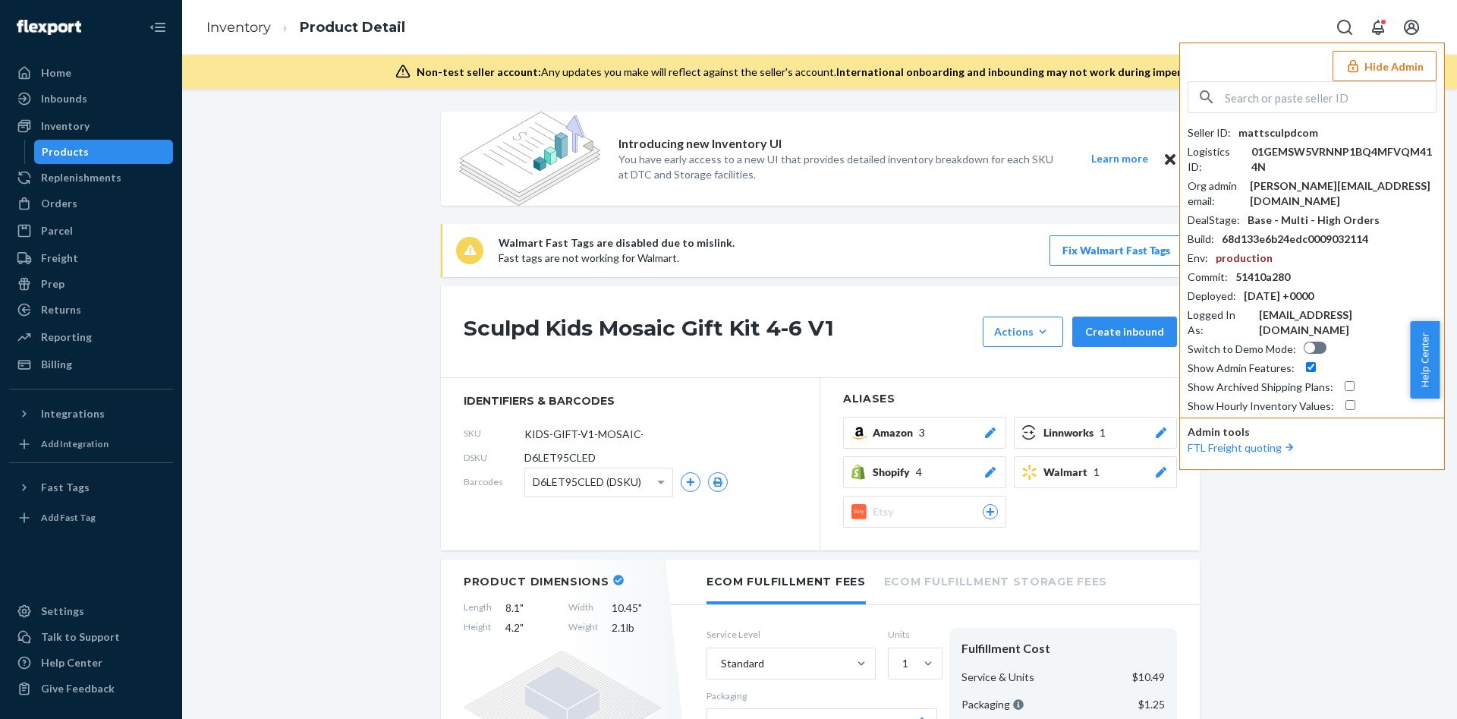
click at [1267, 109] on input "text" at bounding box center [1330, 97] width 211 height 30
paste input "paige.cox@dollskill.com"
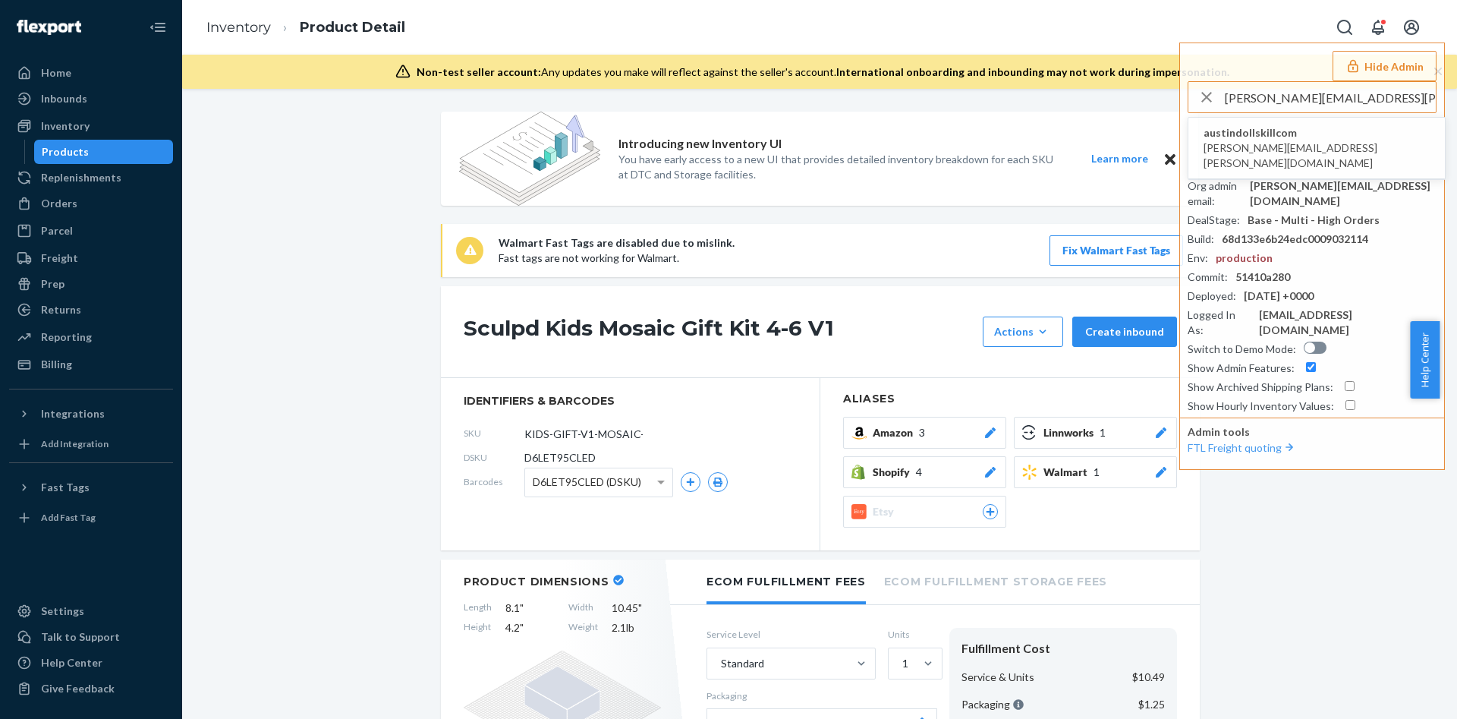
type input "paige.cox@dollskill.com"
click at [1323, 129] on li "austindollskillcom paige.cox@dollskill.com" at bounding box center [1316, 148] width 256 height 61
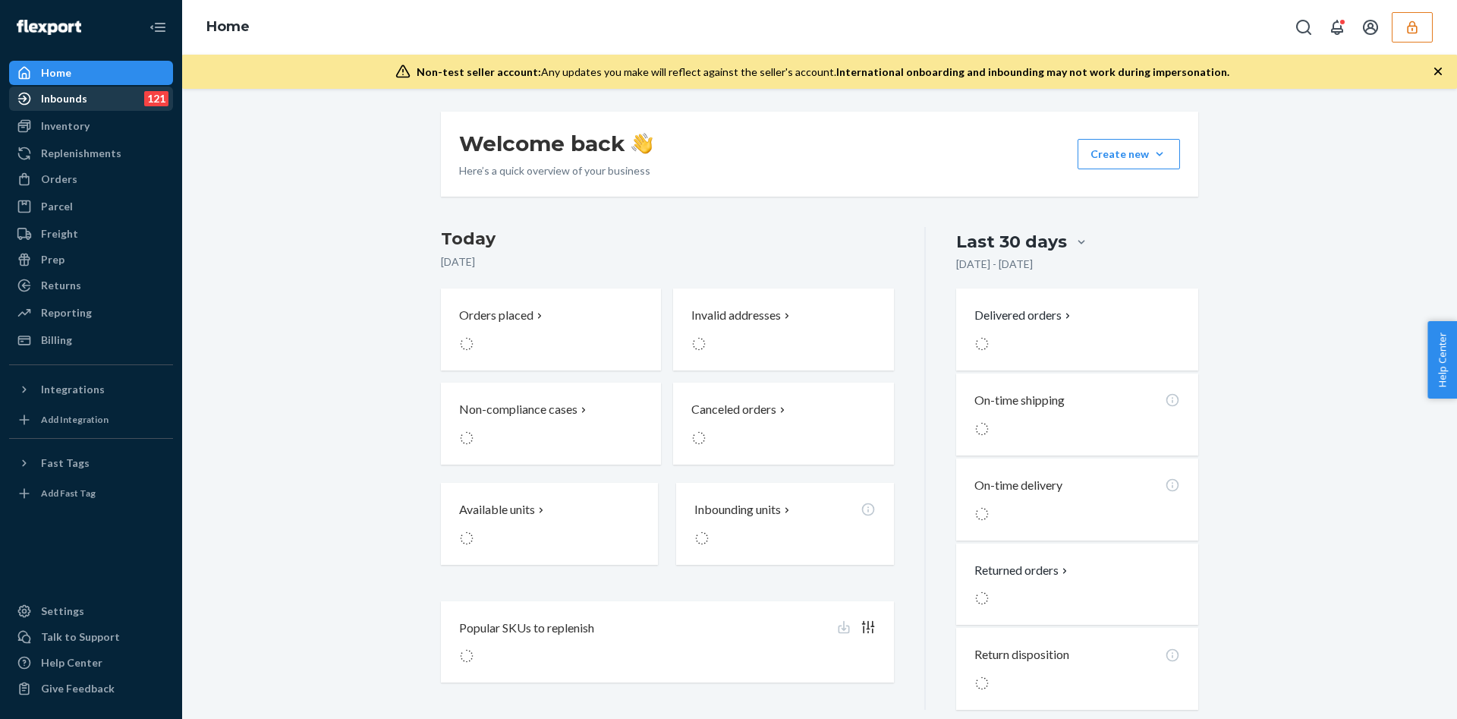
click at [101, 108] on div "Inbounds 121" at bounding box center [91, 98] width 161 height 21
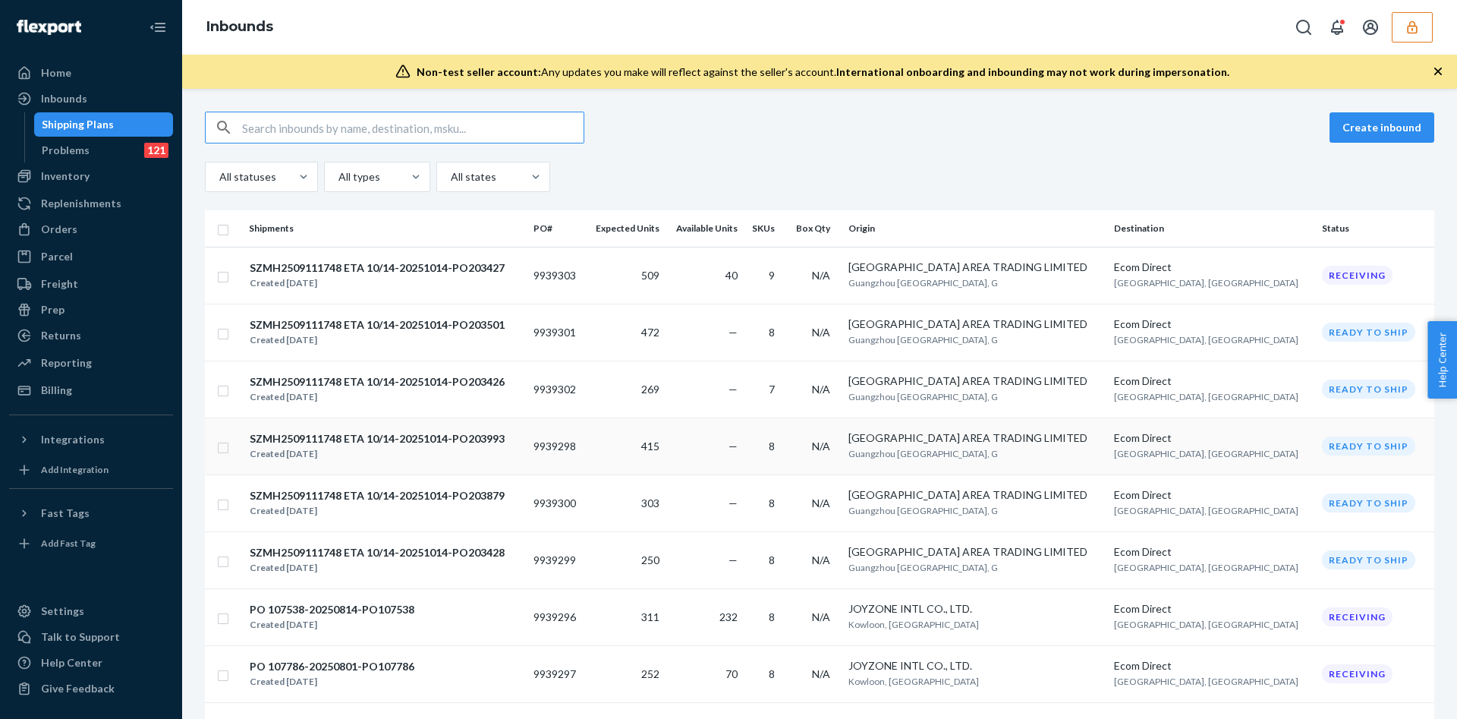
type input "Woven Love Ballet Flats - Black"
drag, startPoint x: 486, startPoint y: 138, endPoint x: 156, endPoint y: 181, distance: 332.8
click at [156, 181] on div "Inventory" at bounding box center [91, 175] width 161 height 21
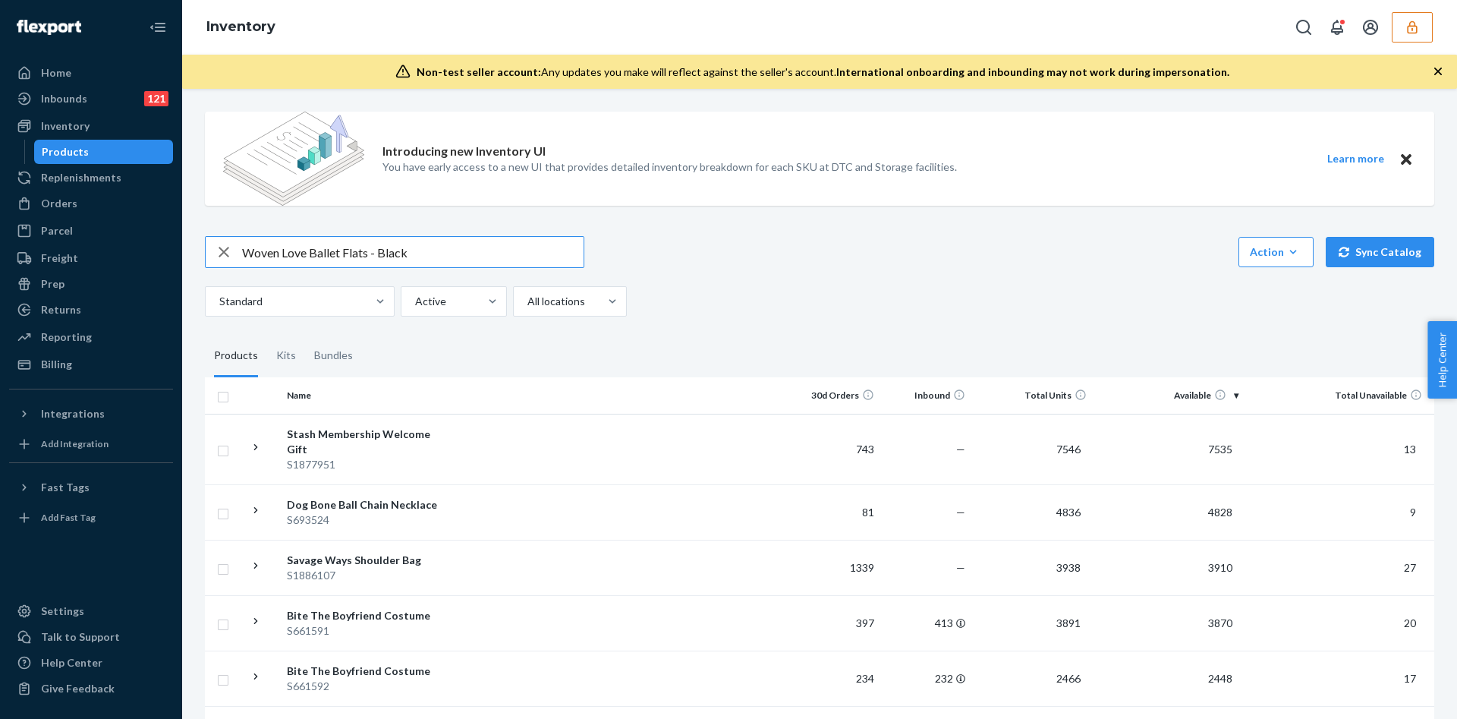
type input "Woven Love Ballet Flats - Black"
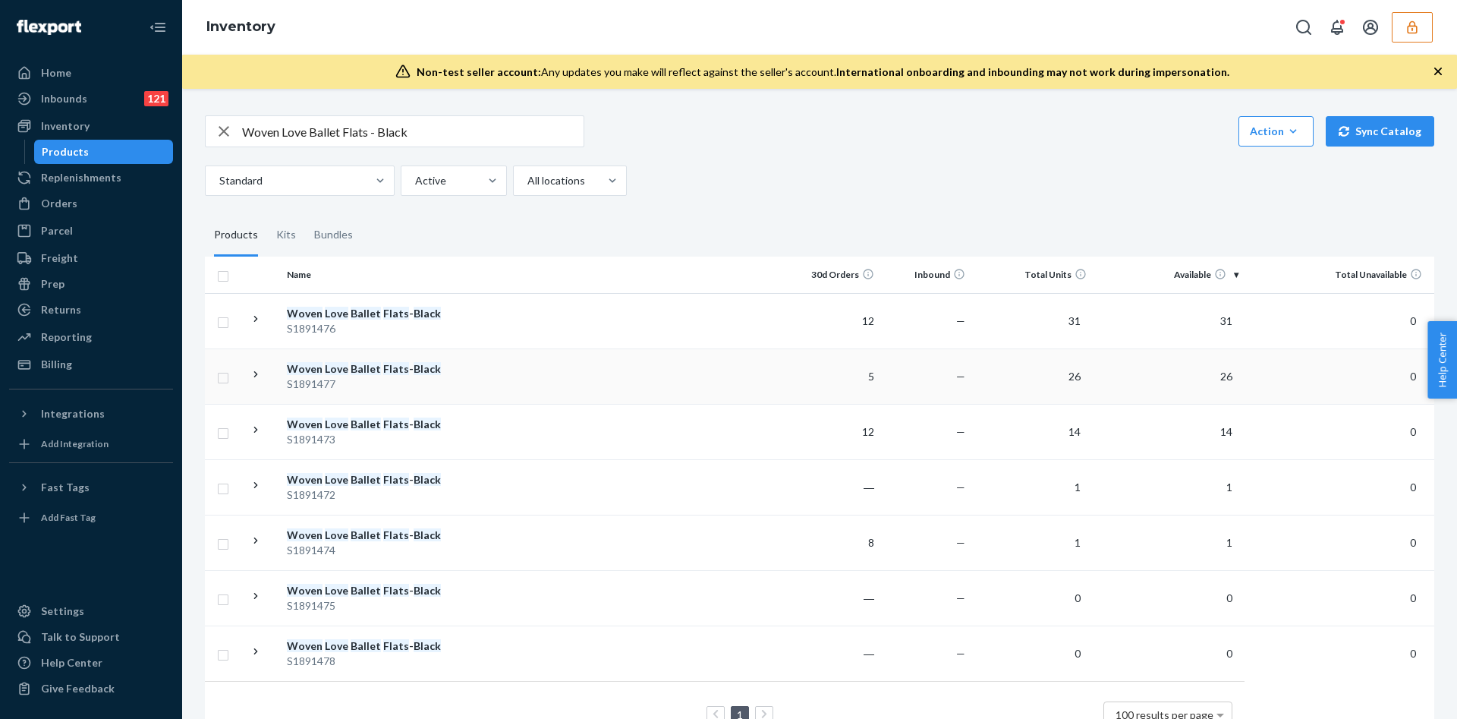
scroll to position [151, 0]
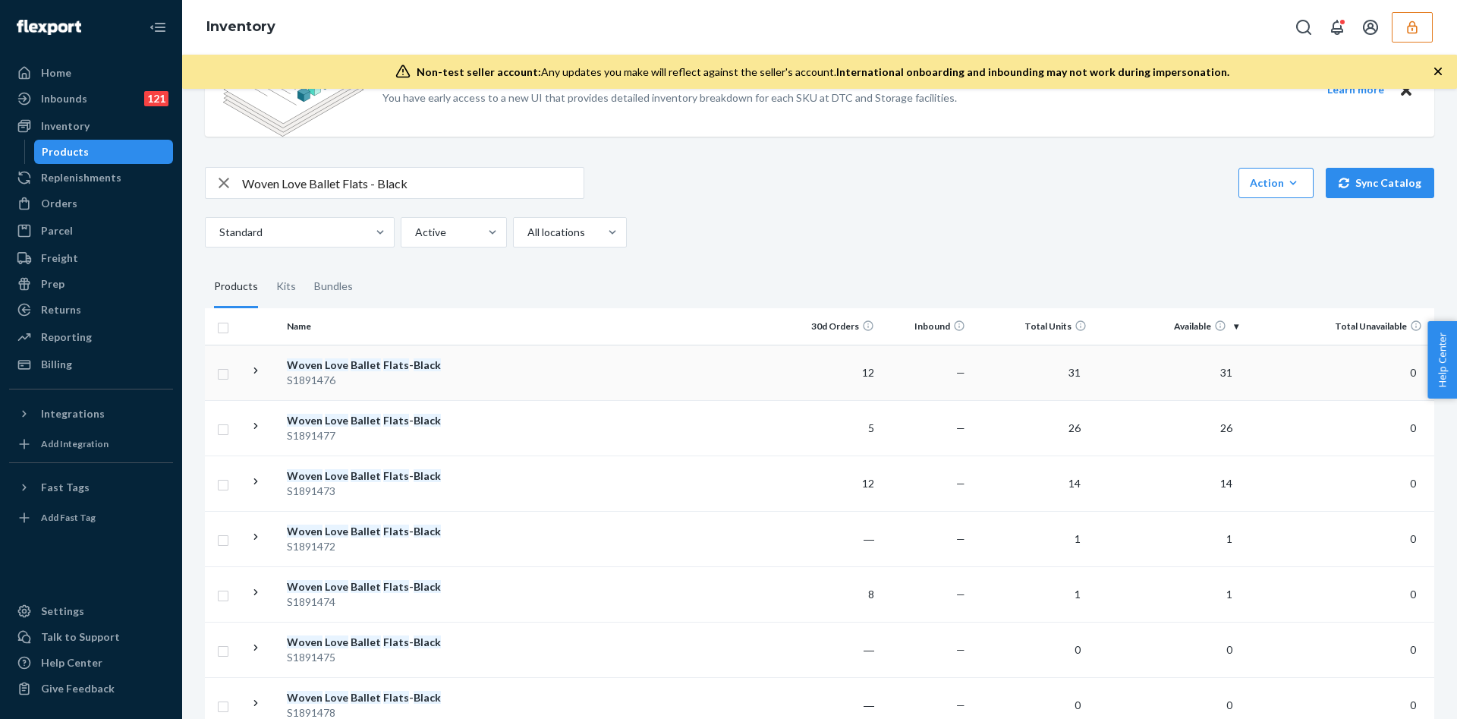
click at [448, 379] on td "Woven Love Ballet Flats - Black S1891476" at bounding box center [366, 371] width 171 height 55
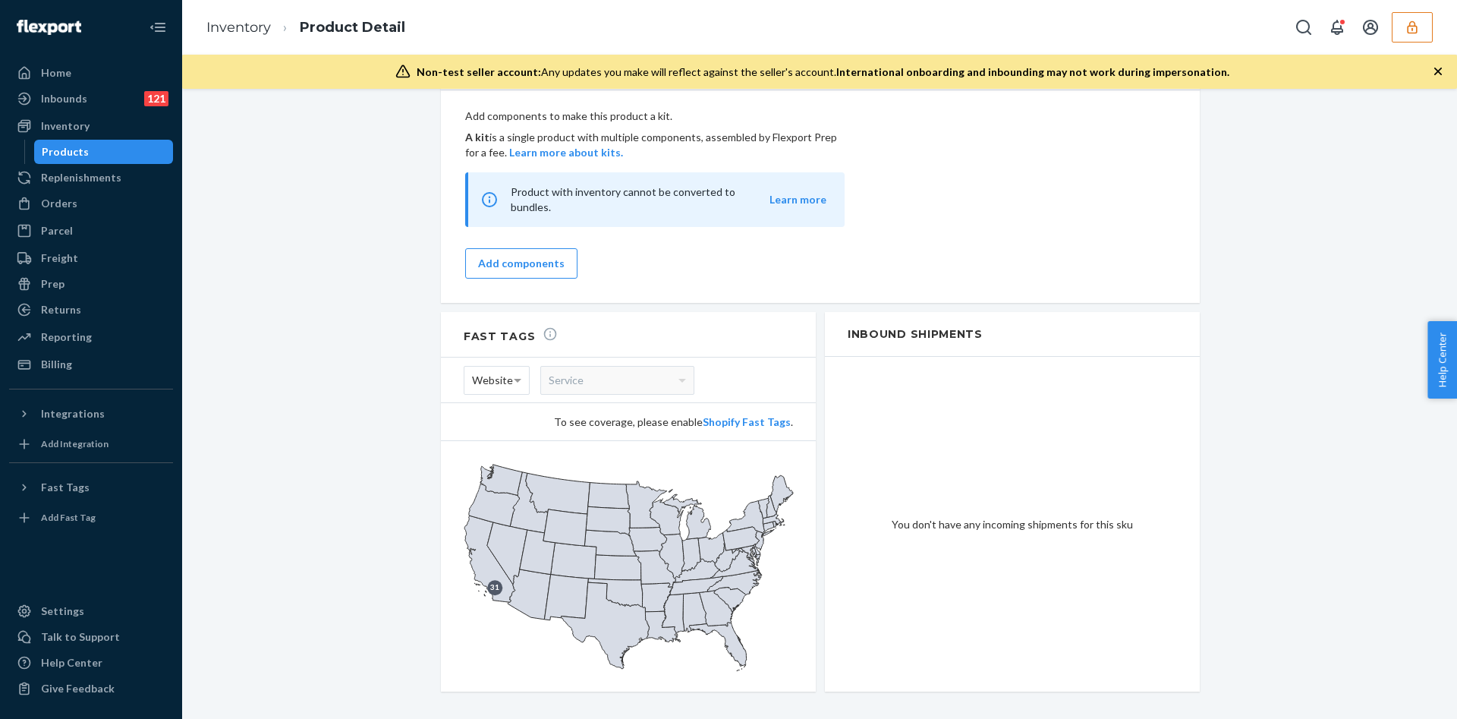
scroll to position [1399, 0]
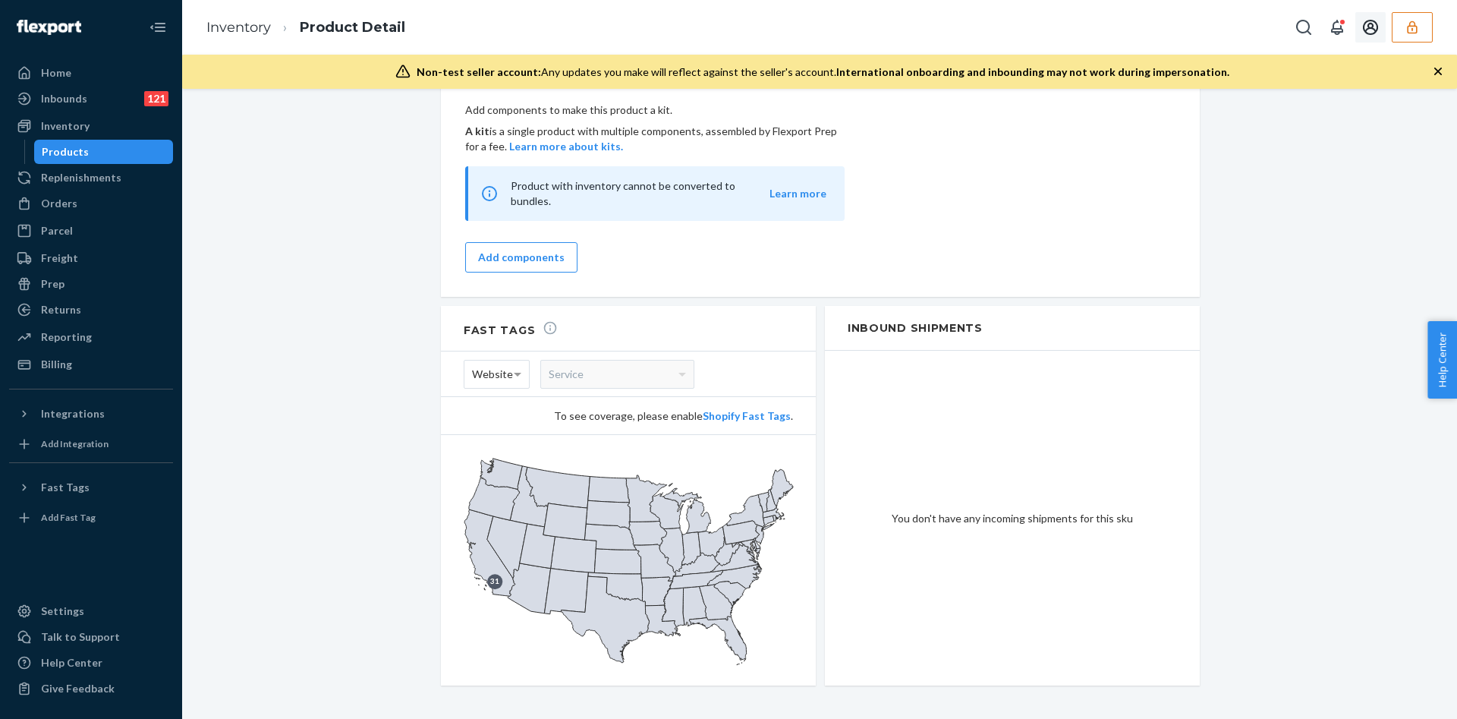
click at [1409, 23] on icon "button" at bounding box center [1411, 27] width 15 height 15
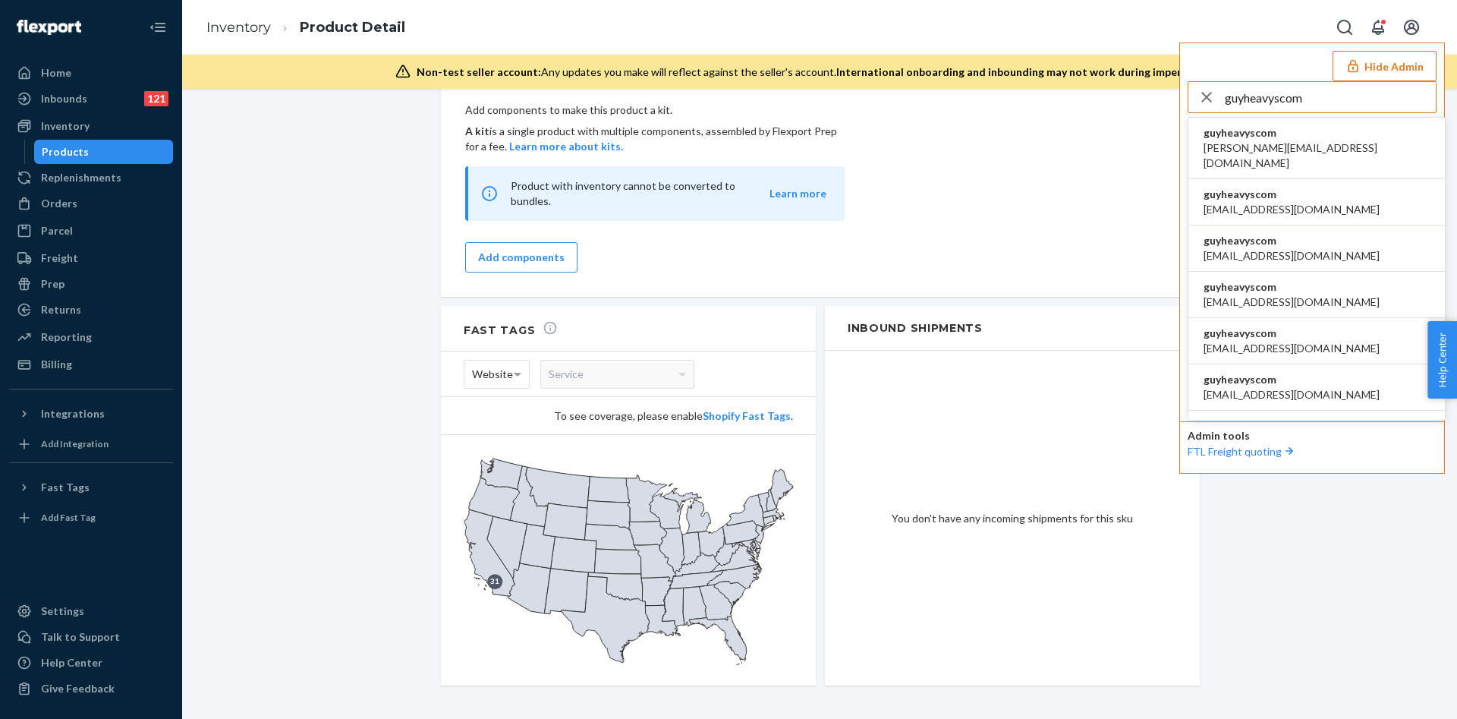
type input "guyheavyscom"
click at [1316, 161] on li "guyheavyscom [PERSON_NAME][EMAIL_ADDRESS][DOMAIN_NAME]" at bounding box center [1316, 148] width 256 height 61
